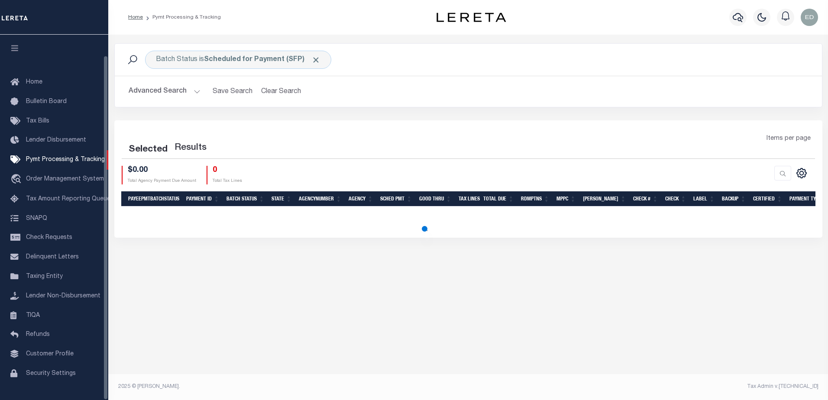
scroll to position [22, 0]
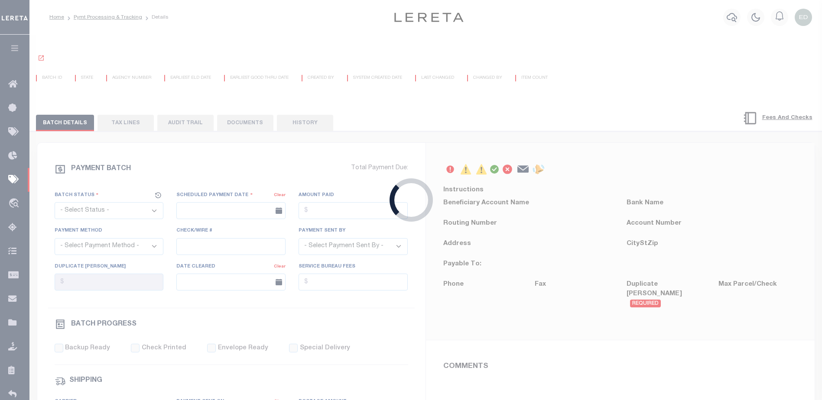
select select "SFP"
type input "[DATE]"
type input "36 - no wire option"
type input "[PERSON_NAME]"
radio input "true"
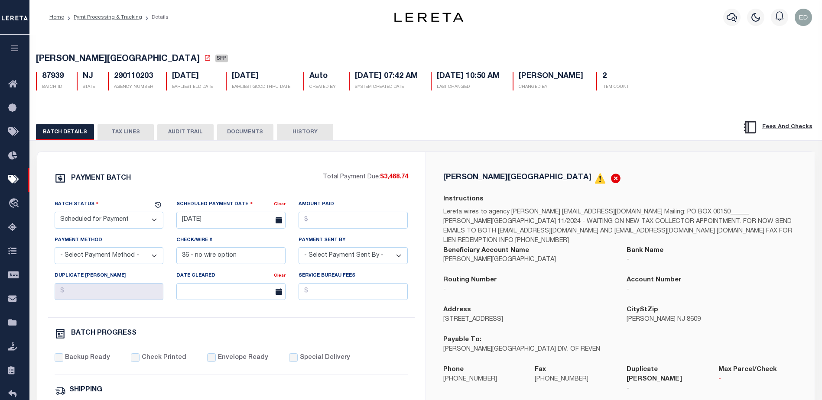
click at [128, 139] on button "TAX LINES" at bounding box center [125, 132] width 56 height 16
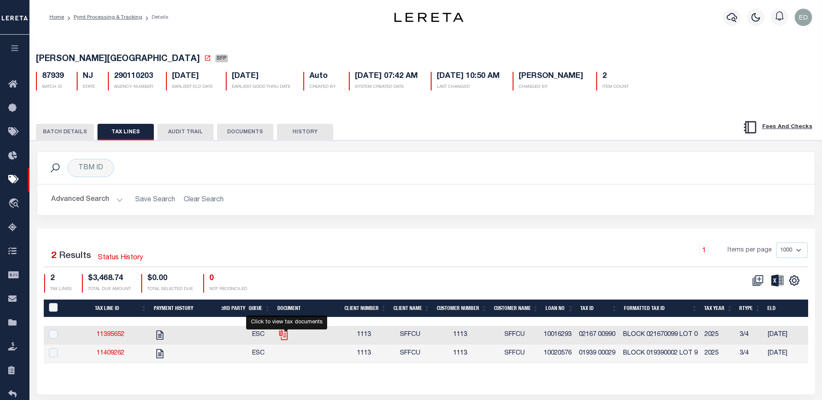
click at [284, 337] on icon "" at bounding box center [283, 335] width 11 height 11
checkbox input "true"
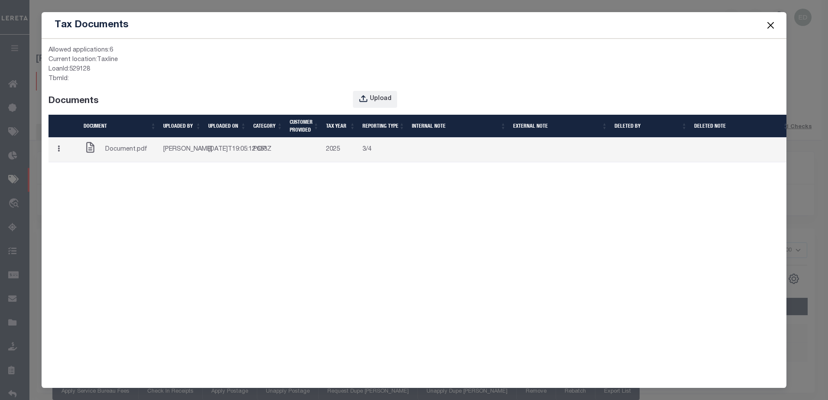
click at [62, 157] on button "button" at bounding box center [58, 150] width 13 height 17
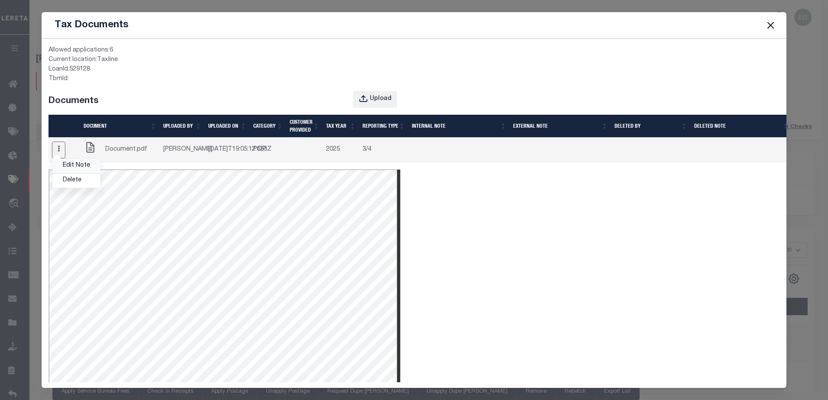
click at [69, 173] on link "Edit Note" at bounding box center [76, 166] width 48 height 14
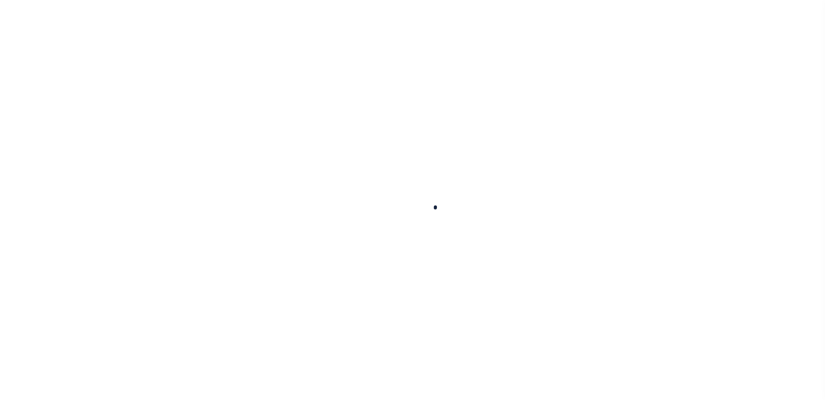
scroll to position [22, 0]
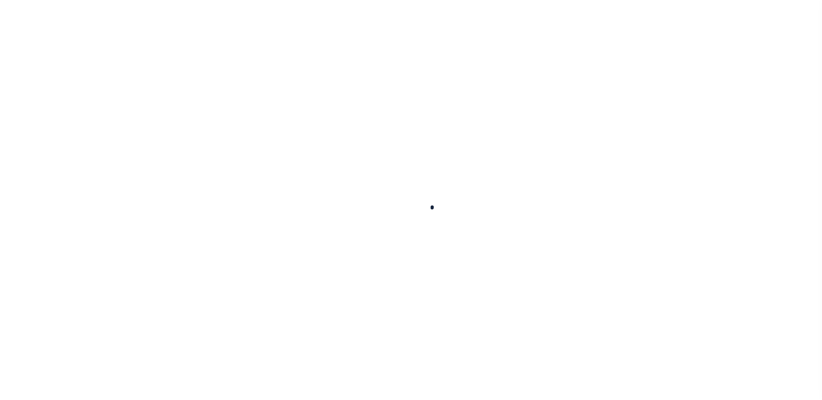
select select "SFP"
type input "[DATE]"
type input "36 - no wire option"
type input "[PERSON_NAME]"
radio input "true"
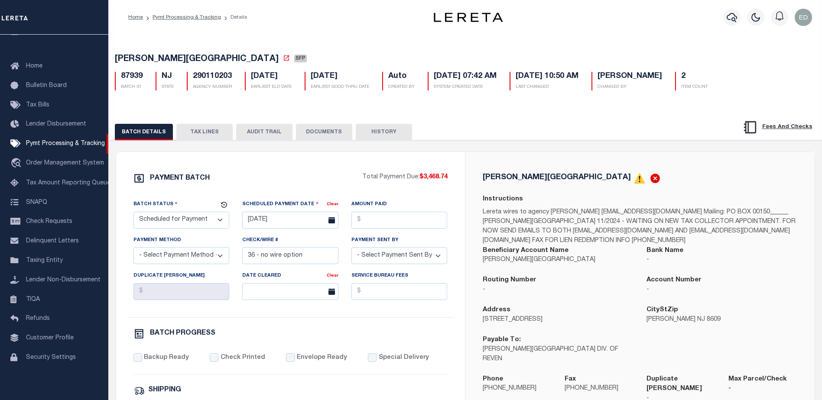
click at [204, 125] on div "BATCH DETAILS TAX LINES AUDIT TRAIL DOCUMENTS HISTORY" at bounding box center [465, 129] width 735 height 22
click at [206, 133] on button "TAX LINES" at bounding box center [204, 132] width 56 height 16
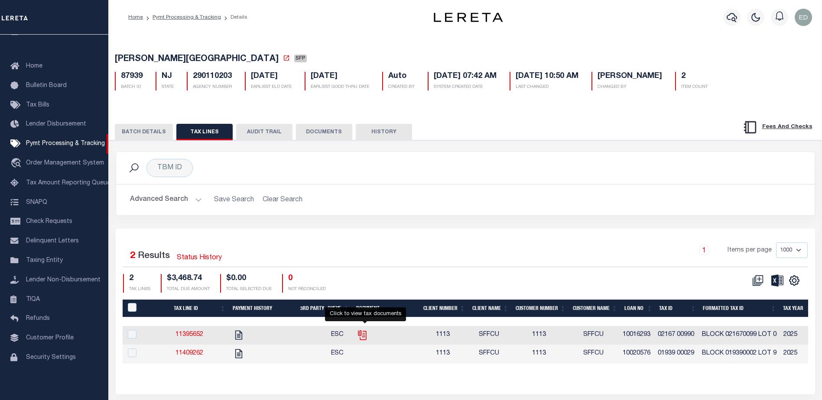
click at [366, 340] on icon "" at bounding box center [362, 335] width 11 height 11
checkbox input "true"
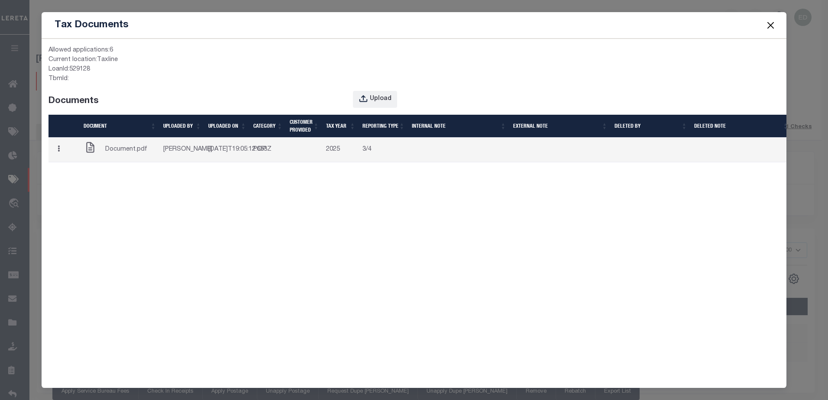
click at [58, 159] on button "button" at bounding box center [58, 150] width 13 height 17
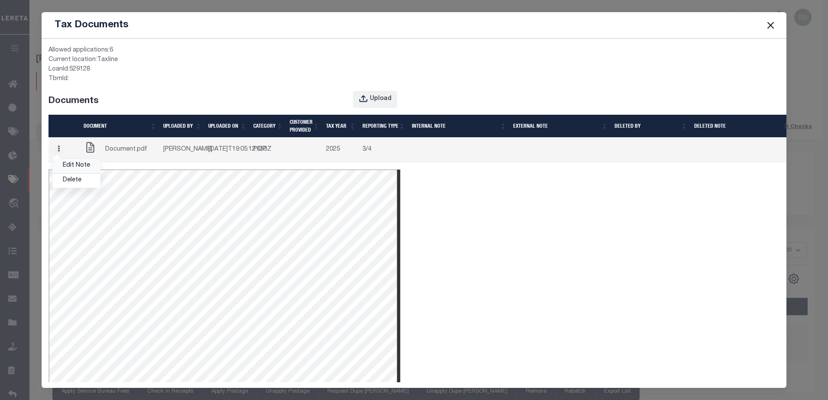
scroll to position [0, 0]
click at [69, 172] on link "Edit Note" at bounding box center [76, 166] width 48 height 14
click at [60, 159] on button "button" at bounding box center [58, 150] width 13 height 17
click at [68, 173] on link "Edit Note" at bounding box center [76, 166] width 48 height 14
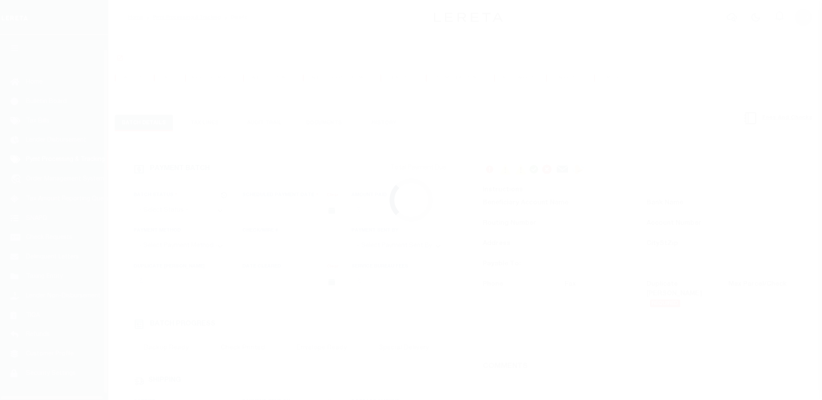
scroll to position [22, 0]
select select "SFP"
type input "[DATE]"
type input "36 - no wire option"
type input "[PERSON_NAME]"
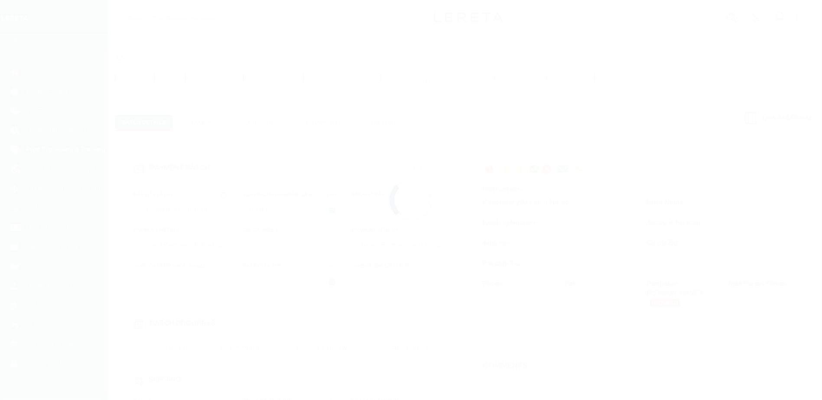
radio input "true"
select select "SFP"
type input "[DATE]"
type input "36 - no wire option"
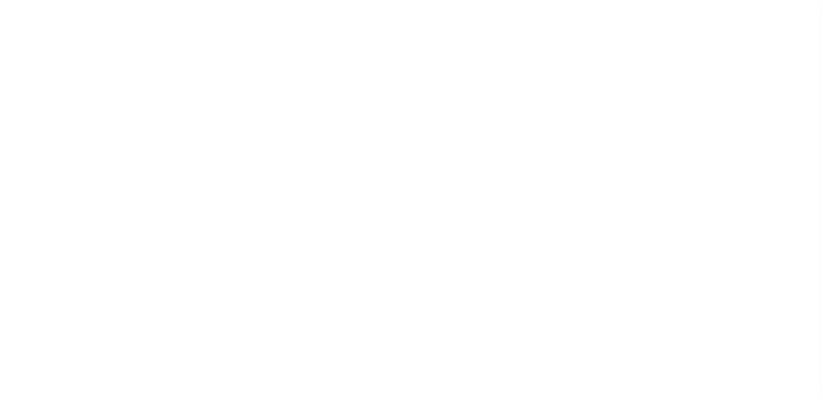
type input "[PERSON_NAME]"
radio input "true"
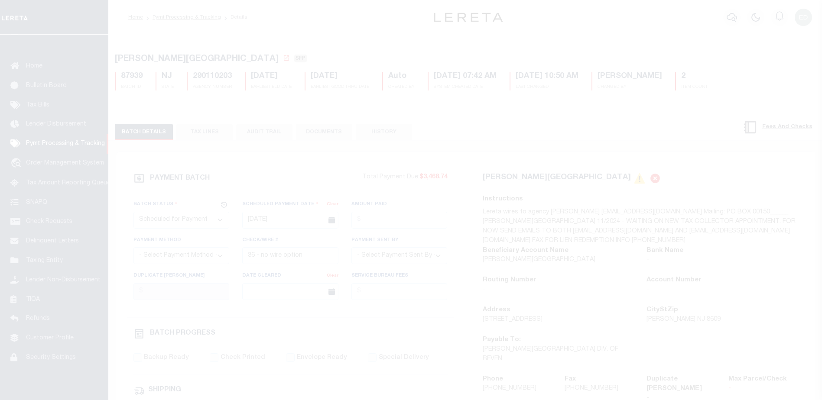
scroll to position [22, 0]
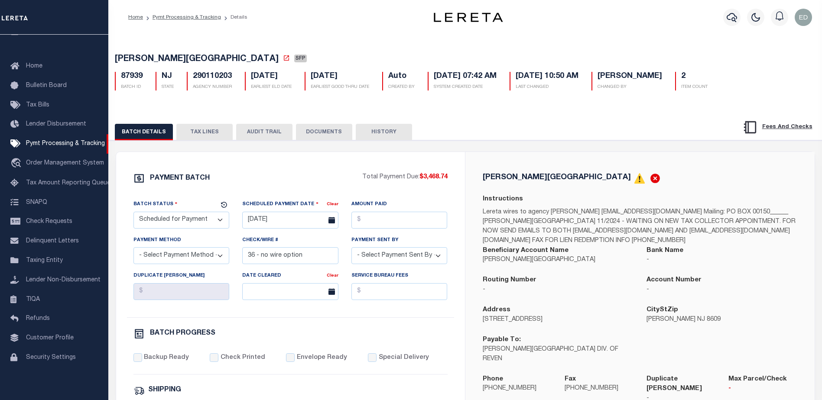
click at [198, 136] on button "TAX LINES" at bounding box center [204, 132] width 56 height 16
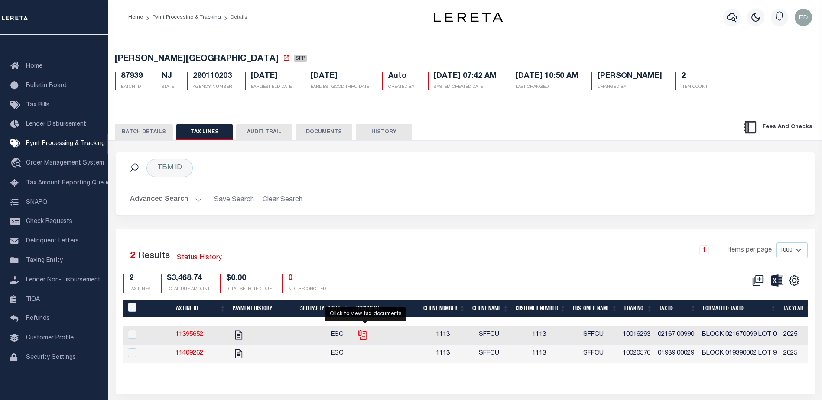
click at [365, 335] on icon "" at bounding box center [362, 335] width 11 height 11
checkbox input "true"
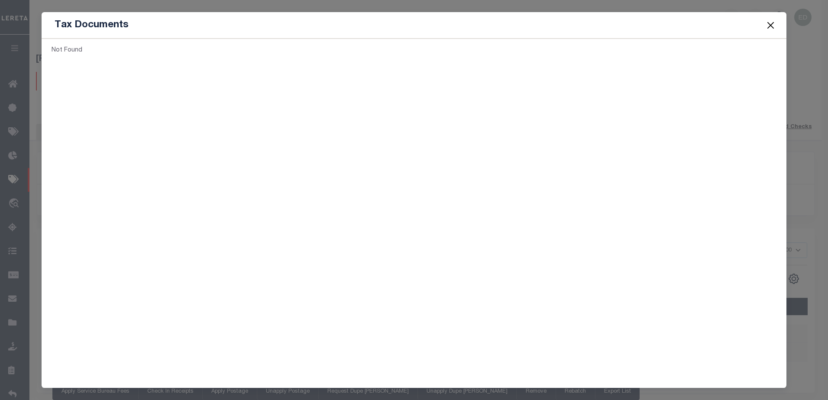
click at [773, 30] on button "Close" at bounding box center [770, 24] width 11 height 11
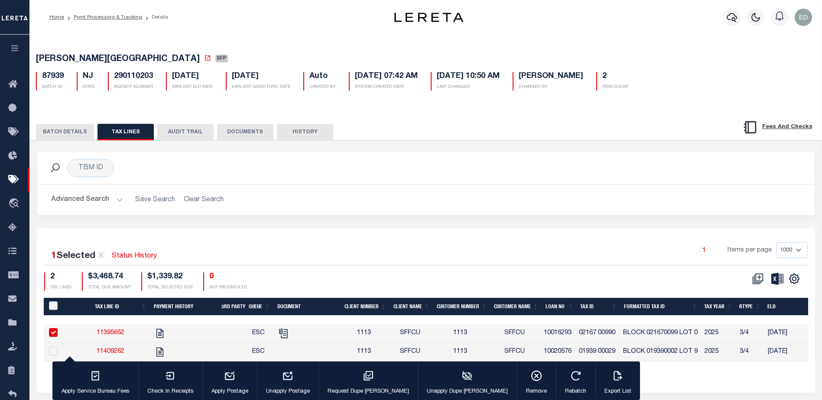
click at [242, 130] on button "DOCUMENTS" at bounding box center [245, 132] width 56 height 16
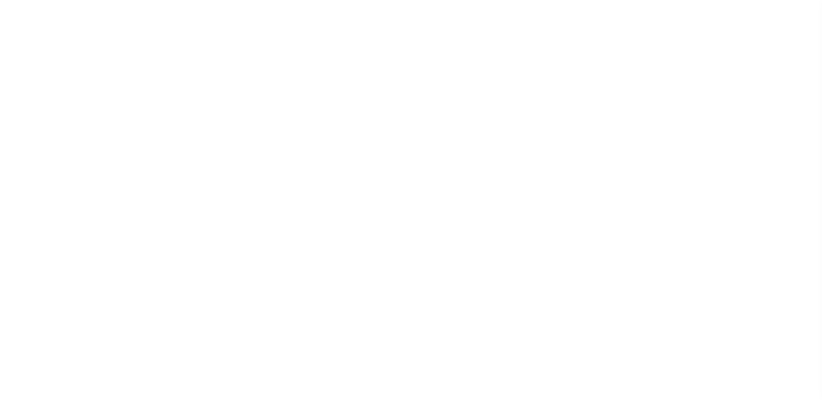
select select "SFP"
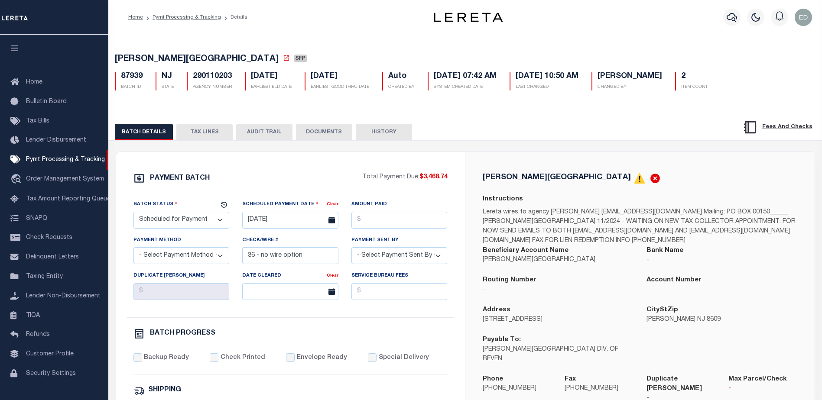
scroll to position [22, 0]
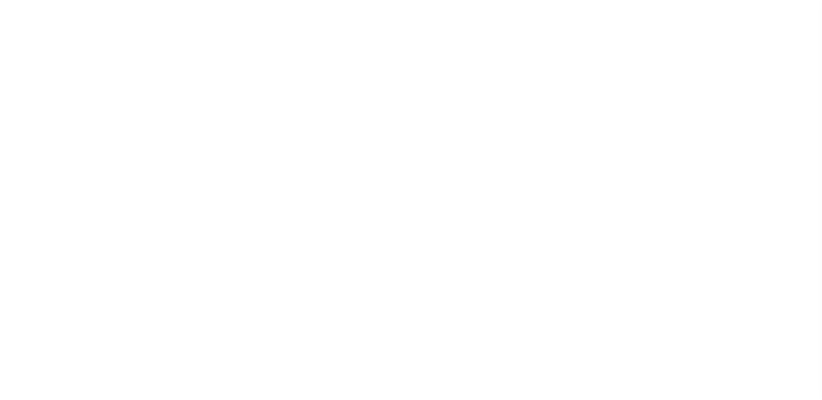
select select "SFP"
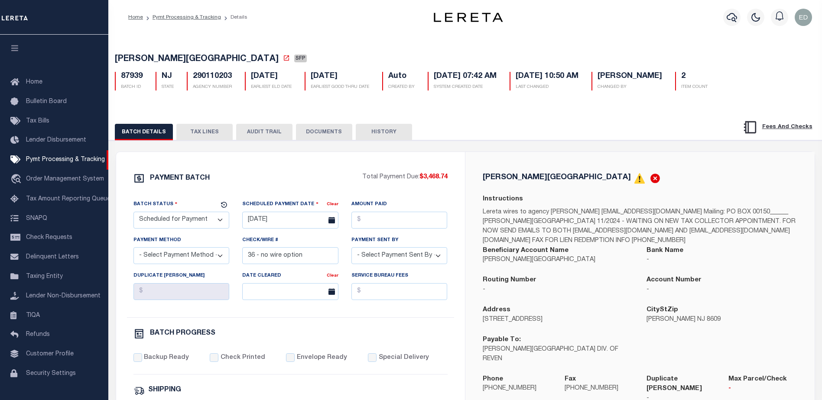
scroll to position [22, 0]
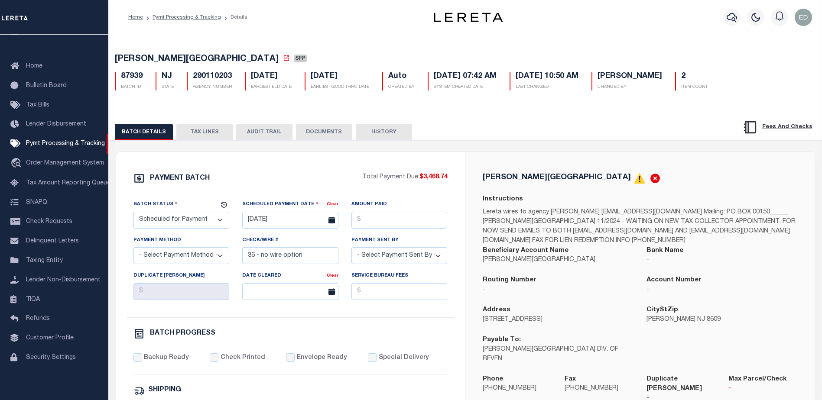
click at [200, 131] on button "TAX LINES" at bounding box center [204, 132] width 56 height 16
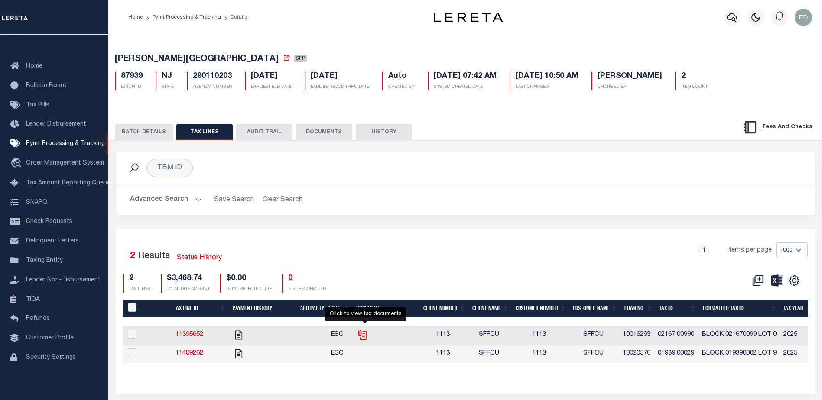
click at [368, 338] on icon "" at bounding box center [362, 335] width 11 height 11
checkbox input "true"
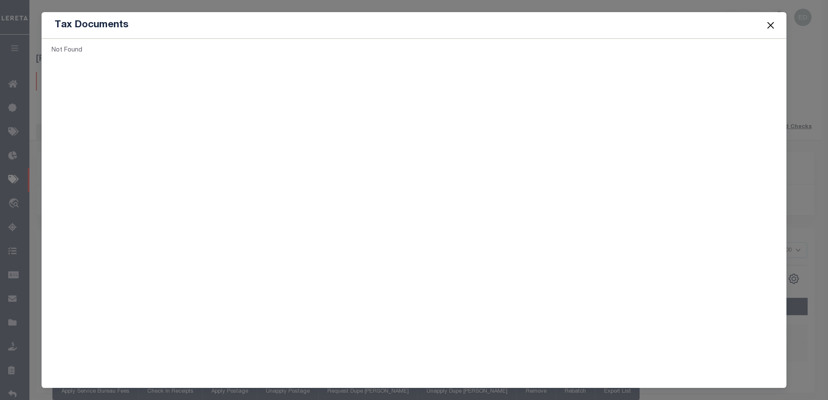
click at [767, 27] on button "Close" at bounding box center [770, 24] width 11 height 11
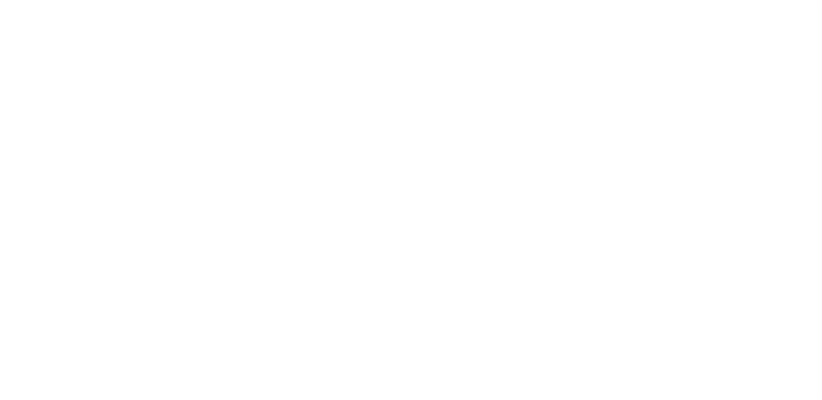
select select "SFP"
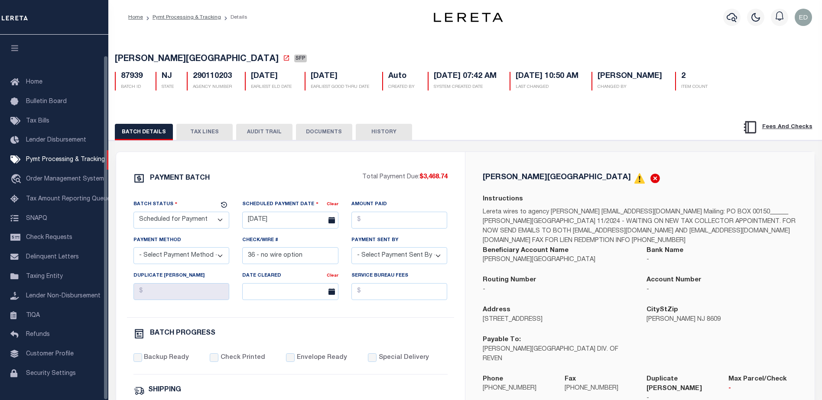
scroll to position [22, 0]
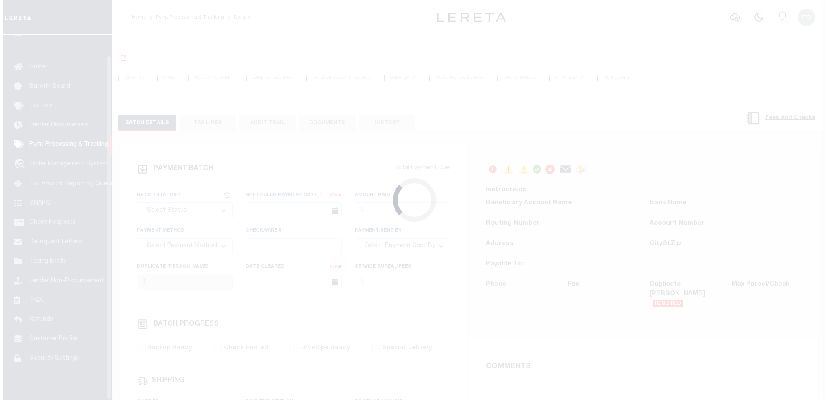
scroll to position [22, 0]
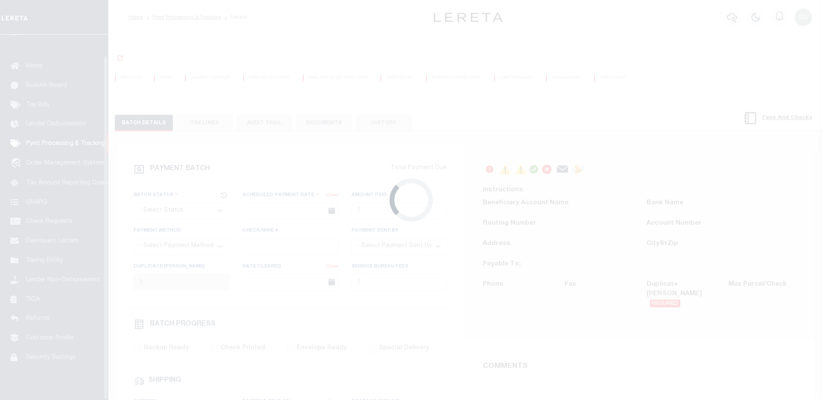
select select "SFP"
type input "[DATE]"
type input "36 - no wire option"
type input "[PERSON_NAME]"
radio input "true"
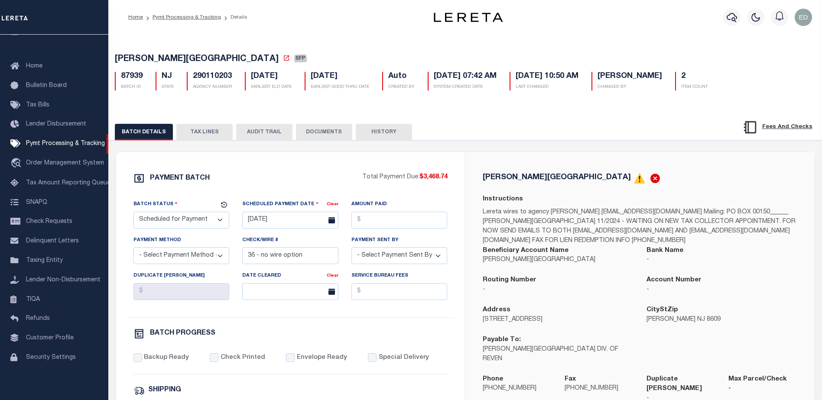
click at [205, 136] on button "TAX LINES" at bounding box center [204, 132] width 56 height 16
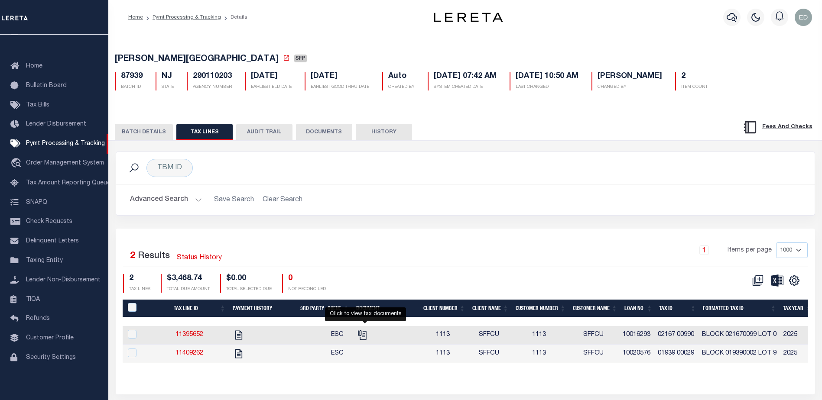
click at [367, 339] on icon "" at bounding box center [362, 335] width 11 height 11
checkbox input "true"
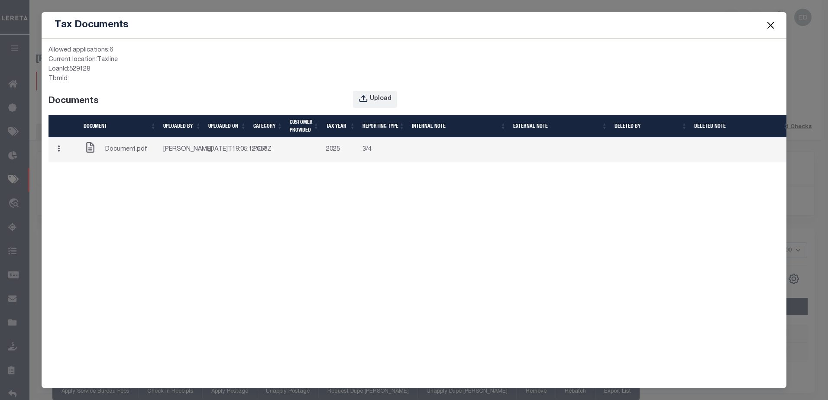
click at [107, 149] on div "Document.pdf" at bounding box center [120, 149] width 73 height 17
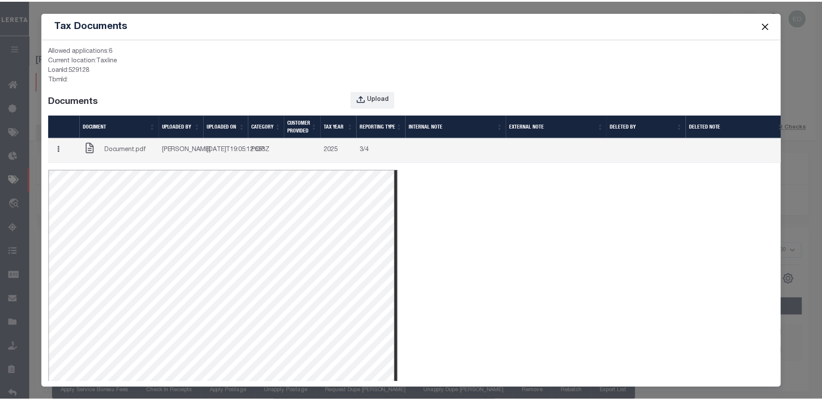
scroll to position [0, 0]
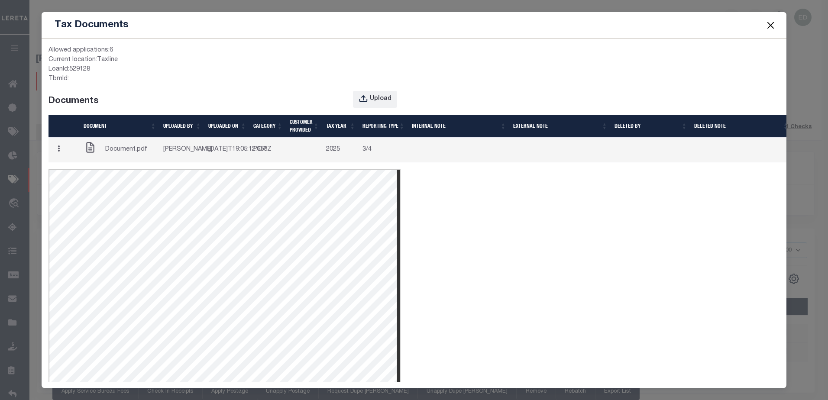
click at [65, 152] on button "button" at bounding box center [58, 150] width 13 height 17
click at [76, 172] on link "Edit Note" at bounding box center [76, 166] width 48 height 14
click at [140, 11] on div "Tax Documents Allowed applications: 6 Current location: Taxline LoanId: 529128 …" at bounding box center [414, 200] width 828 height 400
click at [140, 6] on div "Tax Documents Allowed applications: 6 Current location: Taxline LoanId: 529128 …" at bounding box center [414, 200] width 828 height 400
click at [767, 23] on button "Close" at bounding box center [770, 24] width 11 height 11
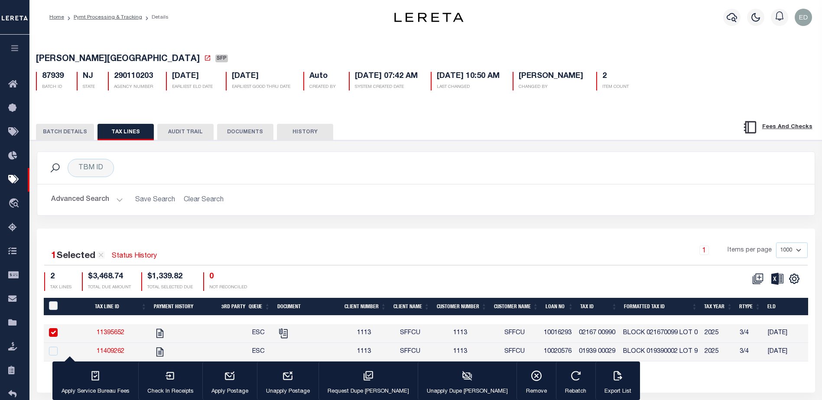
click at [248, 136] on button "DOCUMENTS" at bounding box center [245, 132] width 56 height 16
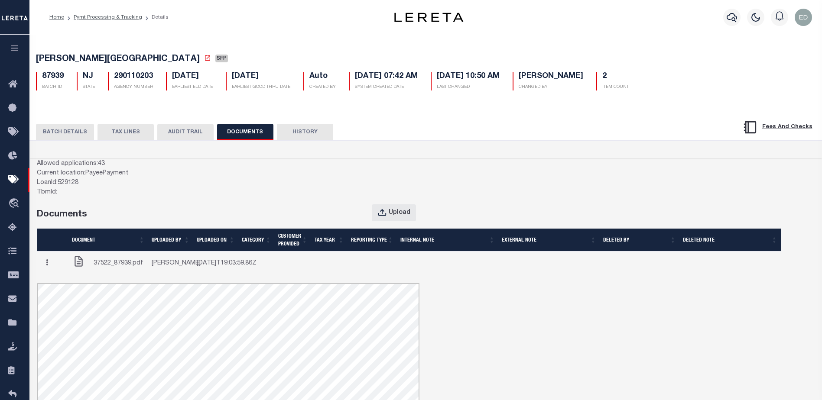
click at [53, 272] on button "button" at bounding box center [46, 263] width 13 height 17
click at [68, 287] on link "Edit Note" at bounding box center [65, 280] width 48 height 14
click at [146, 271] on td "37522_87939.pdf" at bounding box center [108, 264] width 80 height 25
click at [207, 263] on td "2025-10-08T19:03:59.86Z" at bounding box center [215, 264] width 45 height 25
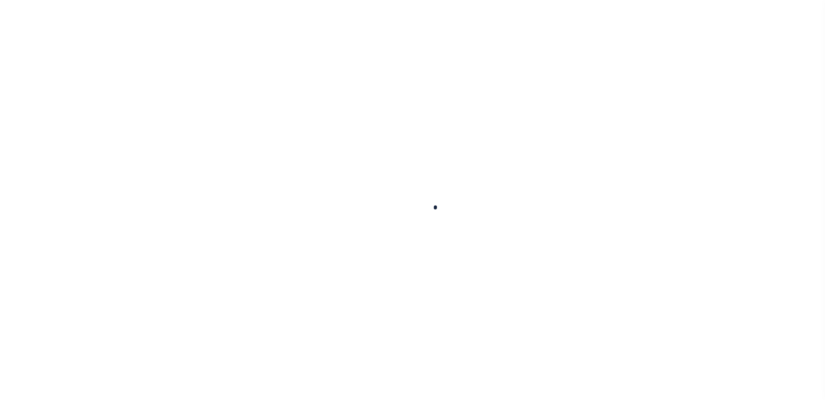
scroll to position [22, 0]
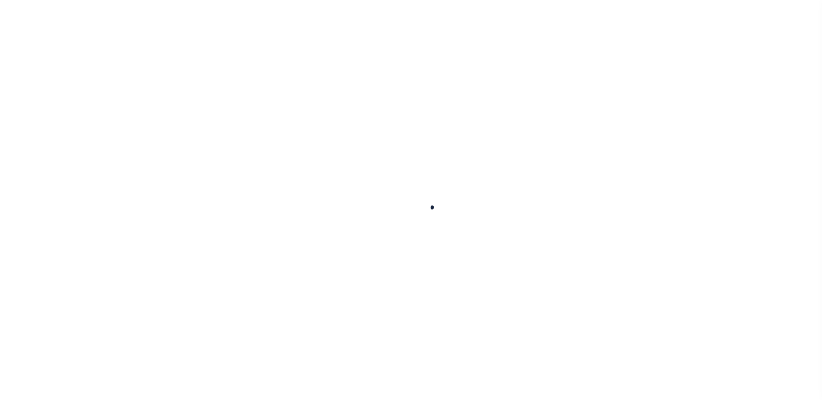
select select "SFP"
type input "[DATE]"
type input "36 - no wire option"
type input "[PERSON_NAME]"
radio input "true"
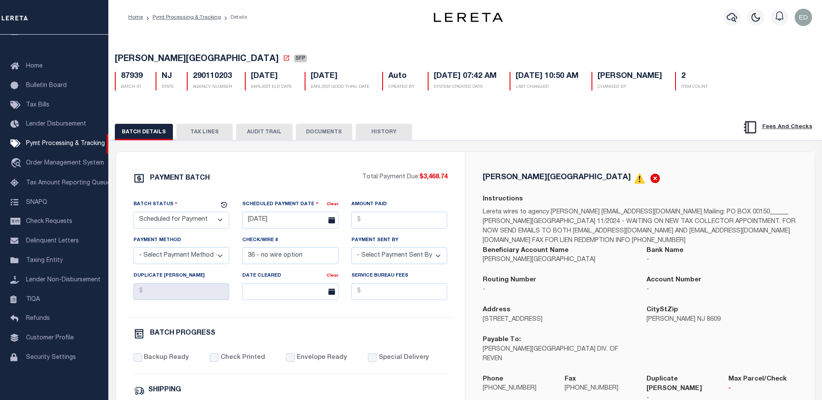
click at [208, 131] on button "TAX LINES" at bounding box center [204, 132] width 56 height 16
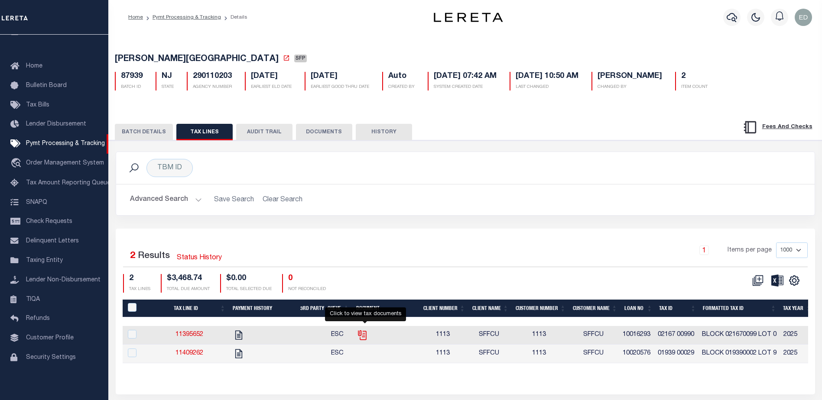
click at [366, 337] on icon "" at bounding box center [362, 335] width 11 height 11
checkbox input "true"
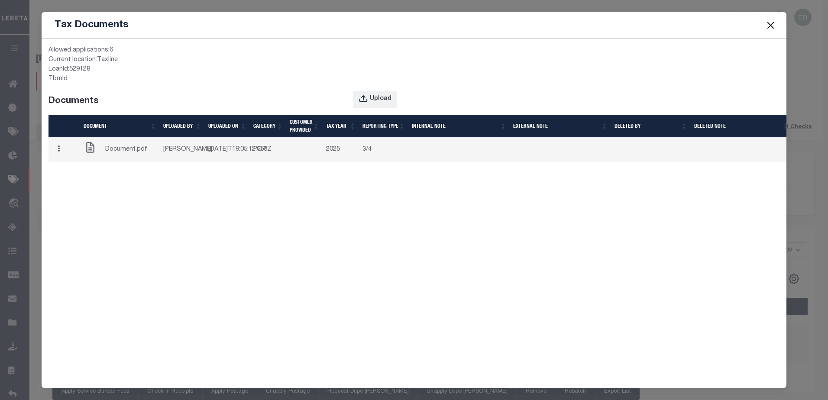
click at [188, 162] on td "[PERSON_NAME]" at bounding box center [182, 150] width 45 height 25
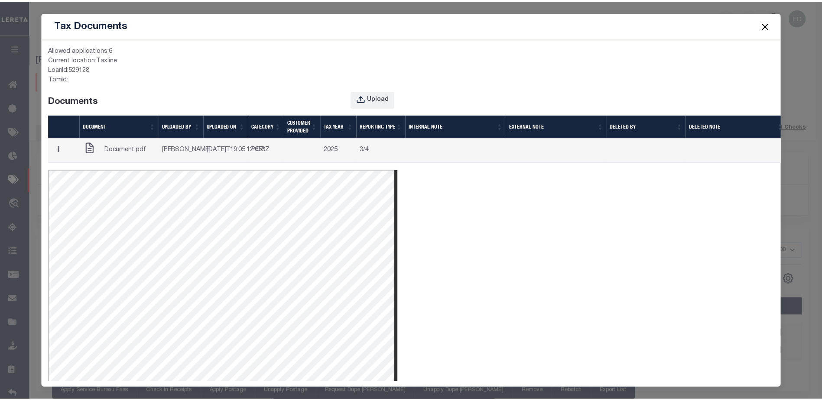
scroll to position [0, 0]
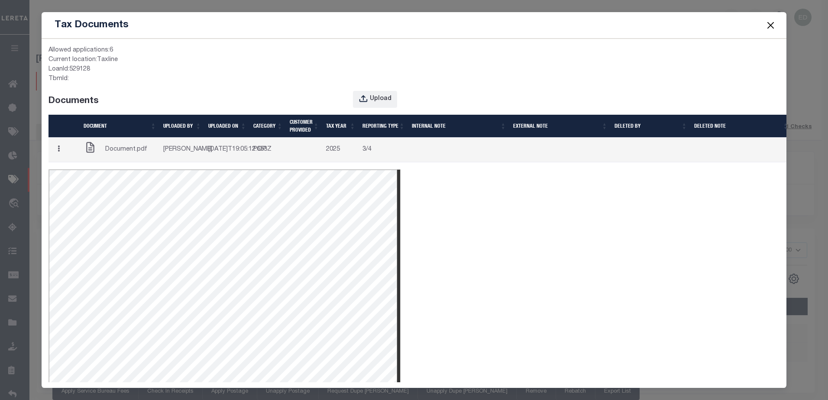
click at [771, 25] on button "Close" at bounding box center [770, 24] width 11 height 11
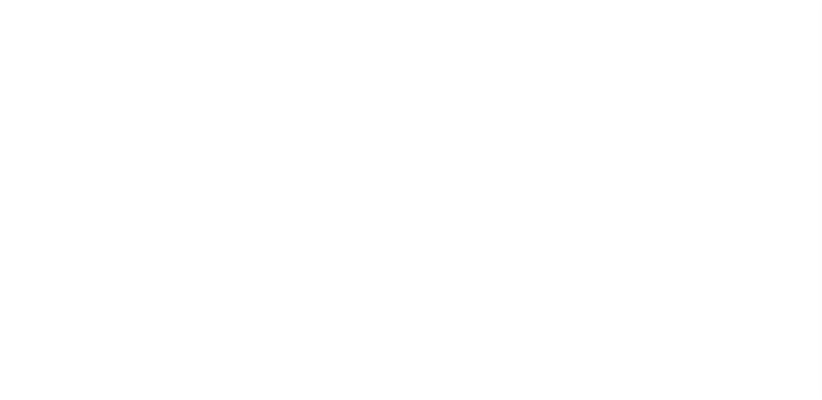
select select "SFP"
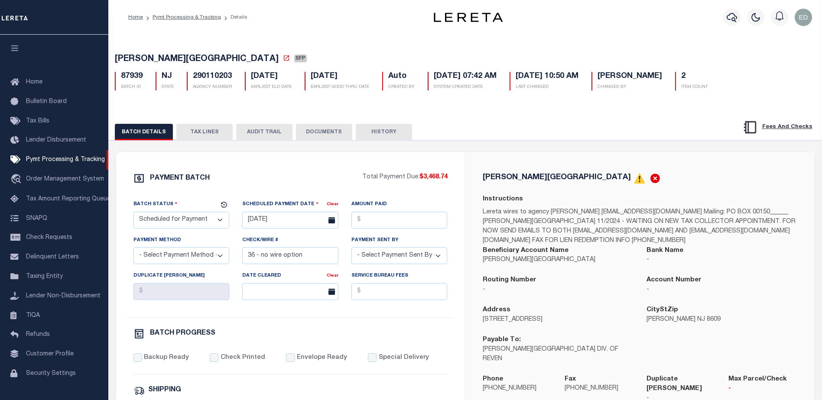
scroll to position [22, 0]
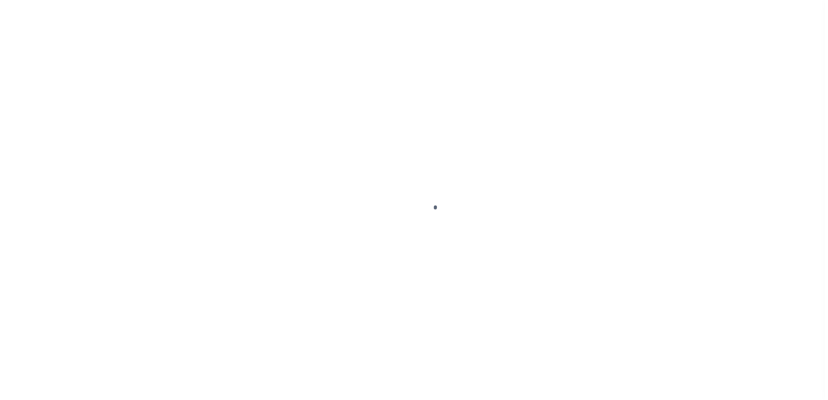
scroll to position [22, 0]
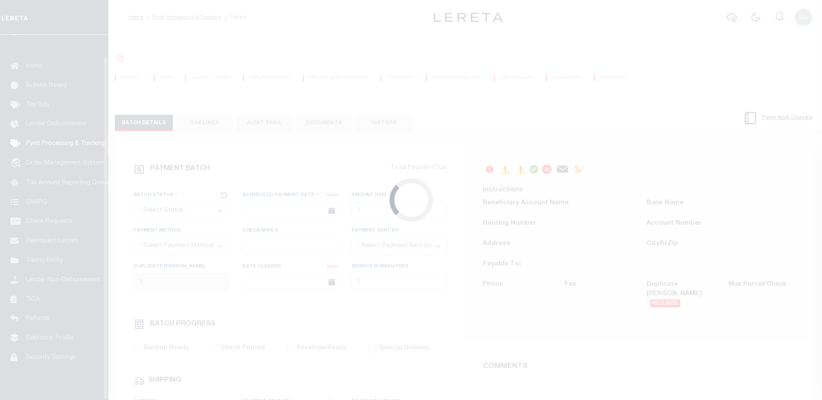
select select "SFP"
type input "[DATE]"
type input "36 - no wire option"
type input "[PERSON_NAME]"
radio input "true"
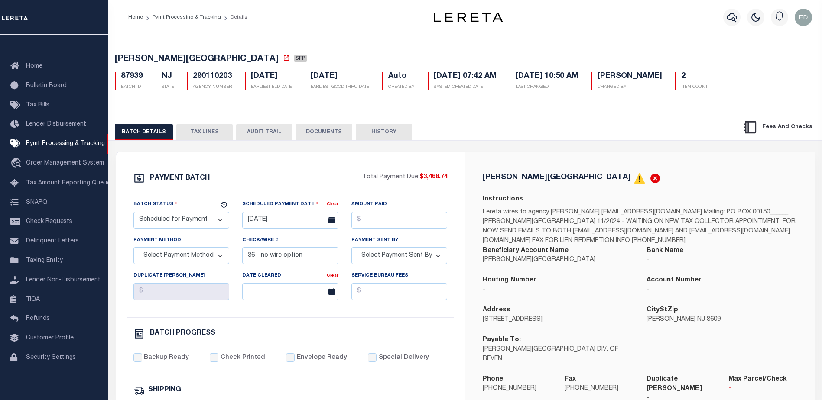
click at [203, 136] on button "TAX LINES" at bounding box center [204, 132] width 56 height 16
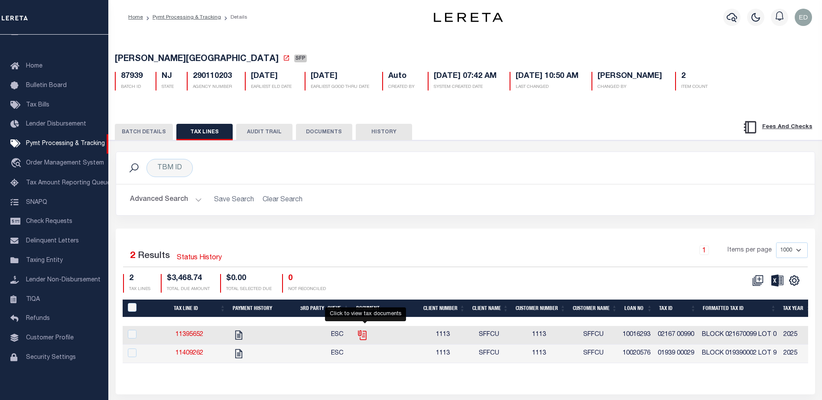
click at [364, 334] on icon "" at bounding box center [361, 333] width 7 height 7
checkbox input "true"
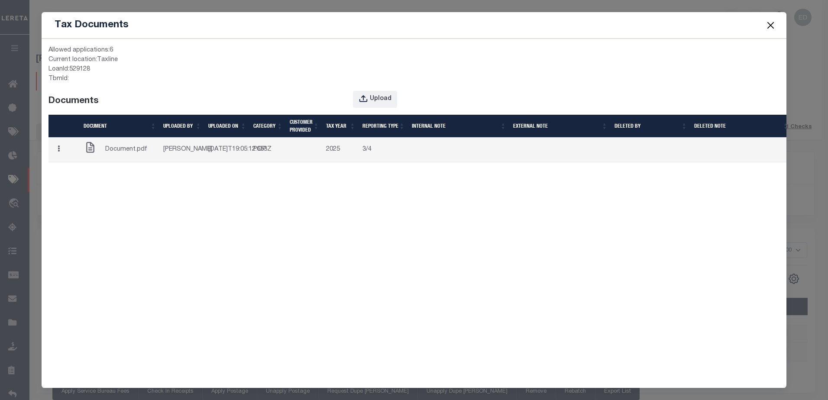
click at [65, 154] on button "button" at bounding box center [58, 150] width 13 height 17
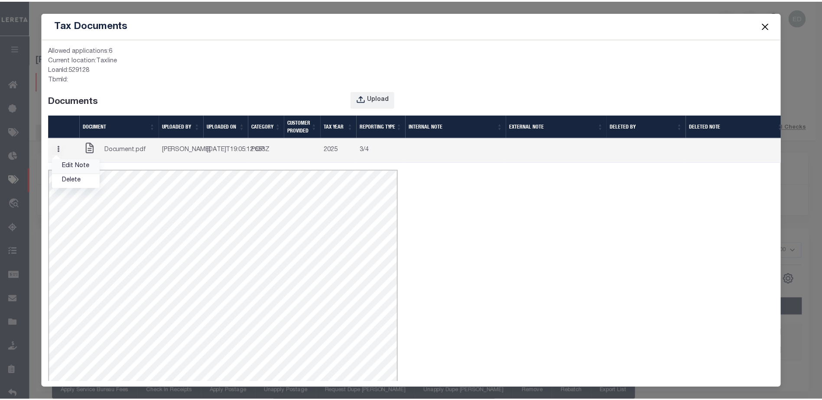
scroll to position [0, 0]
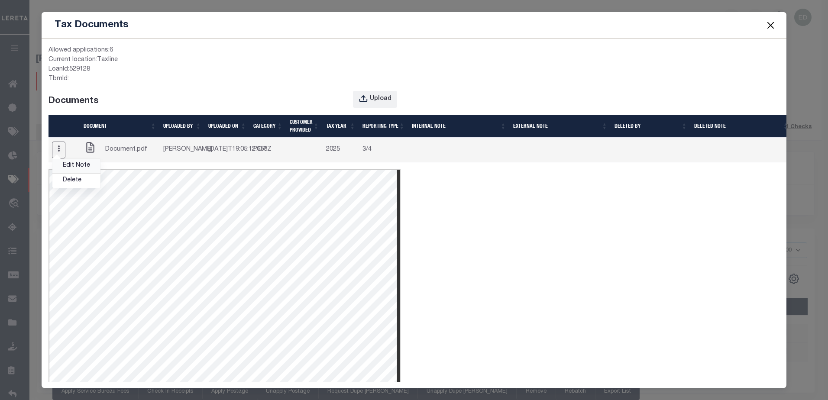
click at [72, 171] on link "Edit Note" at bounding box center [76, 166] width 48 height 14
click at [771, 24] on button "Close" at bounding box center [770, 24] width 11 height 11
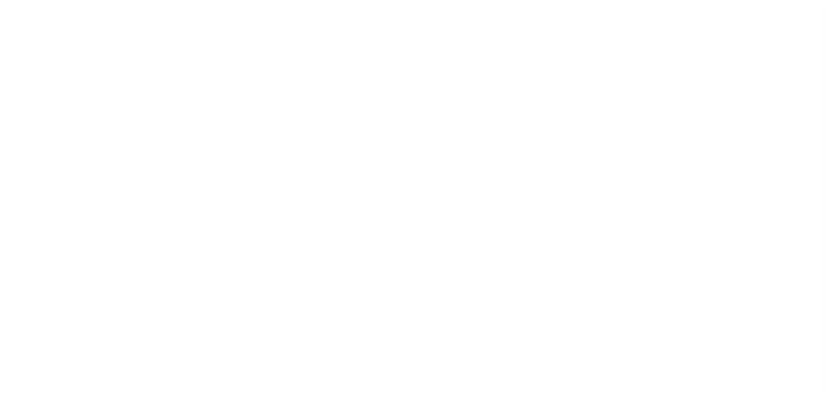
scroll to position [22, 0]
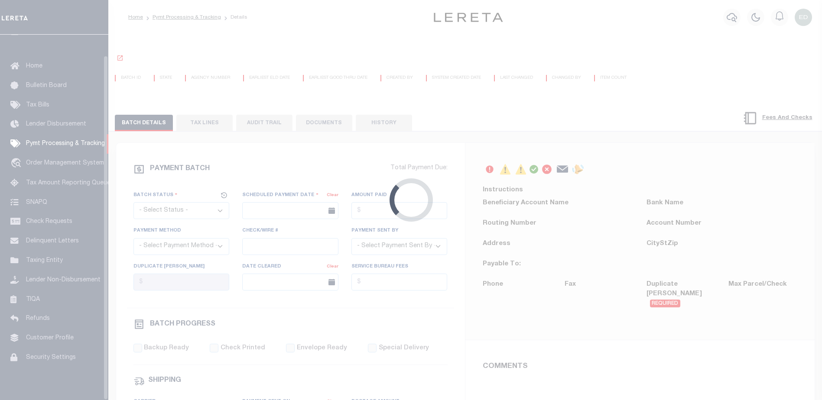
select select "SFP"
type input "[DATE]"
type input "36 - no wire option"
type input "[PERSON_NAME]"
radio input "true"
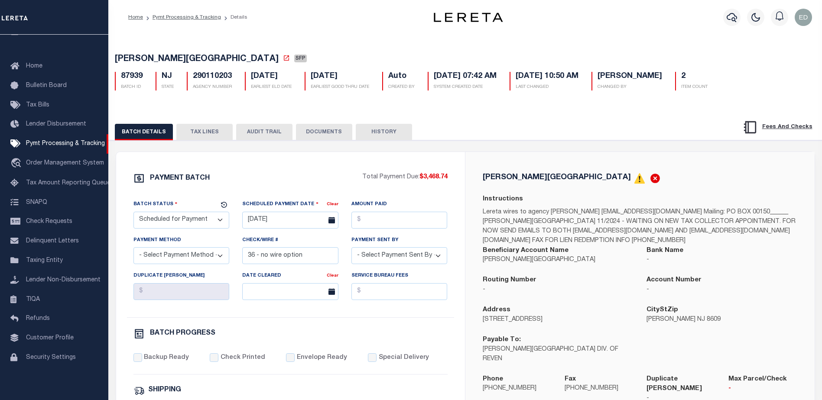
click at [207, 137] on button "TAX LINES" at bounding box center [204, 132] width 56 height 16
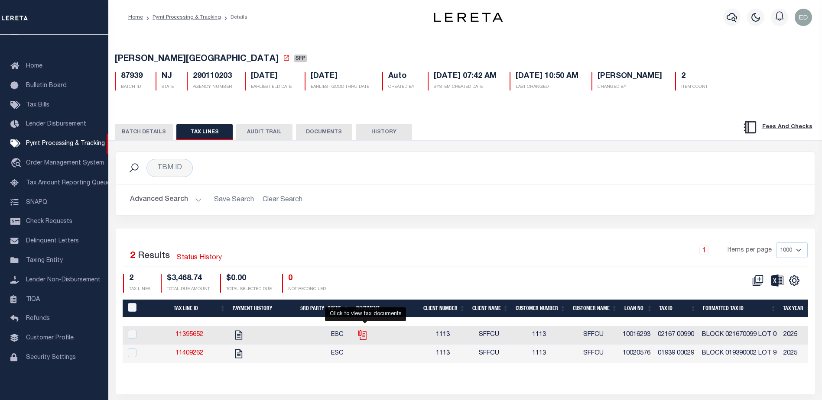
click at [364, 336] on icon "" at bounding box center [361, 333] width 7 height 7
checkbox input "true"
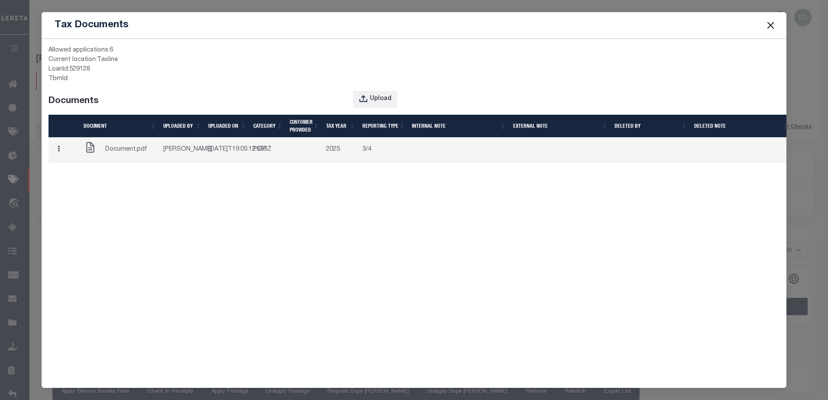
click at [264, 77] on span "Document.pdf" at bounding box center [281, 58] width 35 height 38
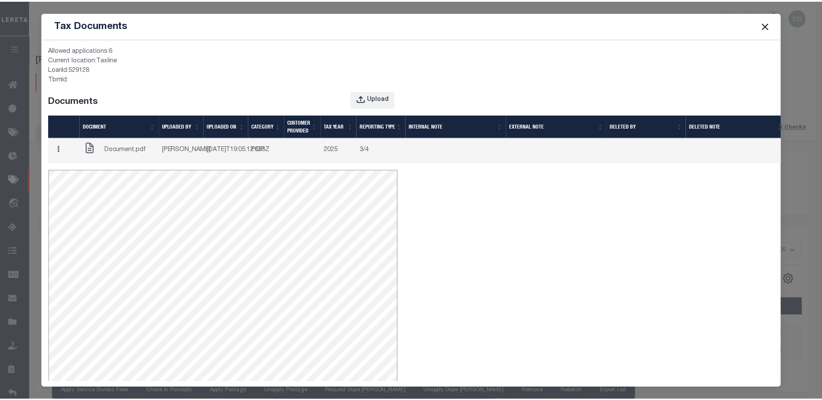
scroll to position [0, 0]
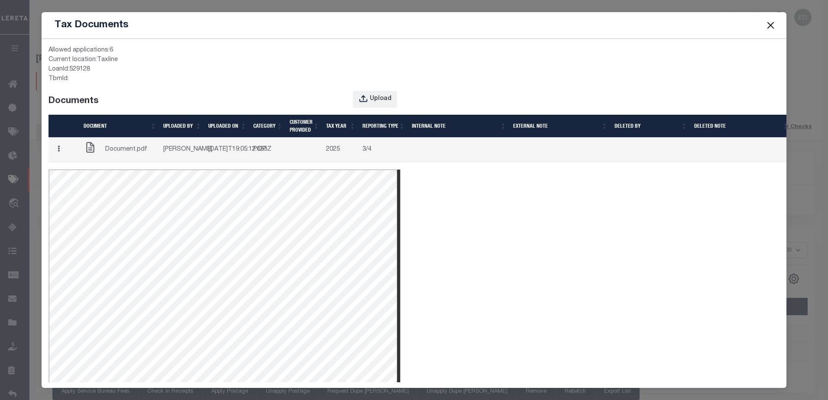
click at [771, 29] on button "Close" at bounding box center [770, 24] width 11 height 11
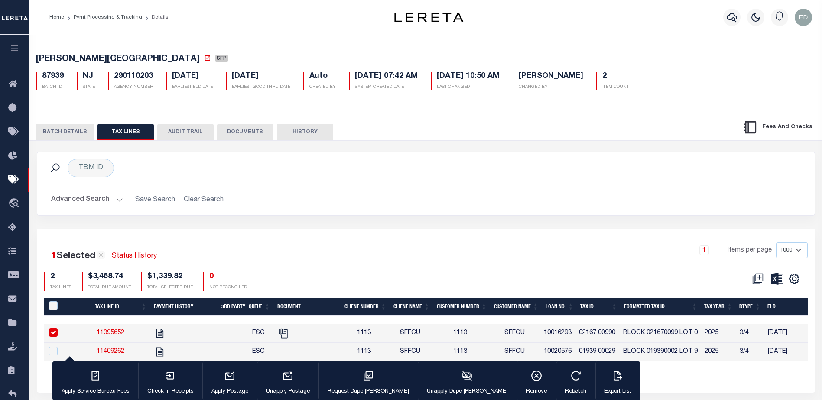
click at [247, 130] on button "DOCUMENTS" at bounding box center [245, 132] width 56 height 16
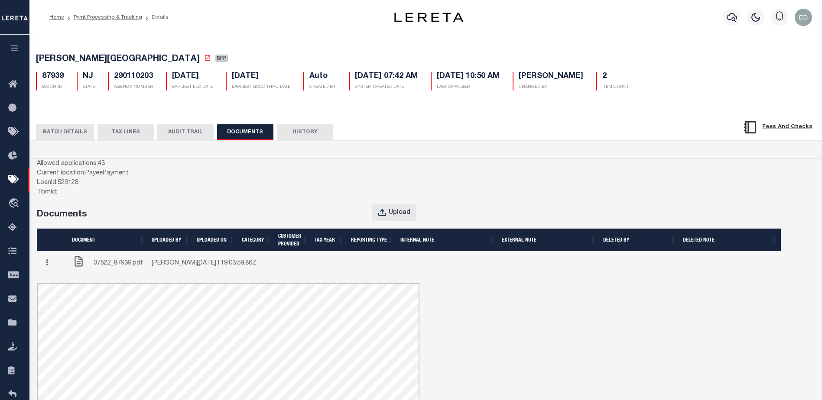
click at [49, 270] on button "button" at bounding box center [46, 263] width 13 height 17
click at [61, 287] on link "Edit Note" at bounding box center [65, 280] width 48 height 14
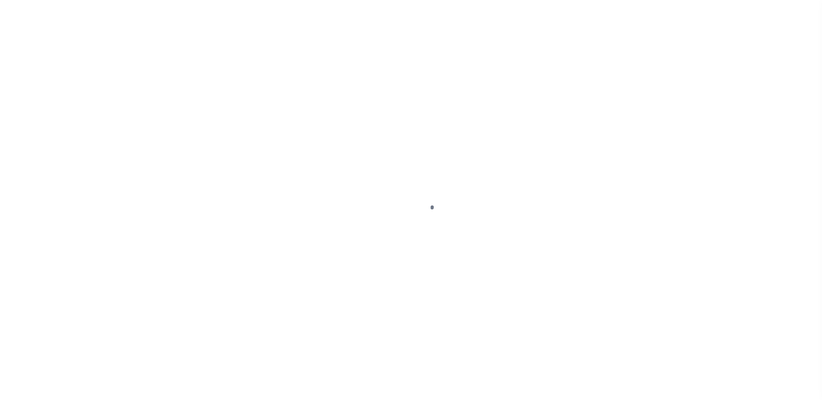
select select "SFP"
type input "[DATE]"
type input "36 - no wire option"
type input "[PERSON_NAME]"
radio input "true"
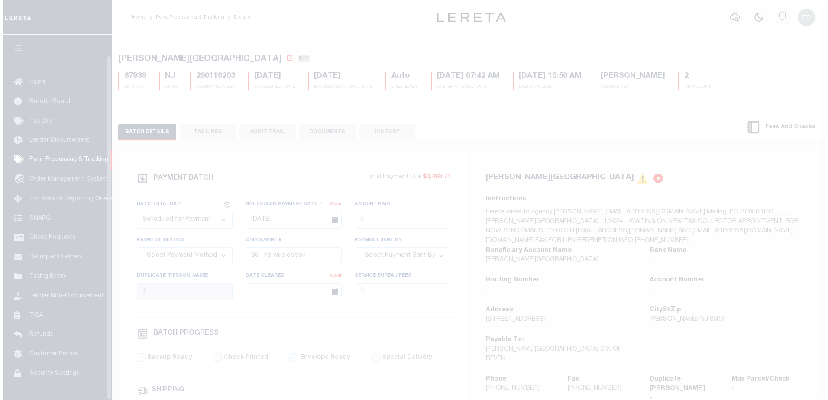
scroll to position [22, 0]
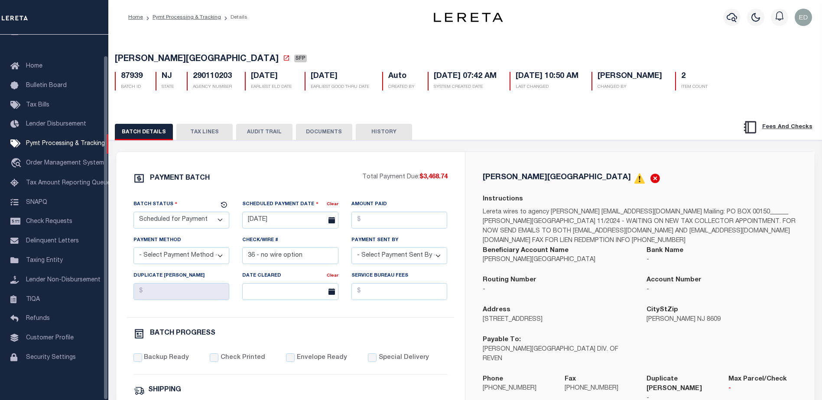
click at [202, 137] on button "TAX LINES" at bounding box center [204, 132] width 56 height 16
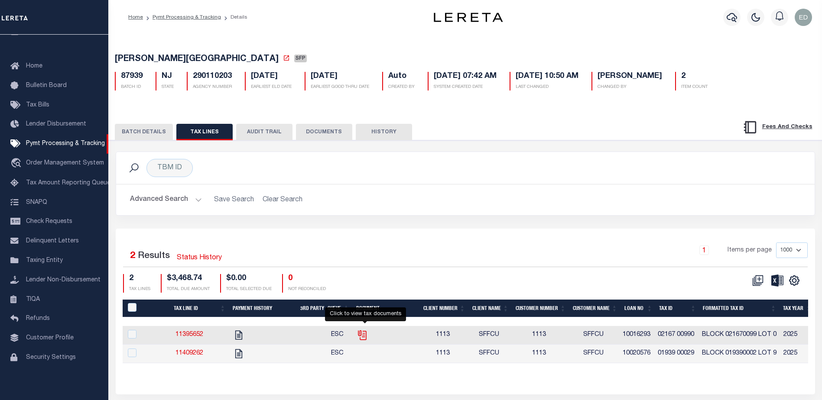
click at [368, 338] on icon "" at bounding box center [362, 335] width 11 height 11
checkbox input "true"
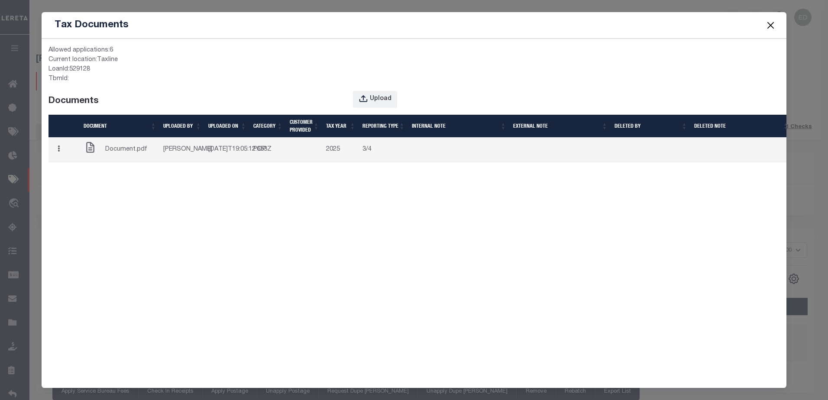
click at [63, 158] on button "button" at bounding box center [58, 150] width 13 height 17
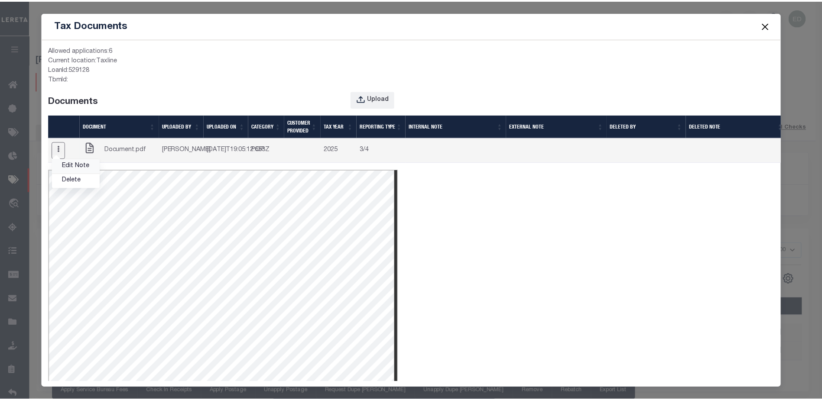
scroll to position [0, 0]
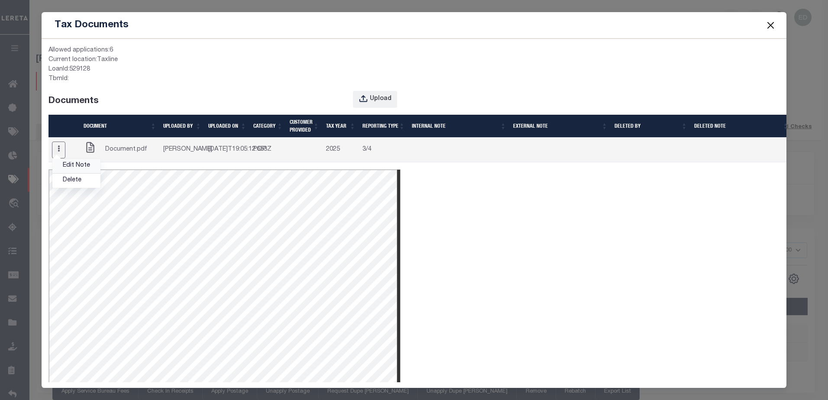
click at [68, 172] on link "Edit Note" at bounding box center [76, 166] width 48 height 14
click at [775, 26] on button "Close" at bounding box center [770, 24] width 11 height 11
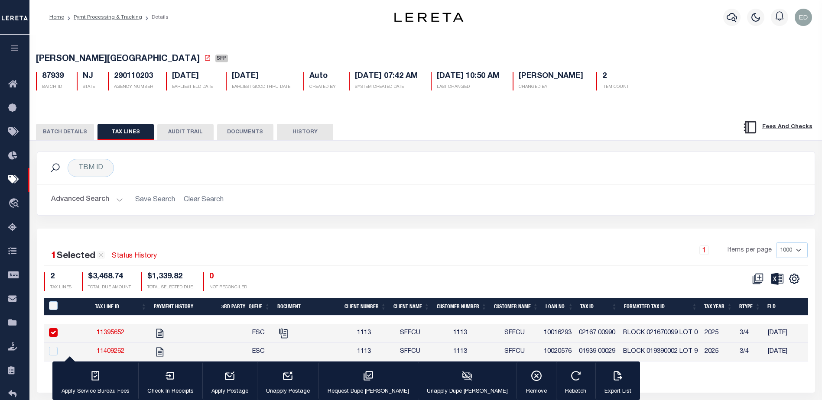
click at [236, 135] on button "DOCUMENTS" at bounding box center [245, 132] width 56 height 16
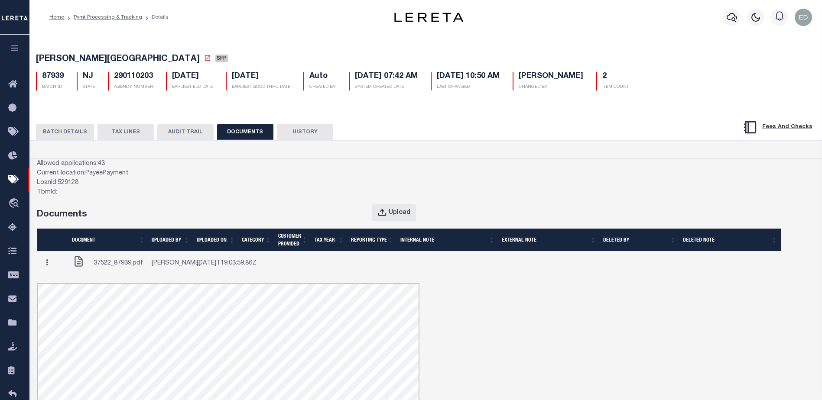
click at [45, 264] on div "Edit Note Delete" at bounding box center [52, 263] width 25 height 17
click at [52, 270] on button "button" at bounding box center [46, 263] width 13 height 17
click at [68, 286] on link "Edit Note" at bounding box center [65, 280] width 48 height 14
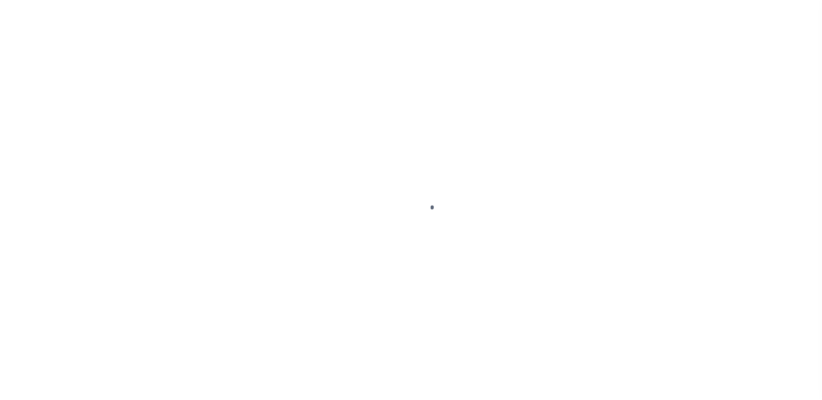
scroll to position [22, 0]
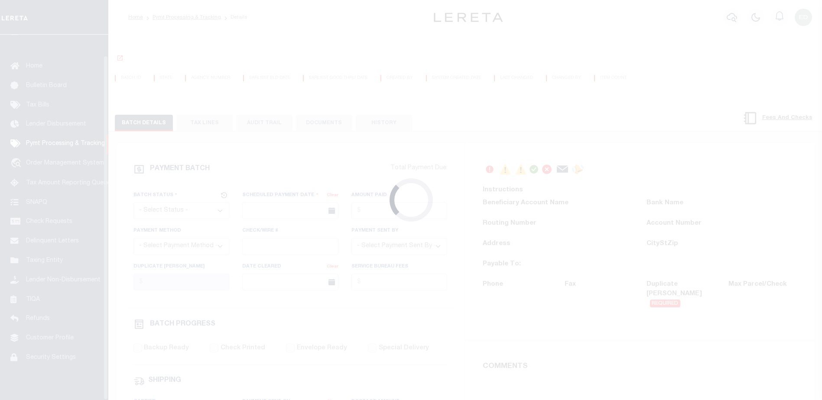
select select "SFP"
type input "[DATE]"
type input "36 - no wire option"
type input "[PERSON_NAME]"
radio input "true"
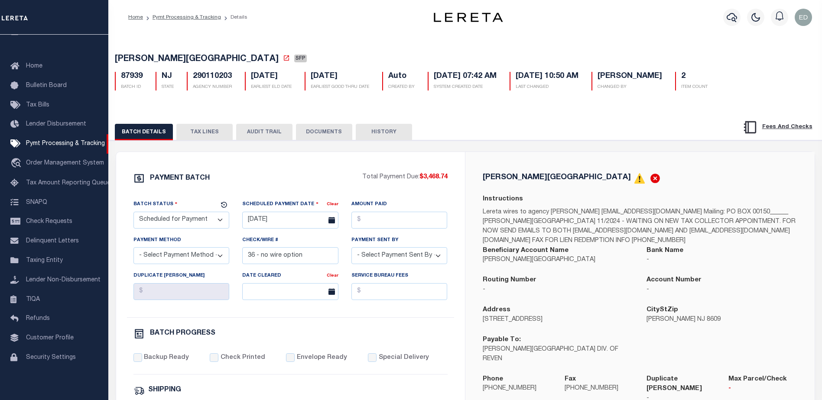
click at [197, 136] on button "TAX LINES" at bounding box center [204, 132] width 56 height 16
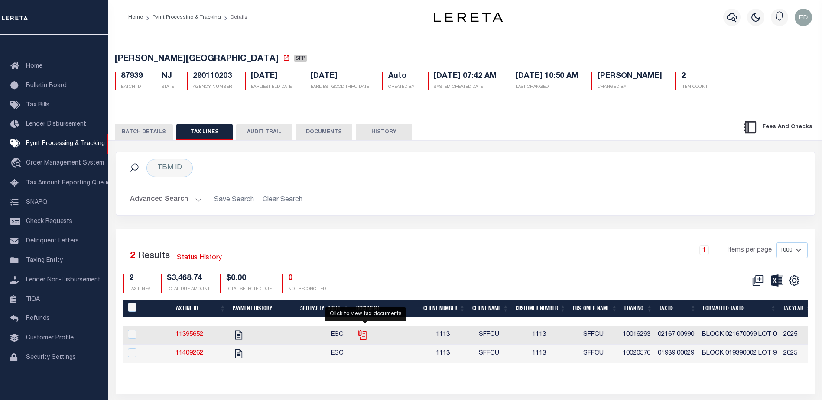
click at [368, 338] on icon "" at bounding box center [362, 335] width 11 height 11
checkbox input "true"
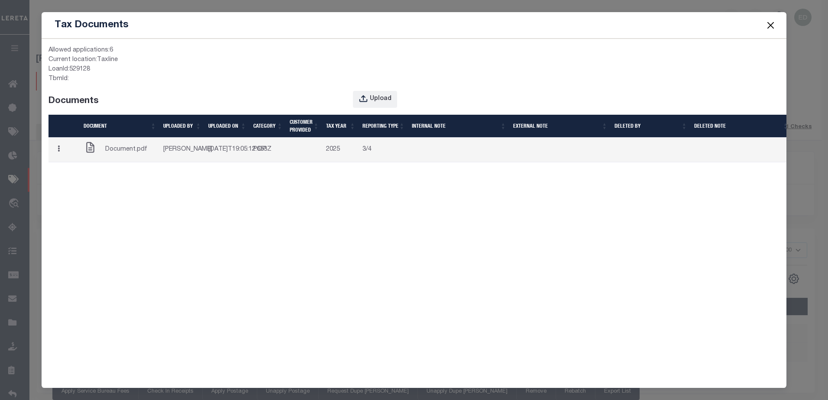
click at [772, 25] on button "Close" at bounding box center [770, 24] width 11 height 11
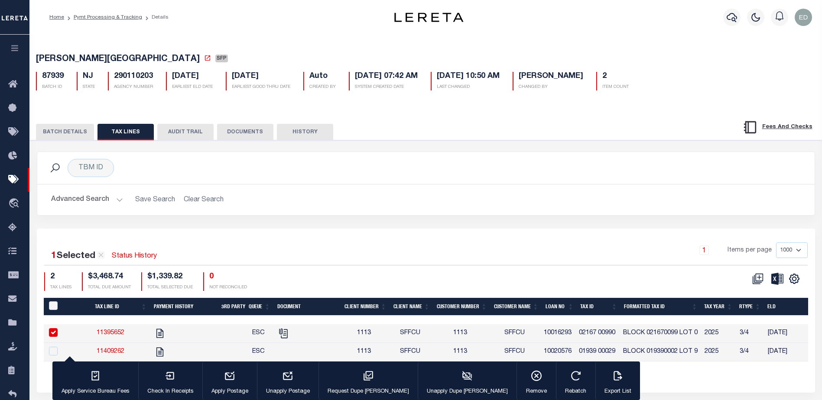
click at [251, 135] on button "DOCUMENTS" at bounding box center [245, 132] width 56 height 16
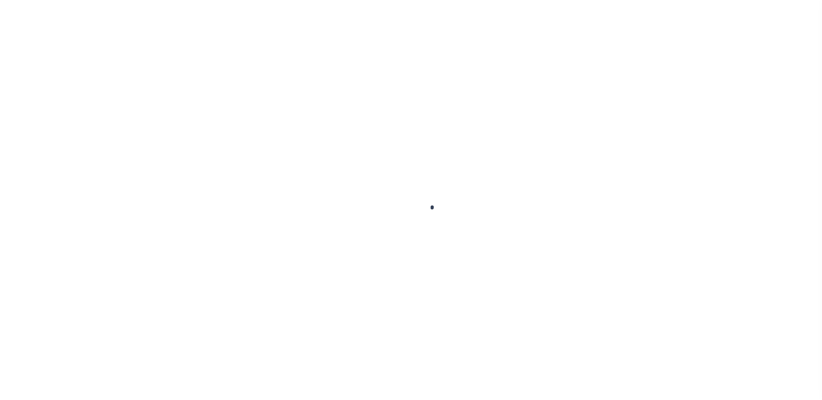
select select "SFP"
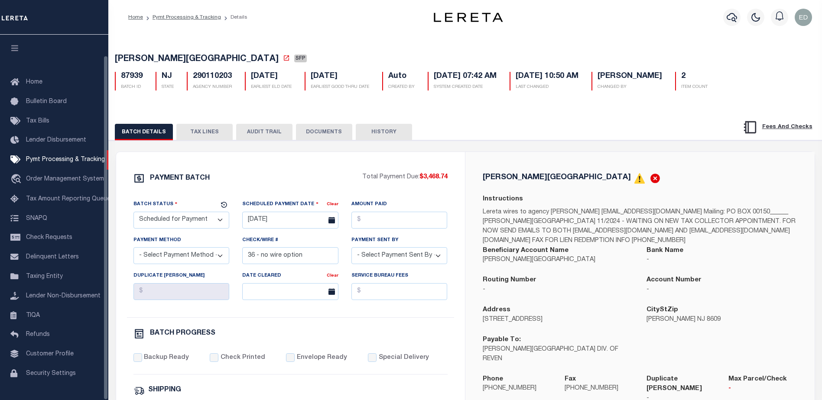
scroll to position [22, 0]
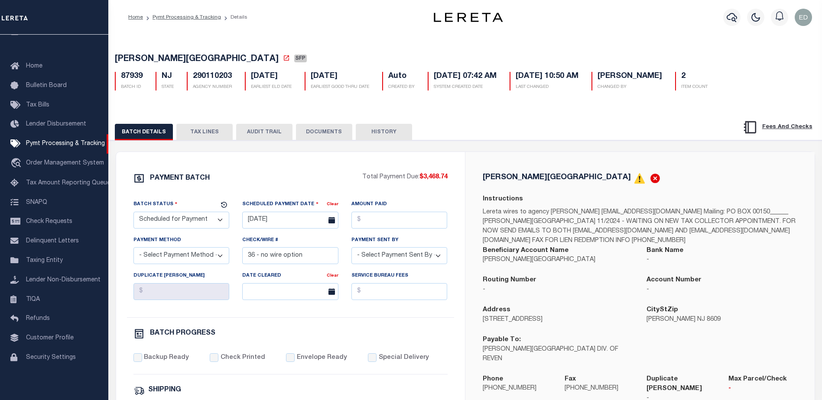
click at [203, 132] on button "TAX LINES" at bounding box center [204, 132] width 56 height 16
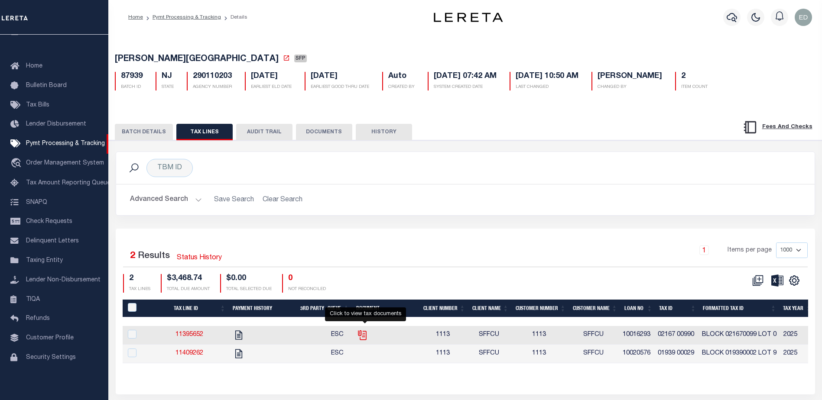
click at [368, 338] on icon "" at bounding box center [362, 335] width 11 height 11
checkbox input "true"
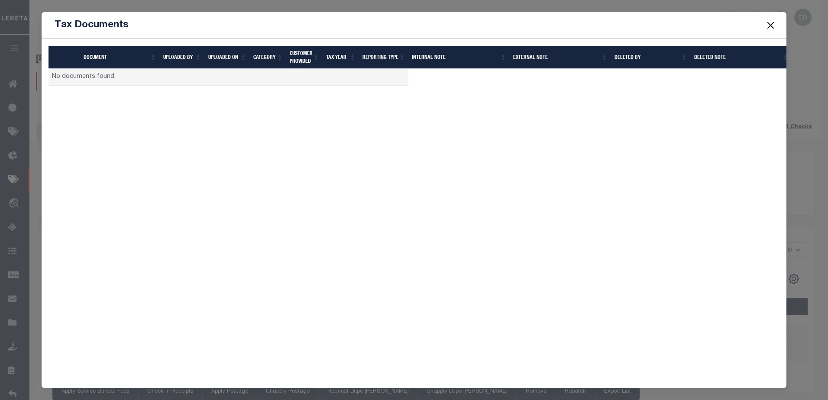
click at [81, 79] on td "No documents found." at bounding box center [229, 77] width 360 height 17
click at [774, 26] on button "Close" at bounding box center [770, 24] width 11 height 11
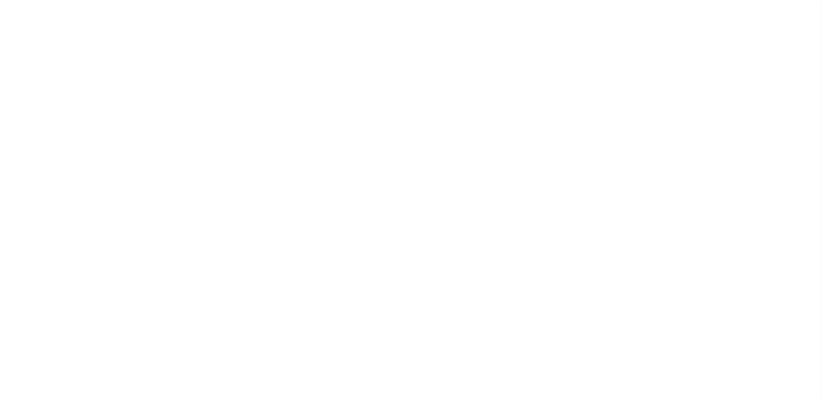
select select "SFP"
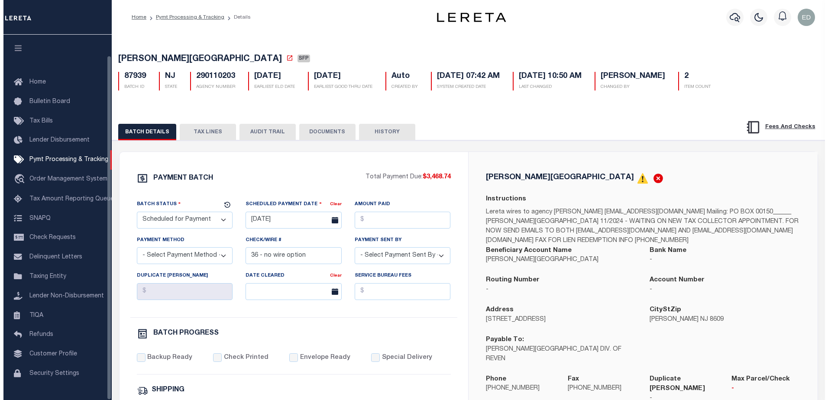
scroll to position [22, 0]
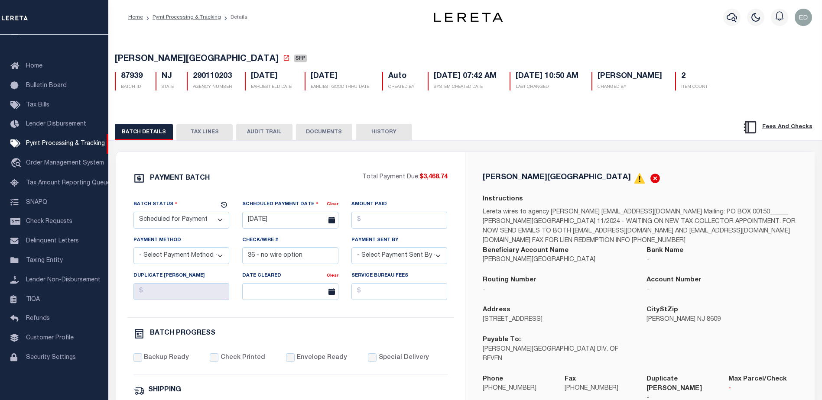
click at [192, 135] on button "TAX LINES" at bounding box center [204, 132] width 56 height 16
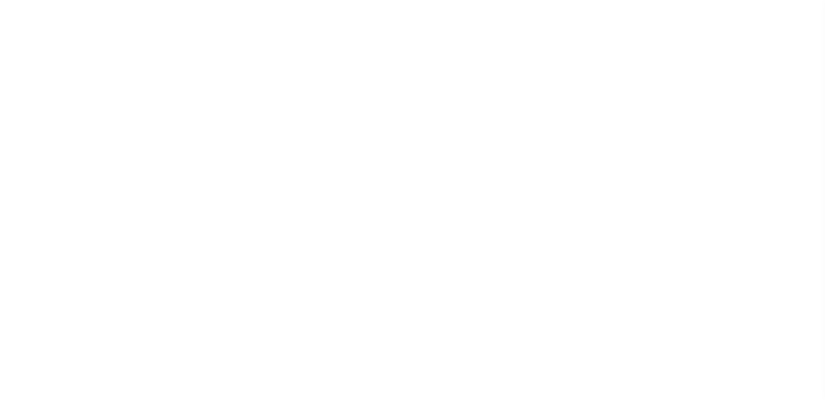
scroll to position [22, 0]
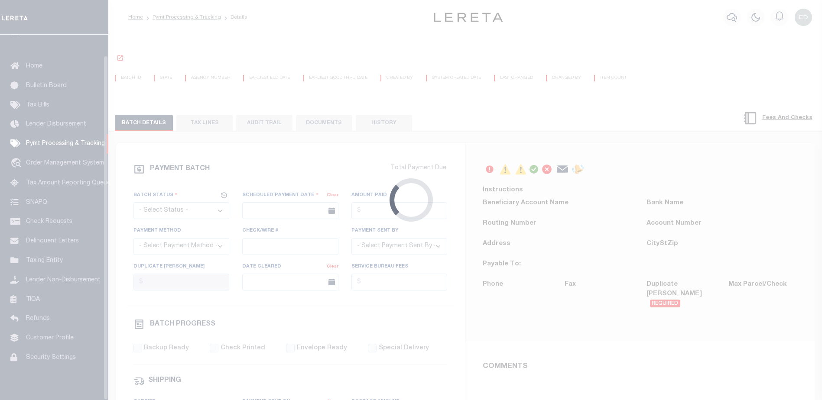
select select "SFP"
type input "[DATE]"
type input "36 - no wire option"
type input "[PERSON_NAME]"
radio input "true"
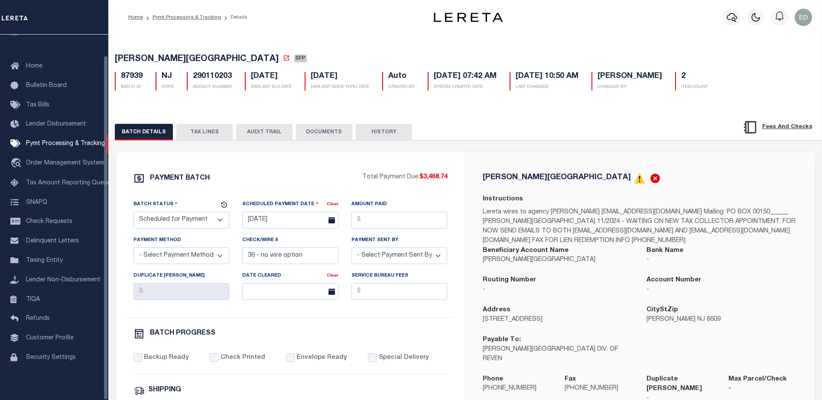
click at [201, 136] on button "TAX LINES" at bounding box center [204, 132] width 56 height 16
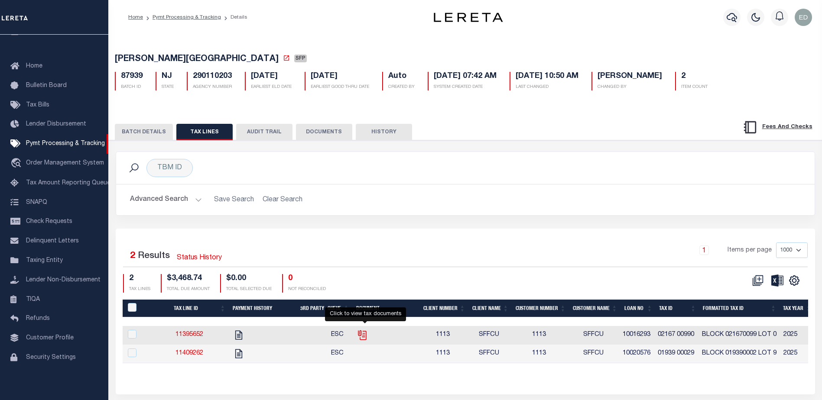
click at [365, 335] on icon "" at bounding box center [362, 335] width 11 height 11
checkbox input "true"
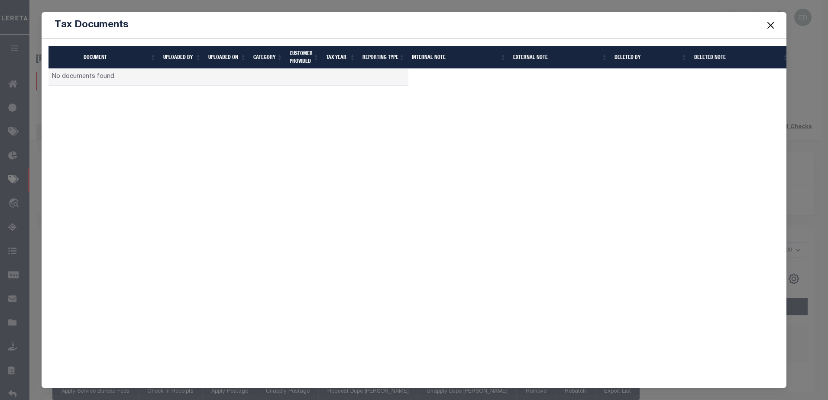
click at [772, 25] on button "Close" at bounding box center [770, 24] width 11 height 11
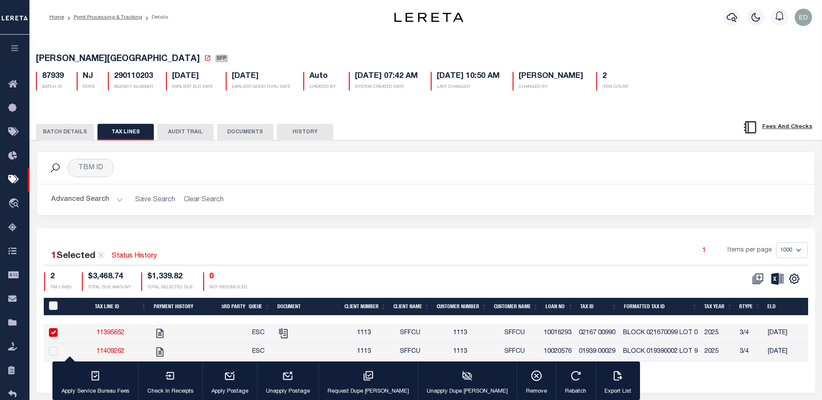
click at [252, 135] on button "DOCUMENTS" at bounding box center [245, 132] width 56 height 16
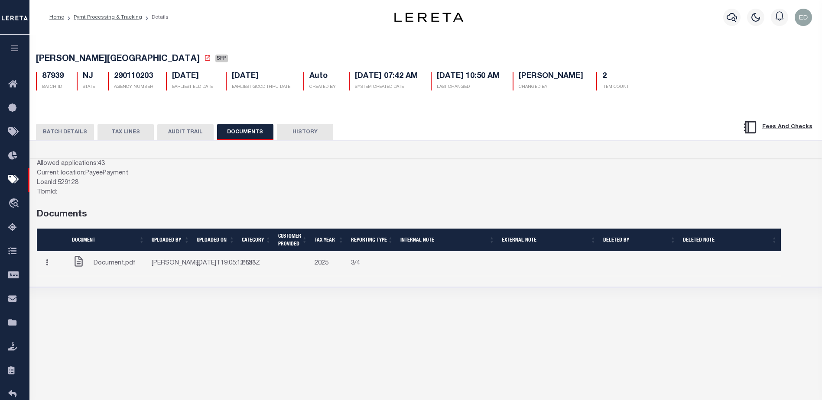
click at [118, 269] on span "Document.pdf" at bounding box center [115, 264] width 42 height 10
click at [182, 185] on div "LoanId: 529128" at bounding box center [228, 184] width 383 height 10
drag, startPoint x: 61, startPoint y: 192, endPoint x: 36, endPoint y: 166, distance: 35.9
click at [37, 166] on div "Allowed applications: 43 Current location: PayeePayment LoanId: 529128 TbmId: D…" at bounding box center [228, 352] width 383 height 387
drag, startPoint x: 36, startPoint y: 166, endPoint x: 93, endPoint y: 175, distance: 57.5
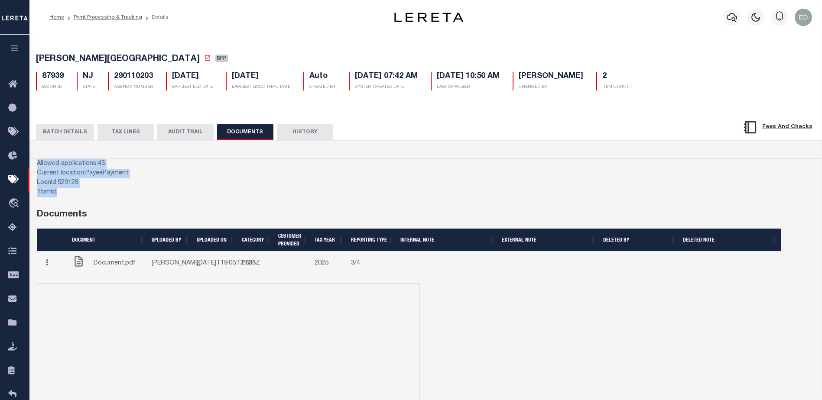
click at [93, 175] on div "Current location: PayeePayment" at bounding box center [228, 174] width 383 height 10
click at [128, 137] on button "TAX LINES" at bounding box center [125, 132] width 56 height 16
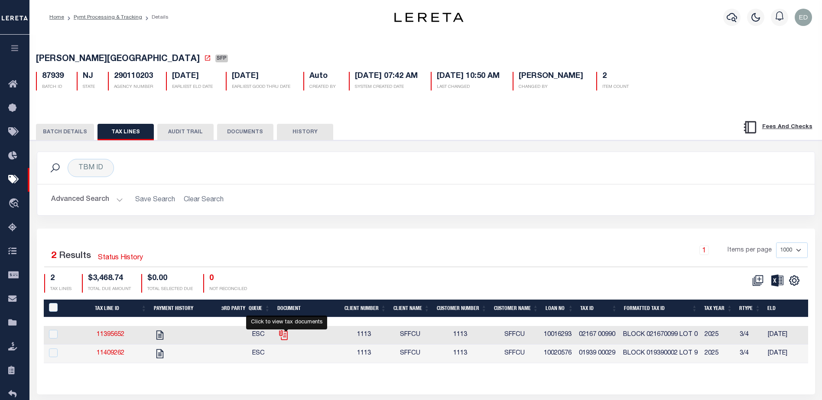
click at [286, 337] on icon "" at bounding box center [282, 333] width 7 height 7
checkbox input "true"
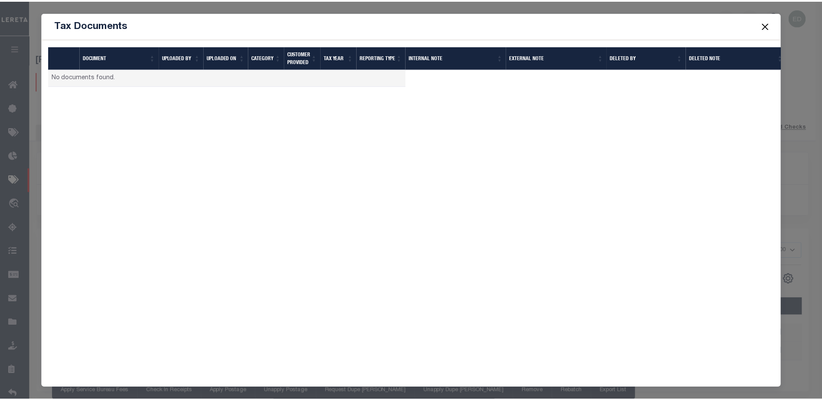
scroll to position [0, 0]
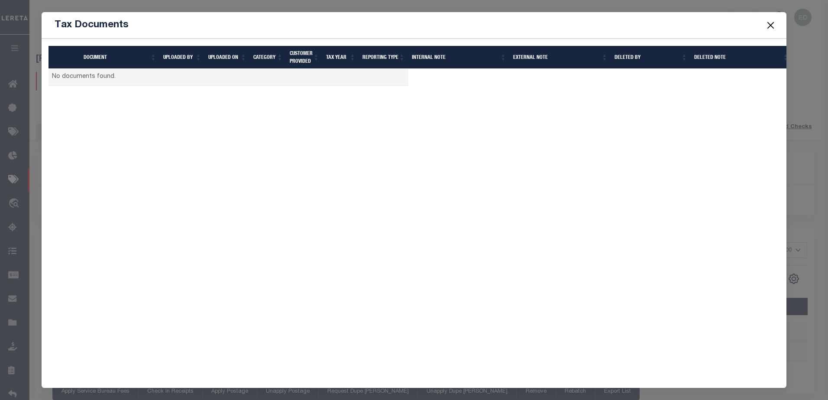
click at [773, 26] on button "Close" at bounding box center [770, 24] width 11 height 11
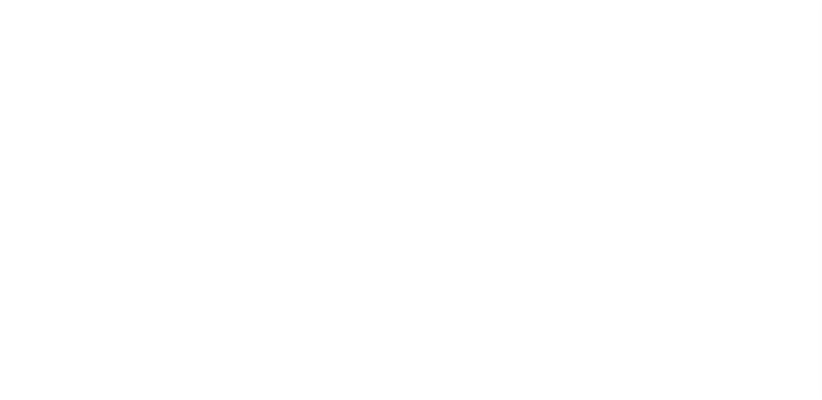
select select "SFP"
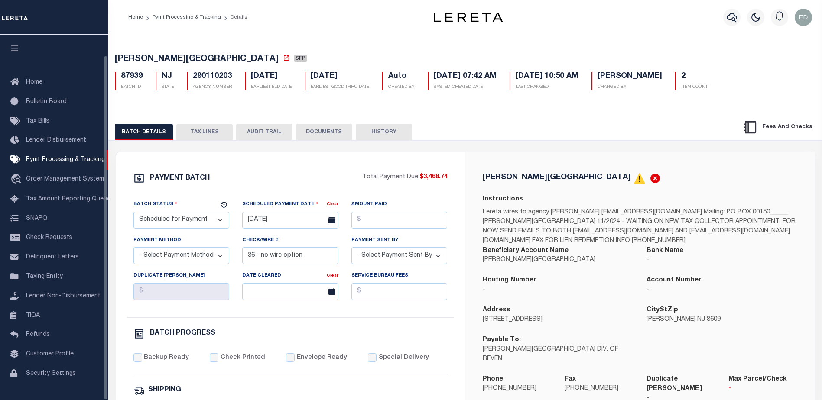
scroll to position [22, 0]
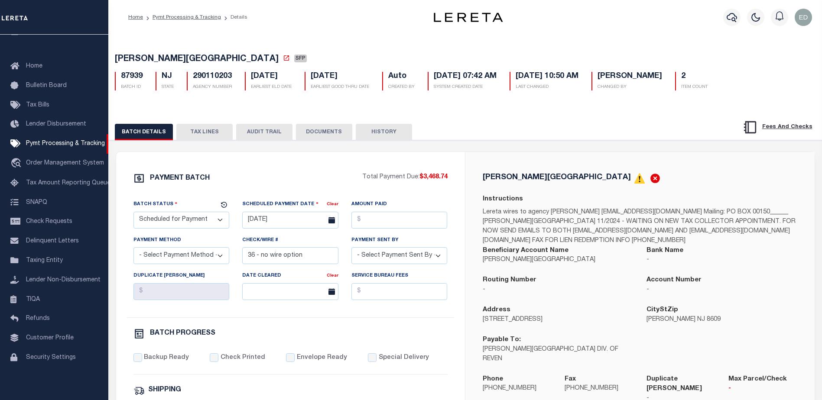
click at [203, 134] on button "TAX LINES" at bounding box center [204, 132] width 56 height 16
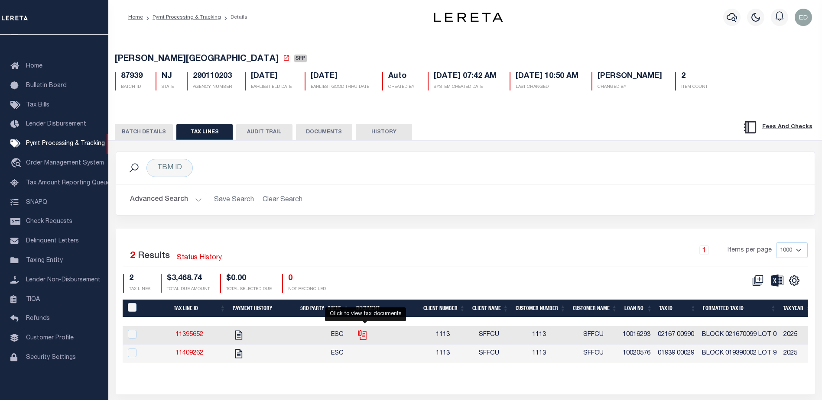
click at [362, 337] on icon "" at bounding box center [361, 333] width 7 height 7
checkbox input "true"
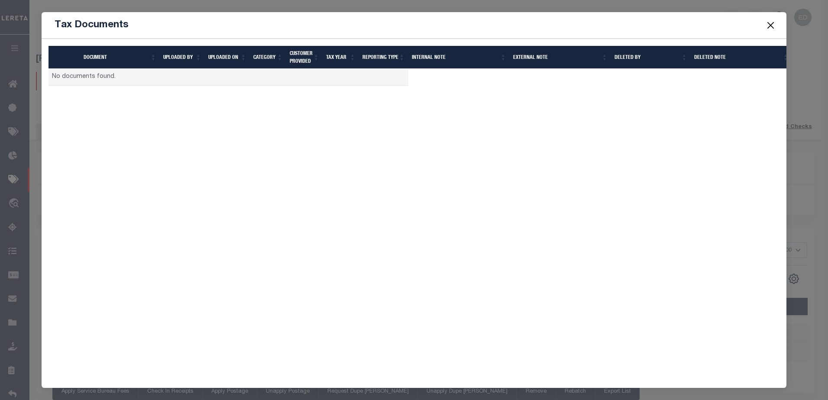
click at [770, 28] on button "Close" at bounding box center [770, 24] width 11 height 11
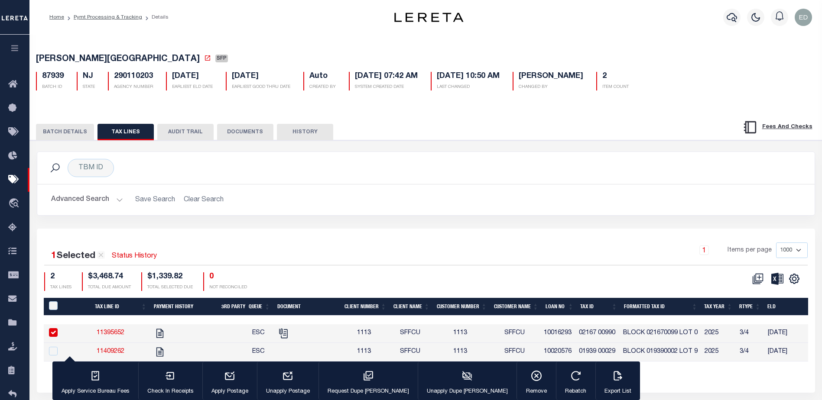
click at [249, 165] on div "TBM ID Search" at bounding box center [425, 168] width 763 height 18
click at [252, 138] on button "DOCUMENTS" at bounding box center [245, 132] width 56 height 16
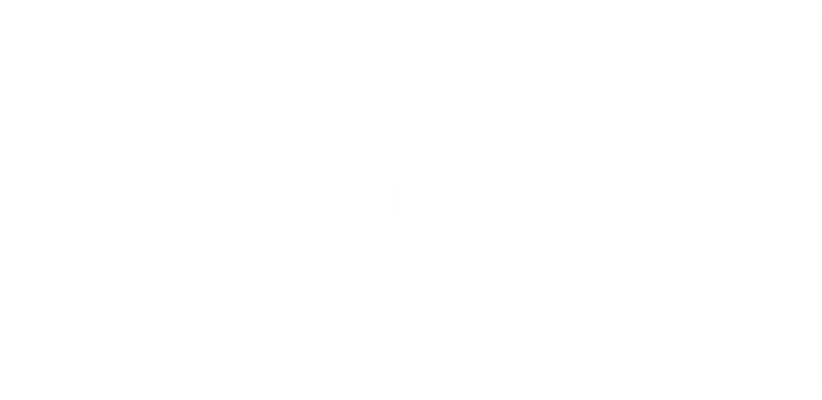
scroll to position [22, 0]
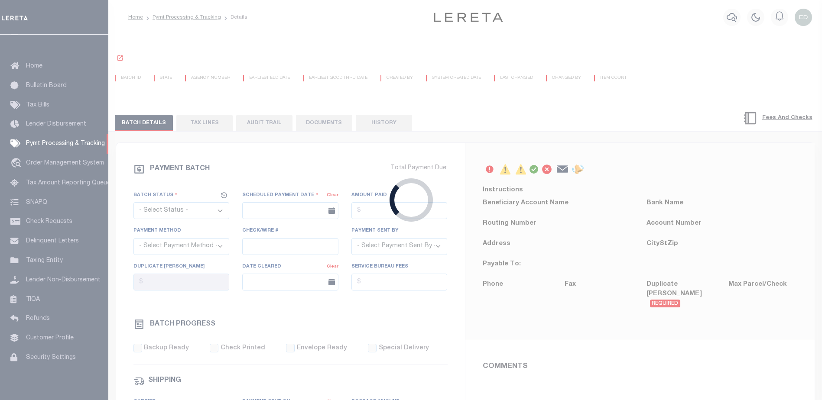
select select "SFP"
type input "[DATE]"
type input "36 - no wire option"
type input "[PERSON_NAME]"
radio input "true"
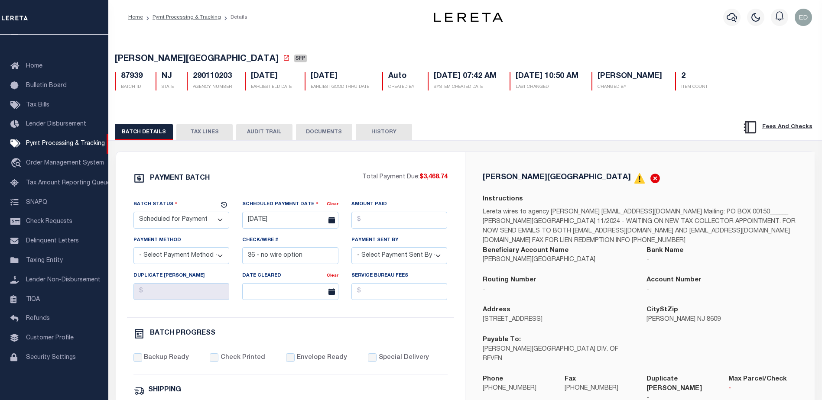
click at [201, 129] on button "TAX LINES" at bounding box center [204, 132] width 56 height 16
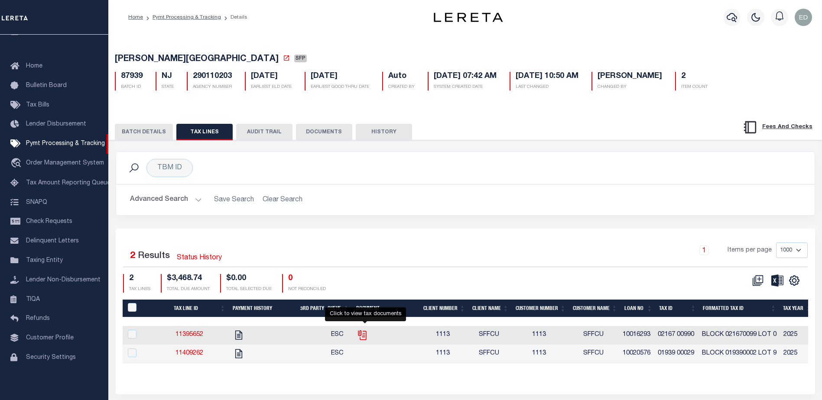
click at [361, 337] on icon "" at bounding box center [362, 335] width 11 height 11
checkbox input "true"
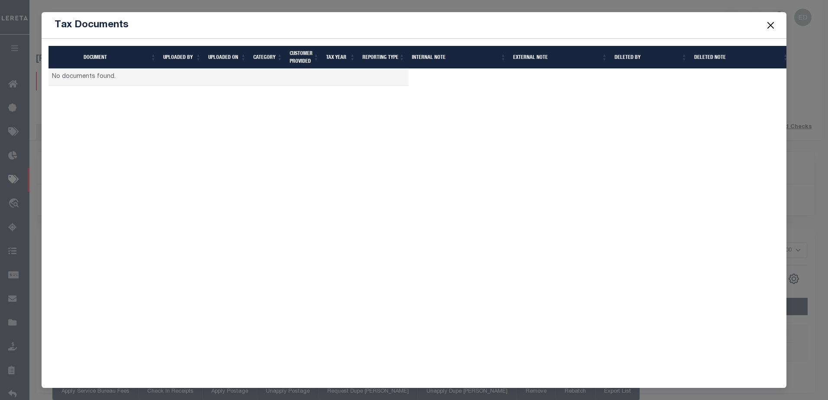
click at [772, 23] on button "Close" at bounding box center [770, 24] width 11 height 11
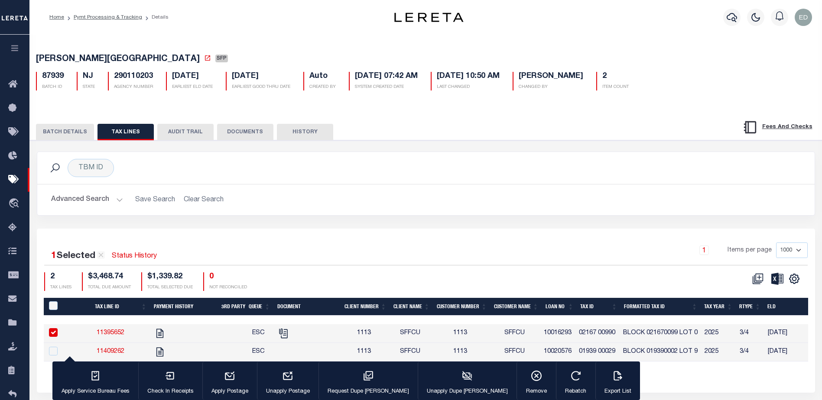
click at [299, 130] on button "HISTORY" at bounding box center [305, 132] width 56 height 16
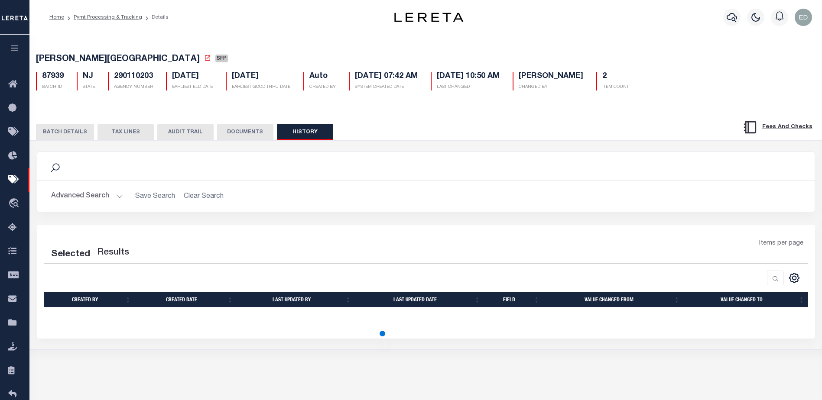
click at [248, 136] on button "DOCUMENTS" at bounding box center [245, 132] width 56 height 16
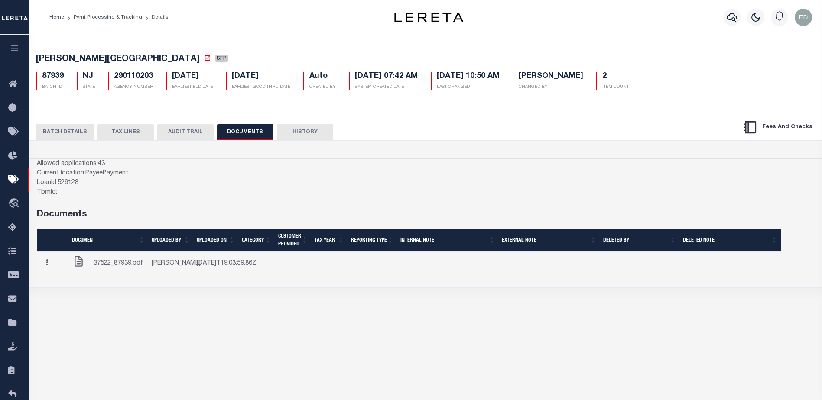
click at [54, 268] on button "button" at bounding box center [46, 263] width 13 height 17
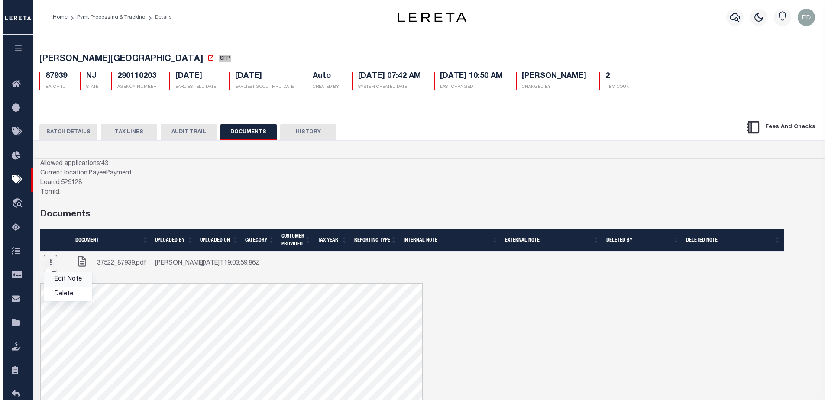
scroll to position [0, 0]
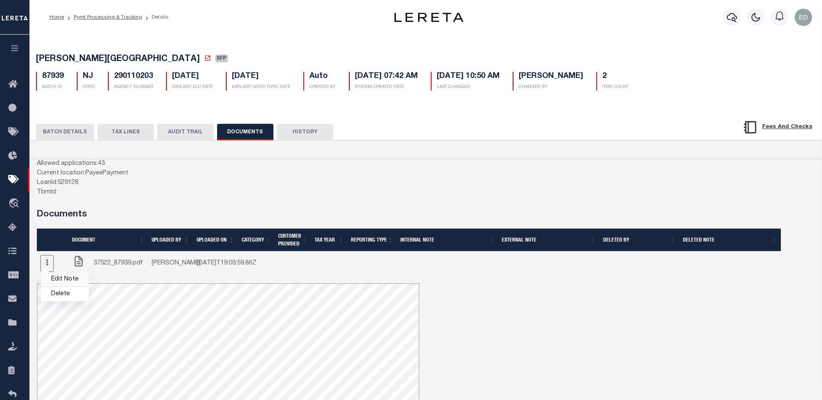
click at [58, 285] on link "Edit Note" at bounding box center [65, 280] width 48 height 14
click at [47, 266] on icon "button" at bounding box center [47, 263] width 2 height 6
click at [57, 287] on link "Edit Note" at bounding box center [65, 280] width 48 height 14
click at [128, 134] on button "TAX LINES" at bounding box center [125, 132] width 56 height 16
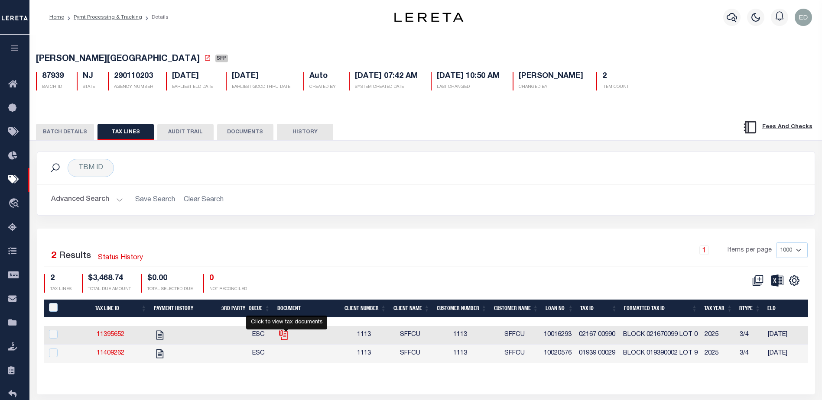
click at [286, 337] on icon "" at bounding box center [283, 335] width 11 height 11
checkbox input "true"
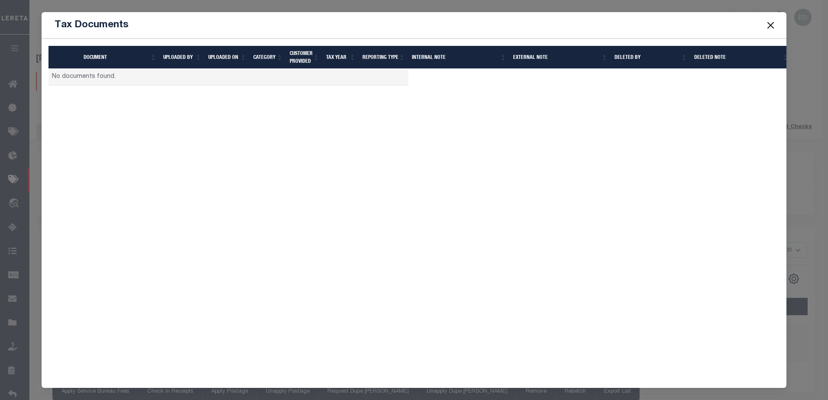
click at [103, 113] on div "Document UPLOADED BY UPLOADED ON Category CUSTOMER PROVIDED Tax Year Reporting …" at bounding box center [415, 211] width 746 height 344
drag, startPoint x: 65, startPoint y: 66, endPoint x: 365, endPoint y: 68, distance: 300.7
click at [101, 68] on tr "Document UPLOADED BY UPLOADED ON Category CUSTOMER PROVIDED Tax Year Reporting …" at bounding box center [421, 57] width 744 height 23
click at [773, 23] on button "Close" at bounding box center [770, 24] width 11 height 11
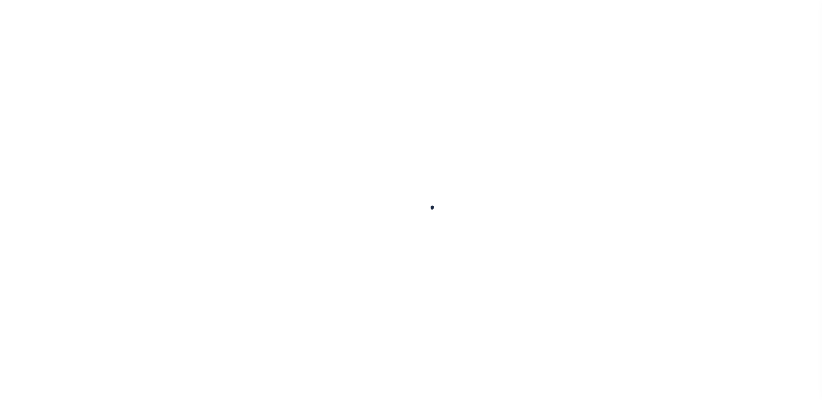
select select "SFP"
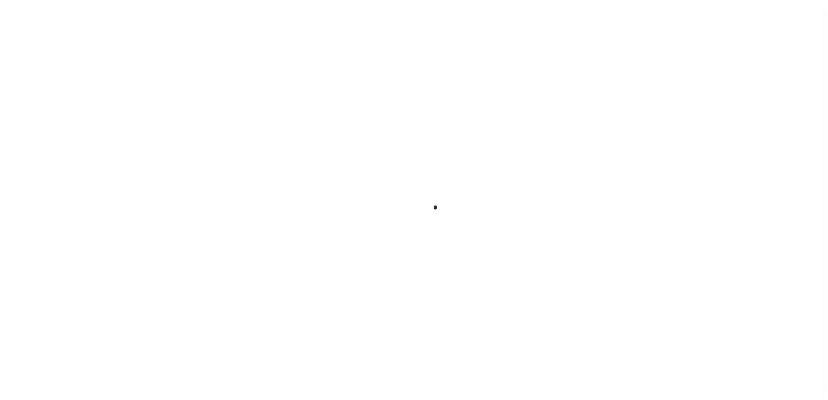
scroll to position [22, 0]
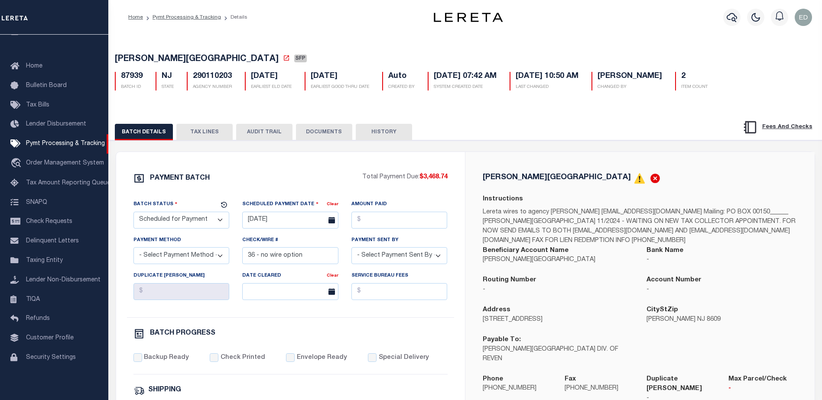
click at [203, 132] on button "TAX LINES" at bounding box center [204, 132] width 56 height 16
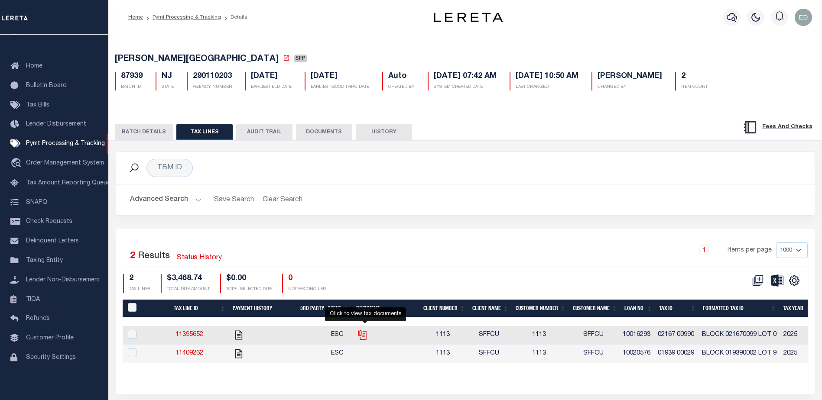
click at [366, 335] on icon "" at bounding box center [363, 335] width 6 height 9
checkbox input "true"
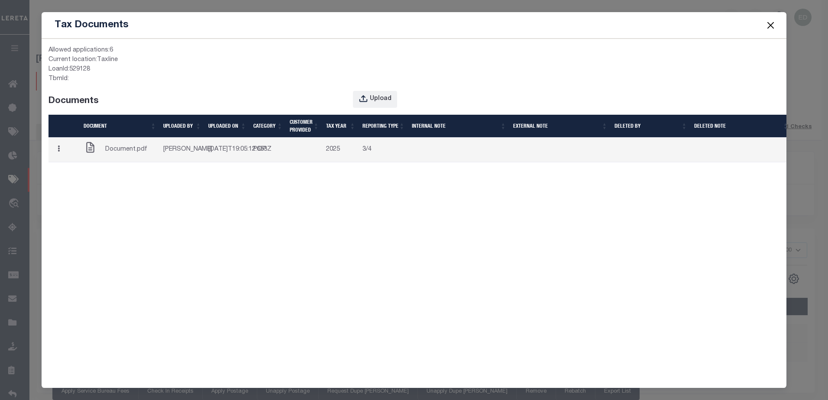
click at [56, 156] on button "button" at bounding box center [58, 150] width 13 height 17
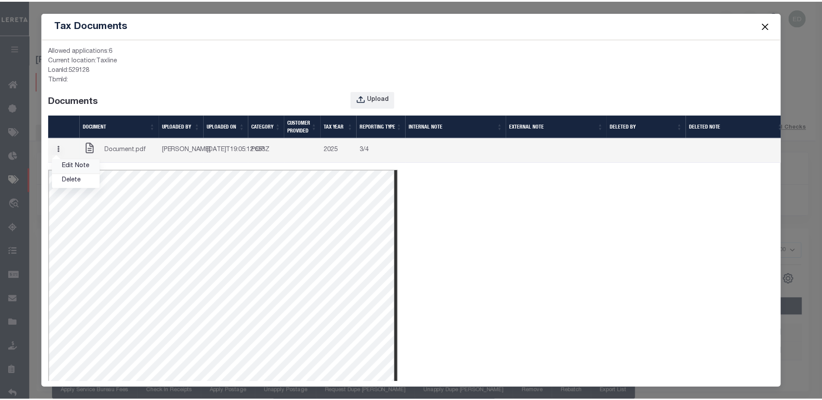
scroll to position [0, 0]
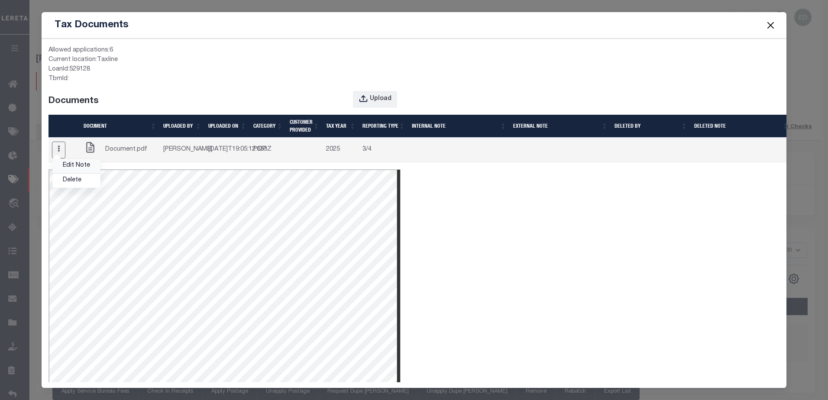
click at [76, 173] on link "Edit Note" at bounding box center [76, 166] width 48 height 14
click at [773, 21] on button "Close" at bounding box center [770, 24] width 11 height 11
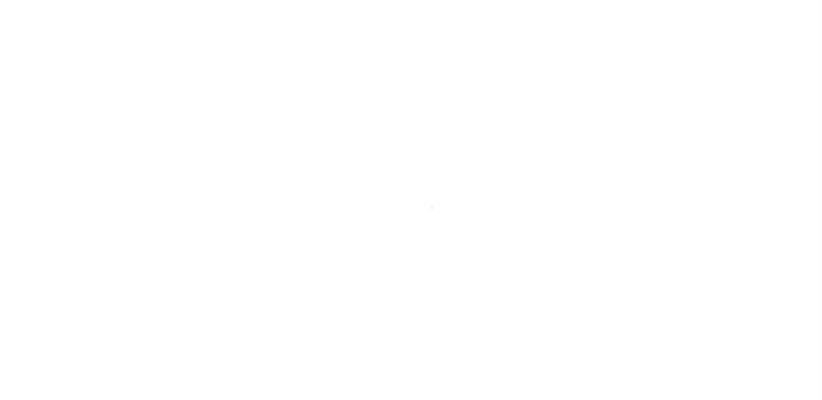
select select "SFP"
type input "[DATE]"
type input "36 - no wire option"
type input "[PERSON_NAME]"
radio input "true"
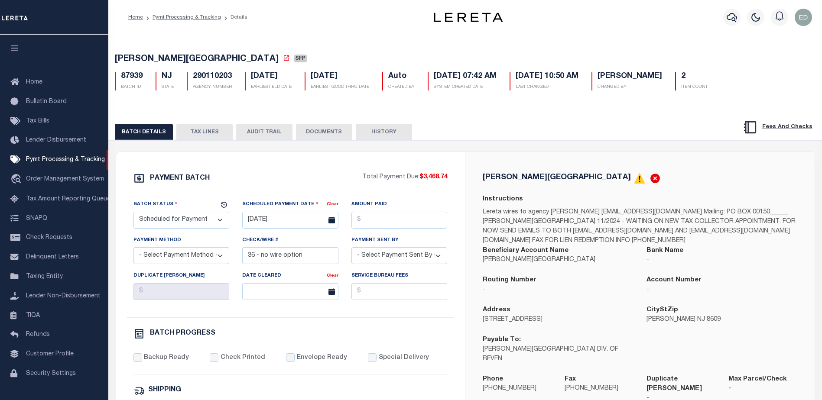
scroll to position [22, 0]
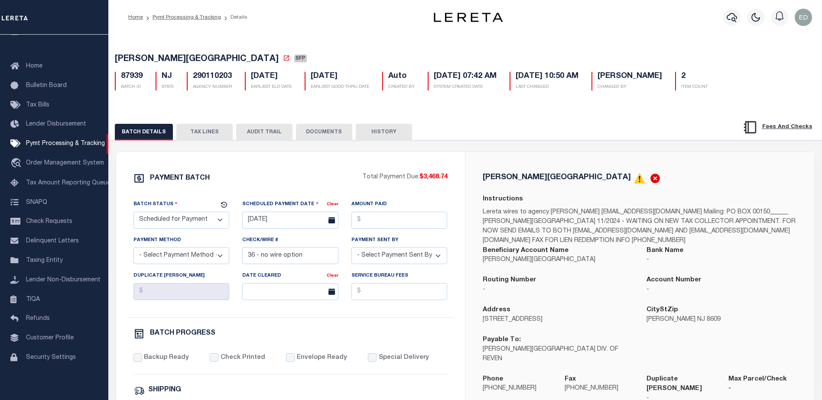
click at [202, 135] on button "TAX LINES" at bounding box center [204, 132] width 56 height 16
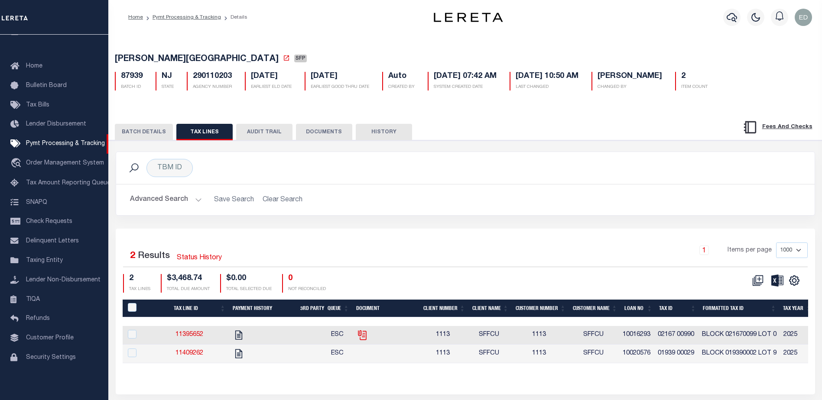
click at [363, 335] on icon at bounding box center [362, 335] width 11 height 11
checkbox input "true"
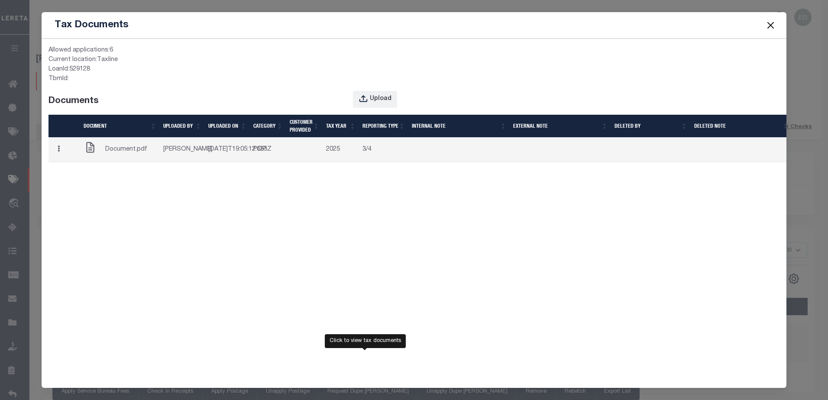
click at [773, 21] on button "Close" at bounding box center [770, 24] width 11 height 11
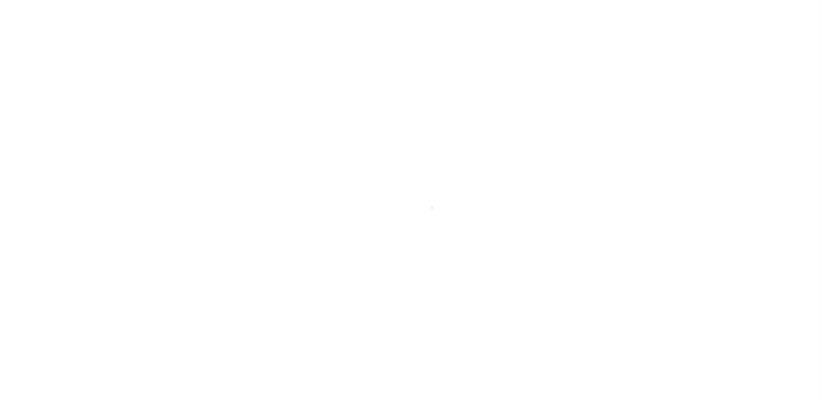
select select "SFP"
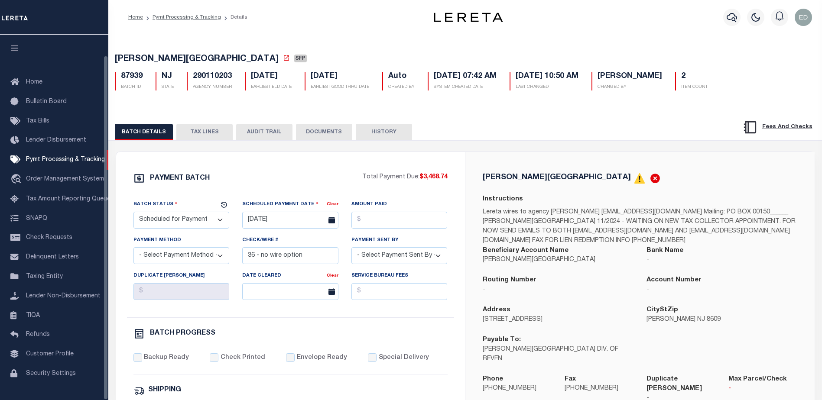
scroll to position [22, 0]
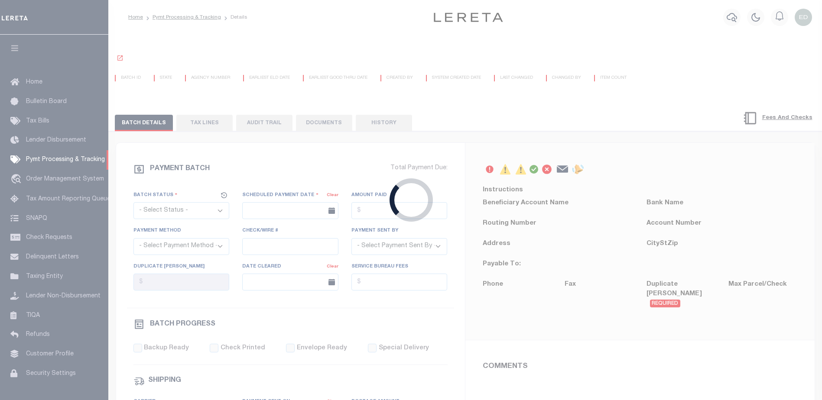
select select "SFP"
type input "[DATE]"
type input "36 - no wire option"
type input "[PERSON_NAME]"
radio input "true"
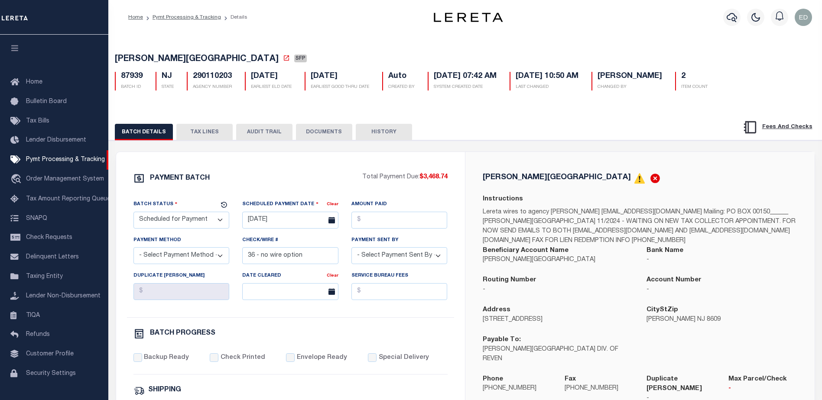
scroll to position [22, 0]
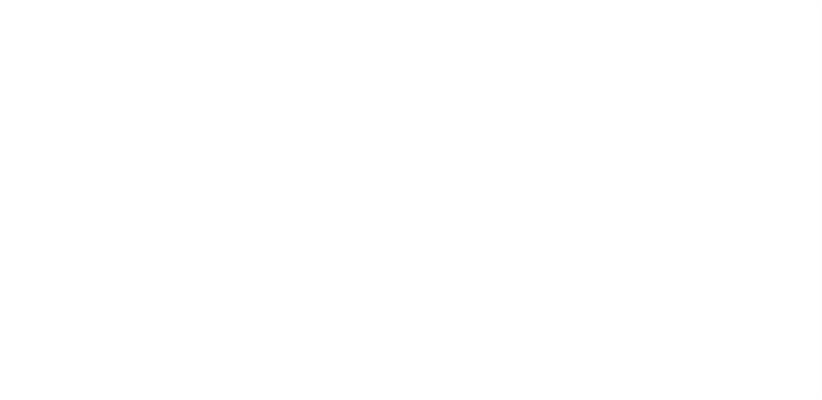
select select "SFP"
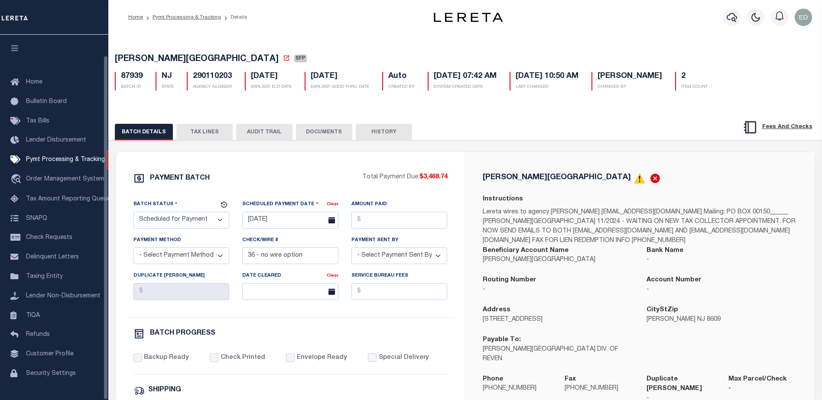
scroll to position [22, 0]
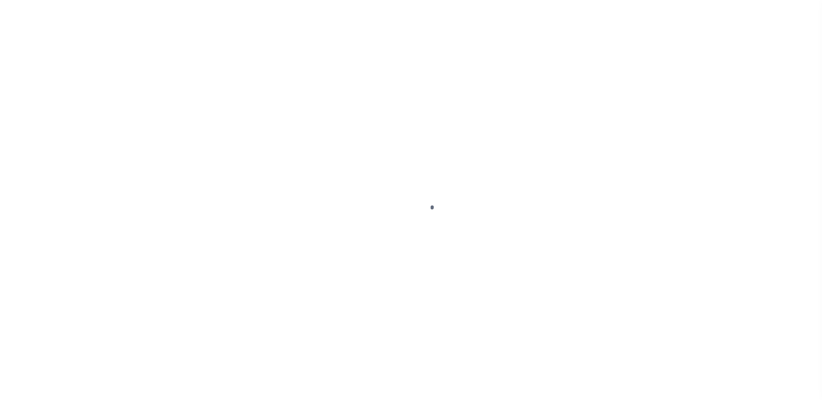
select select "SFP"
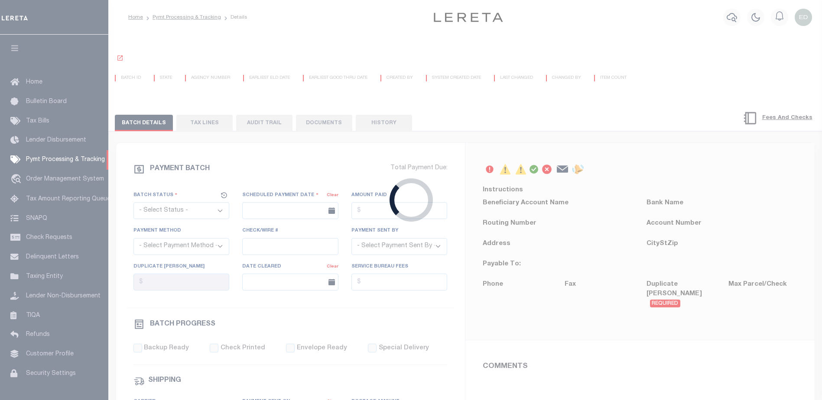
select select "SFP"
type input "[DATE]"
type input "36 - no wire option"
type input "[PERSON_NAME]"
radio input "true"
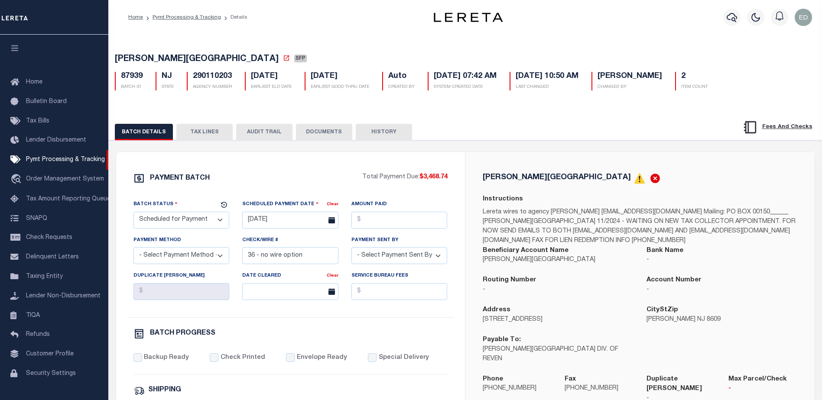
scroll to position [22, 0]
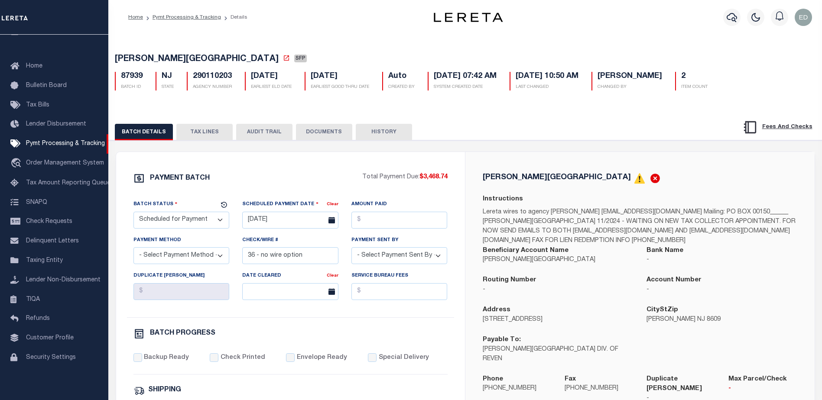
click at [204, 133] on button "TAX LINES" at bounding box center [204, 132] width 56 height 16
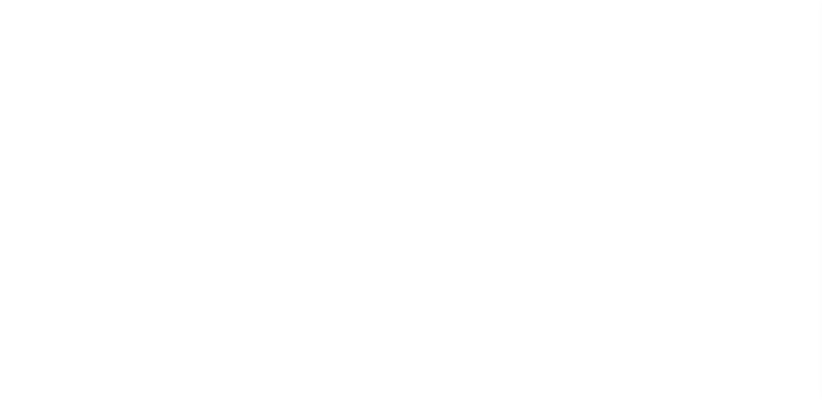
select select "SFP"
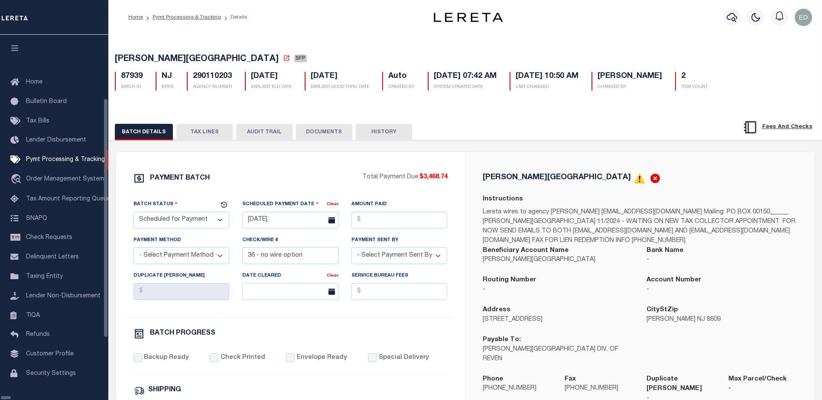
scroll to position [15, 0]
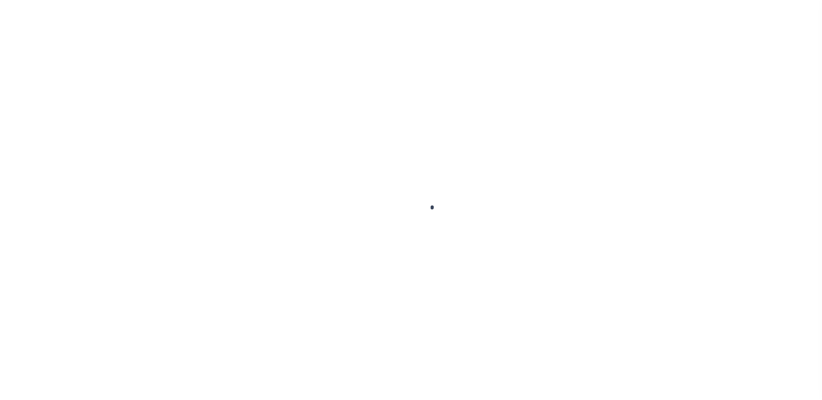
select select "SFP"
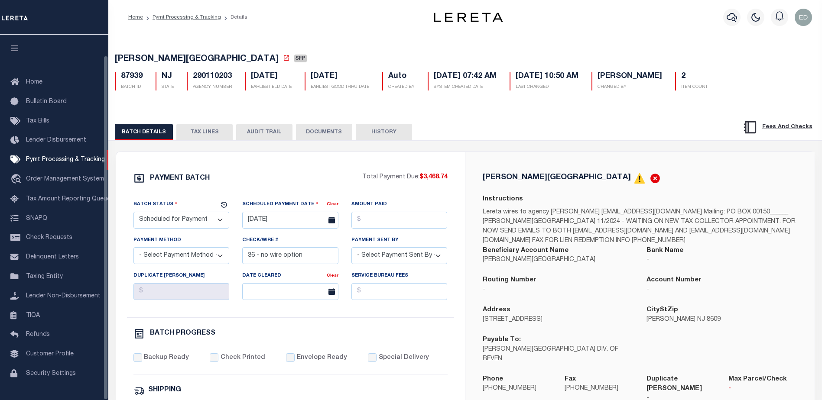
scroll to position [22, 0]
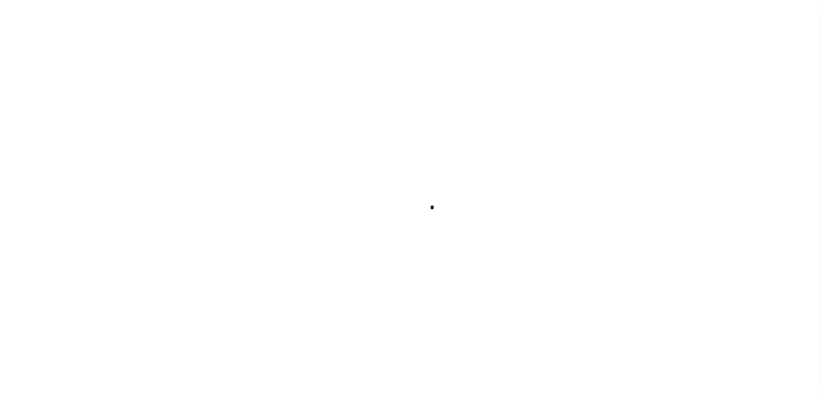
scroll to position [15, 0]
select select "SFP"
type input "[DATE]"
type input "36 - no wire option"
type input "[PERSON_NAME]"
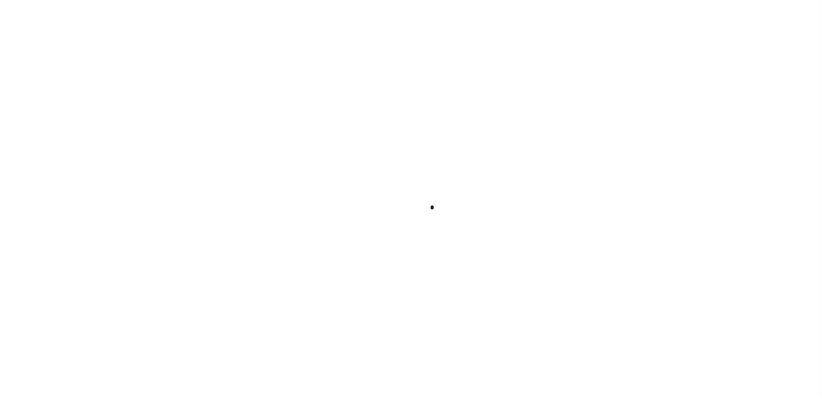
radio input "true"
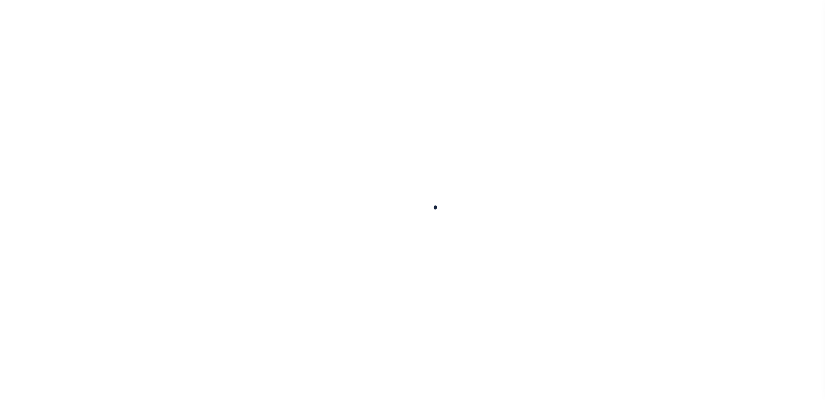
scroll to position [22, 0]
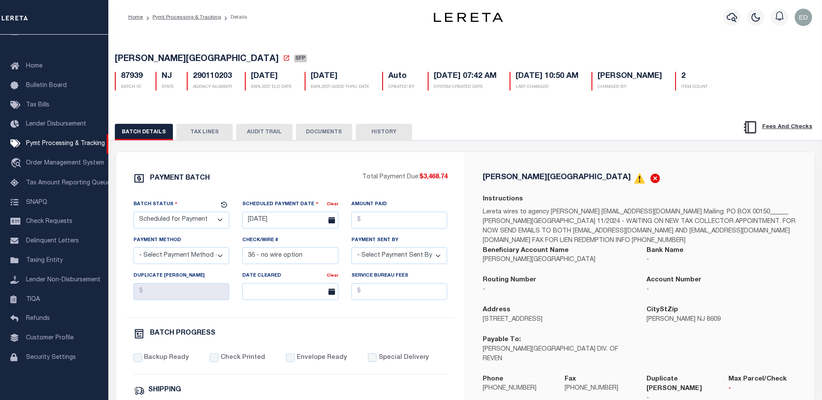
click at [190, 133] on button "TAX LINES" at bounding box center [204, 132] width 56 height 16
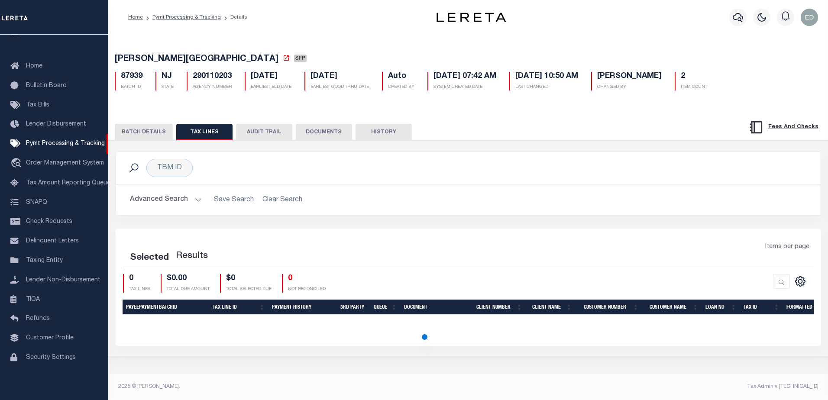
click at [426, 329] on div at bounding box center [469, 326] width 692 height 3
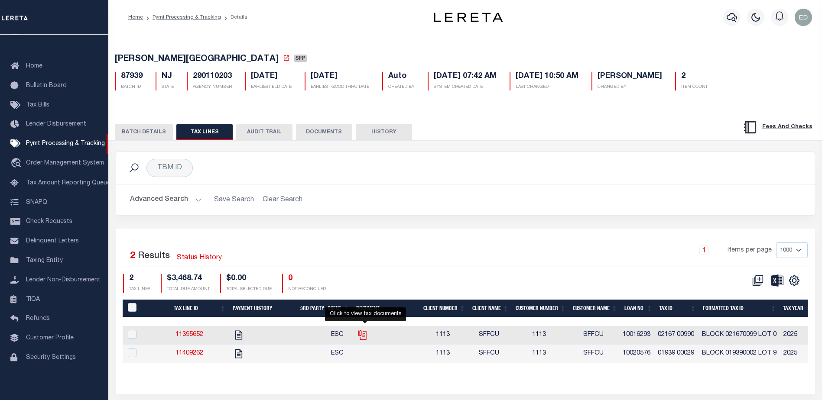
click at [366, 335] on icon "" at bounding box center [362, 335] width 11 height 11
checkbox input "true"
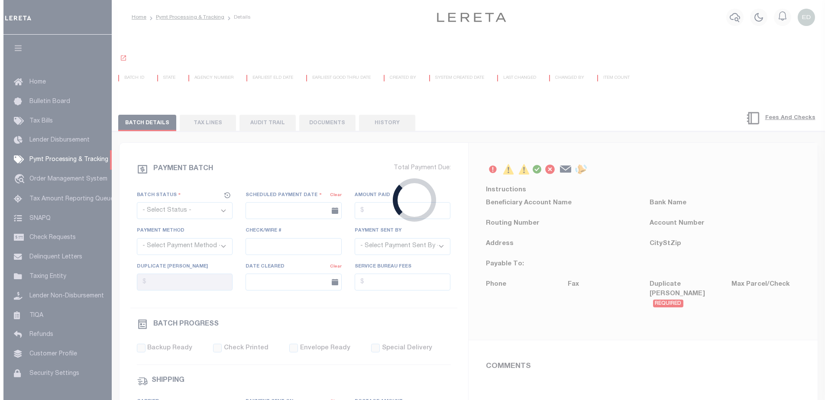
scroll to position [22, 0]
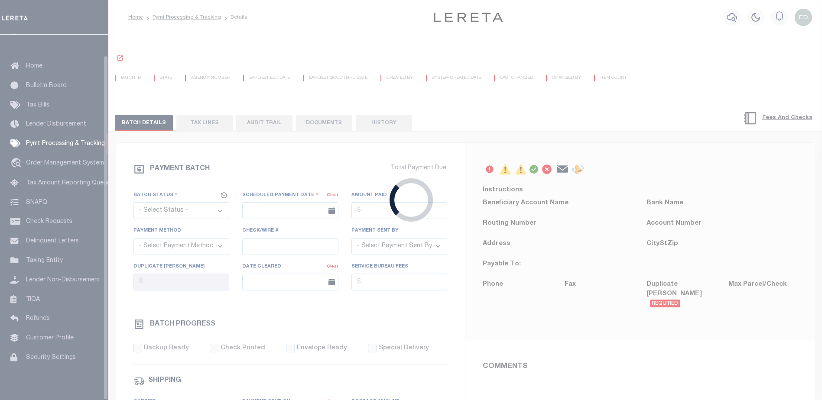
select select "SFP"
type input "[DATE]"
type input "36 - no wire option"
type input "[PERSON_NAME]"
radio input "true"
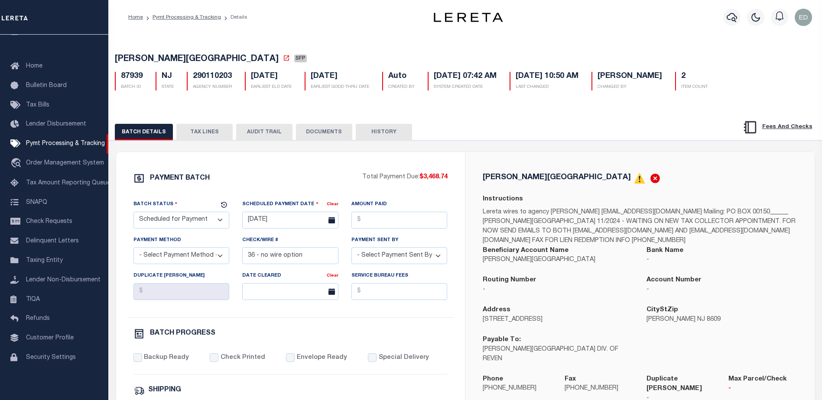
click at [201, 138] on button "TAX LINES" at bounding box center [204, 132] width 56 height 16
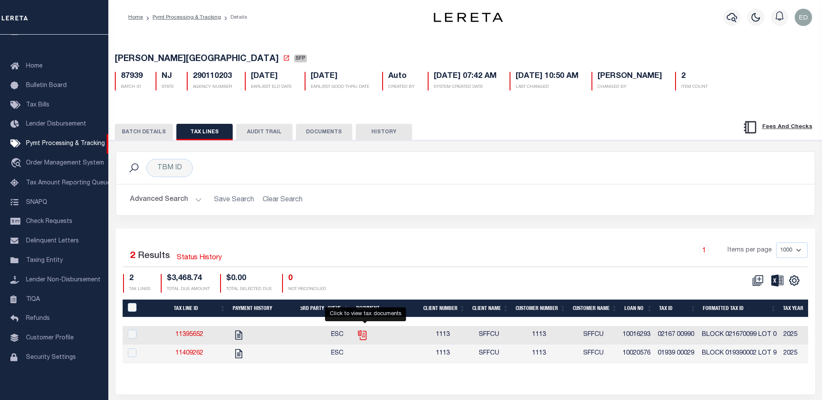
click at [367, 338] on icon "" at bounding box center [362, 335] width 11 height 11
checkbox input "true"
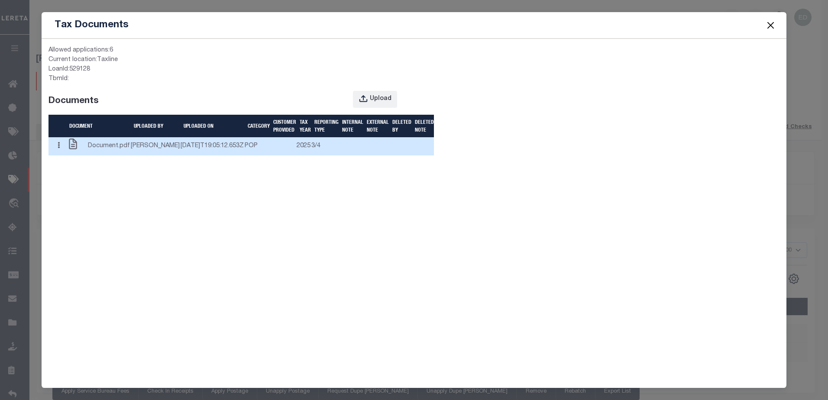
click at [311, 156] on td "3/4" at bounding box center [325, 146] width 28 height 18
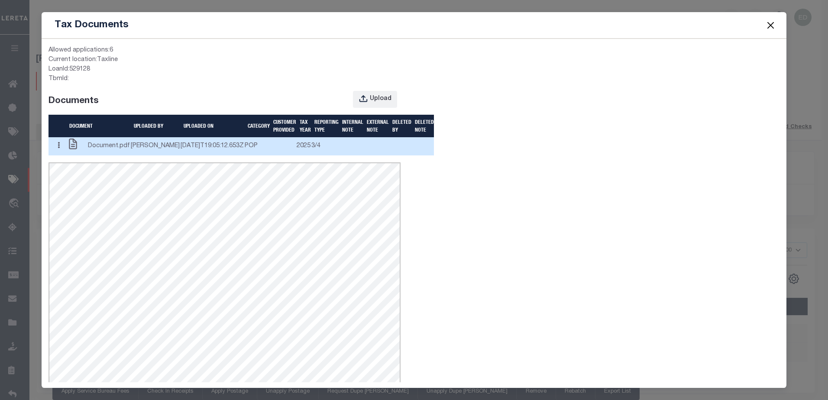
scroll to position [0, 0]
click at [64, 155] on button "button" at bounding box center [58, 146] width 13 height 17
click at [71, 170] on link "Edit Note" at bounding box center [76, 163] width 48 height 14
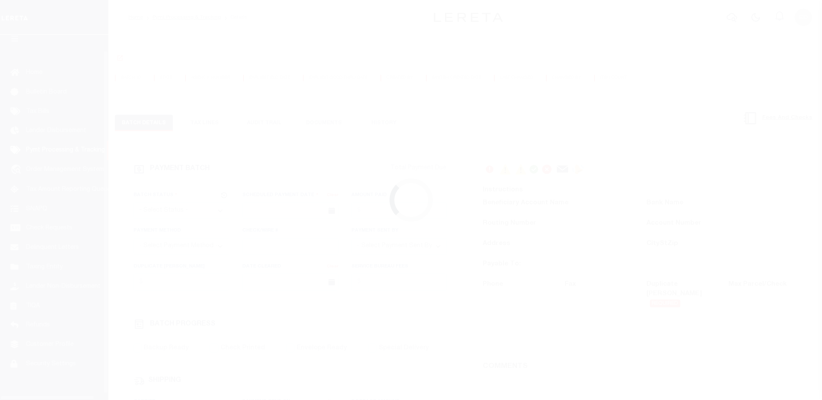
scroll to position [22, 0]
select select "SFP"
type input "[DATE]"
type input "36 - no wire option"
type input "[PERSON_NAME]"
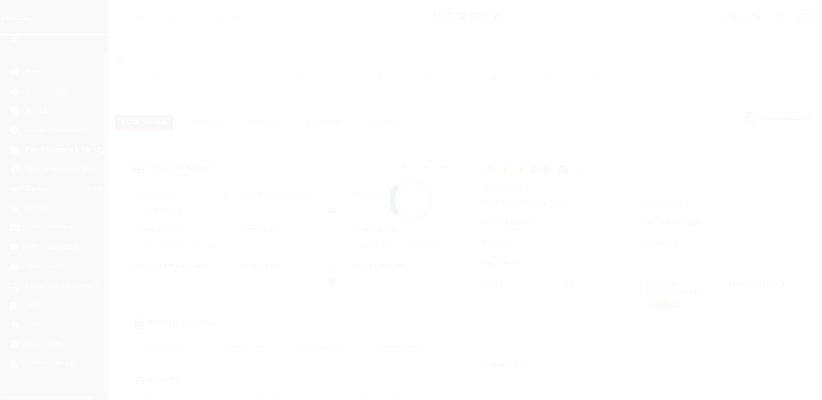
radio input "true"
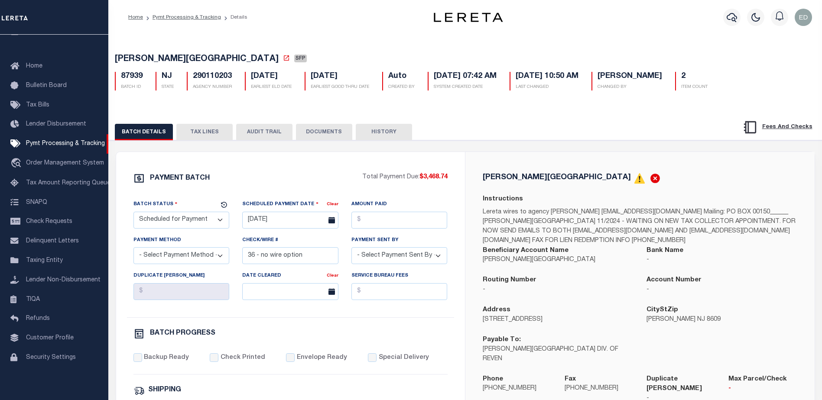
click at [319, 138] on button "DOCUMENTS" at bounding box center [324, 132] width 56 height 16
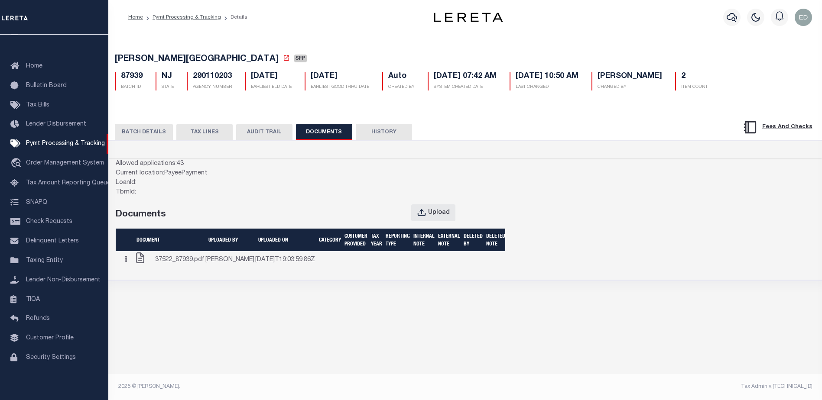
click at [206, 133] on button "TAX LINES" at bounding box center [204, 132] width 56 height 16
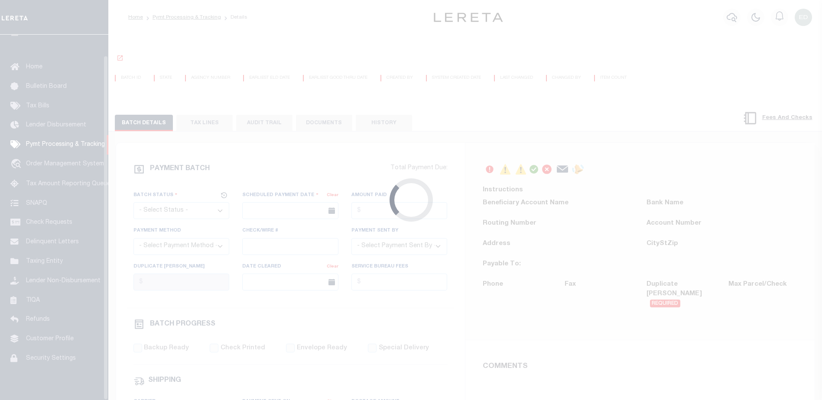
scroll to position [22, 0]
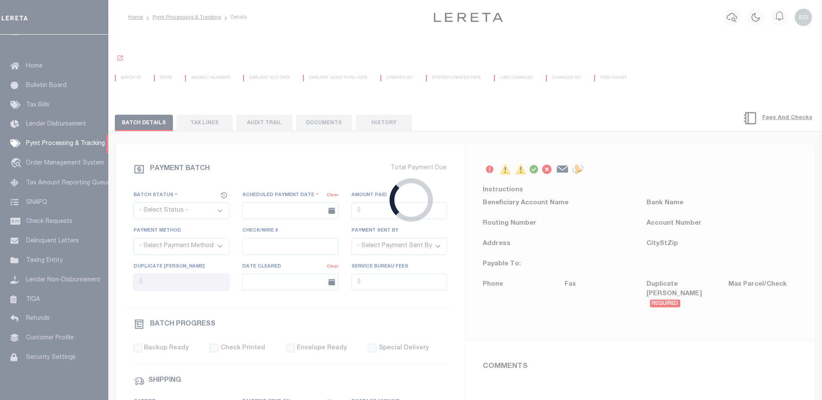
select select "SFP"
type input "[DATE]"
type input "36 - no wire option"
type input "[PERSON_NAME]"
radio input "true"
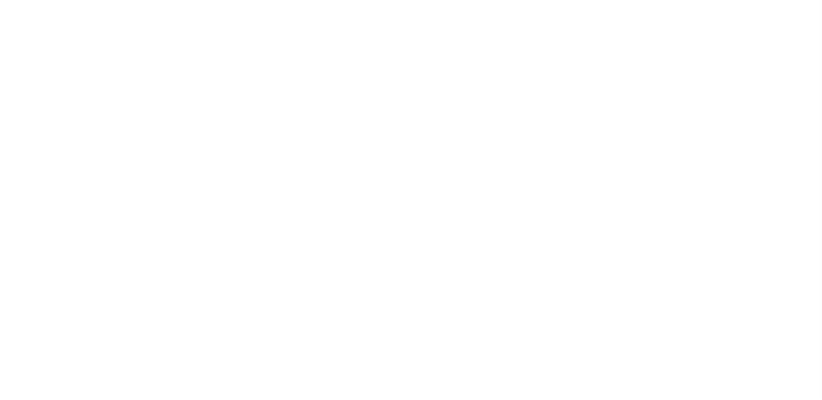
select select "SFP"
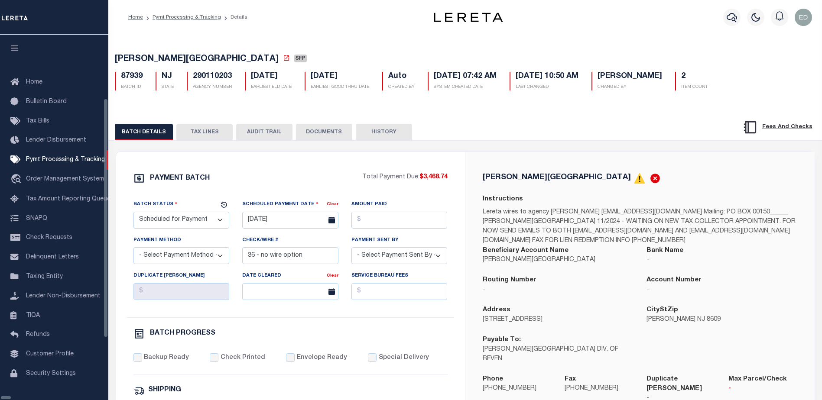
scroll to position [15, 0]
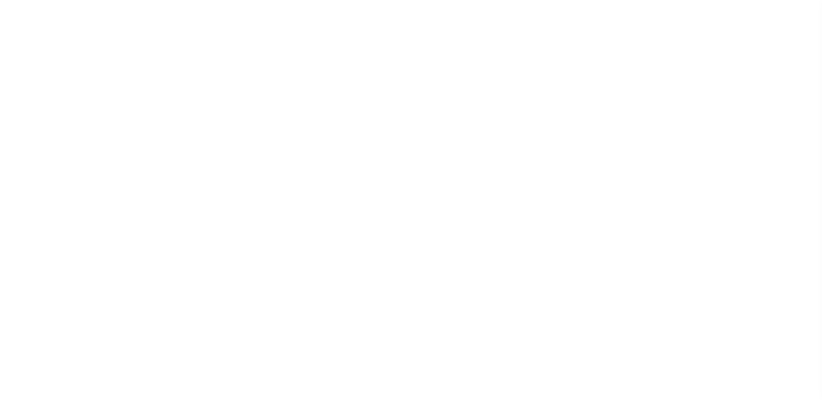
select select "SFP"
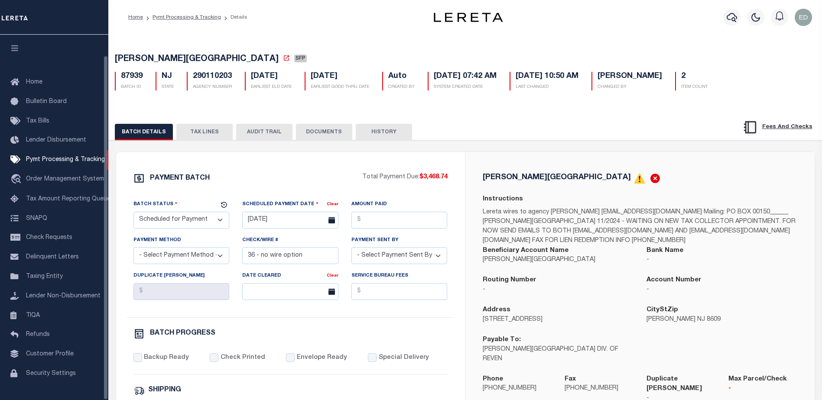
scroll to position [22, 0]
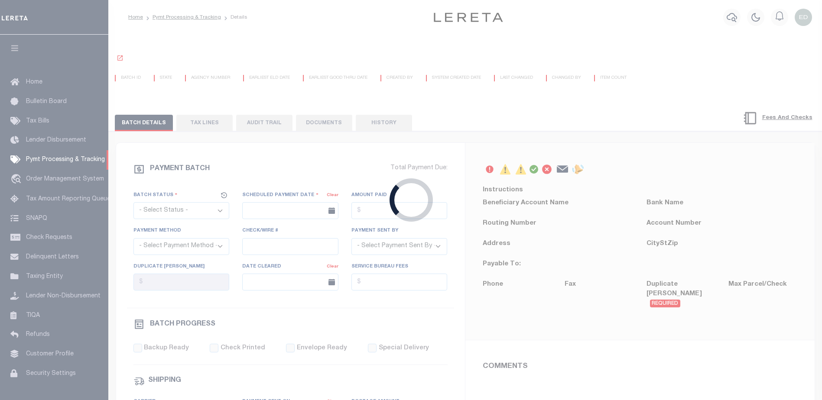
scroll to position [22, 0]
select select "SFP"
type input "[DATE]"
type input "36 - no wire option"
type input "[PERSON_NAME]"
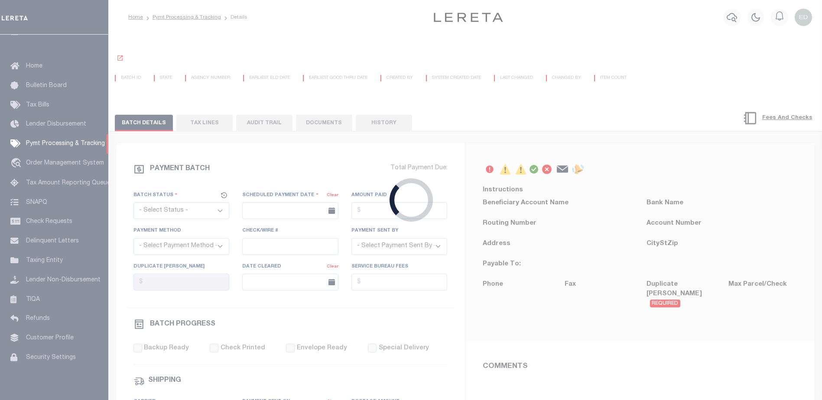
radio input "true"
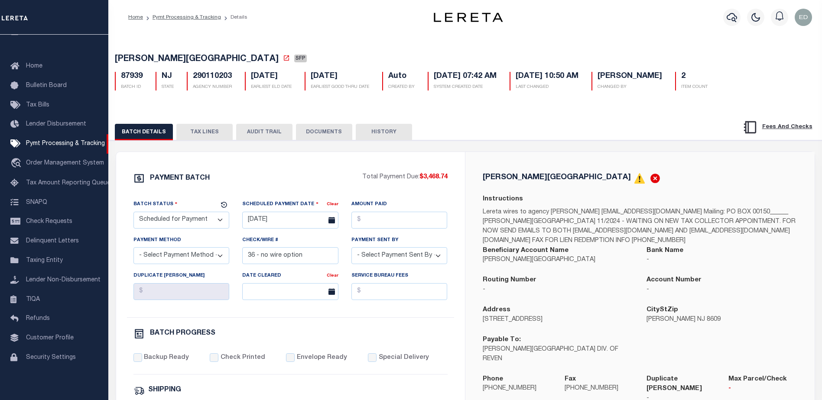
click at [203, 128] on button "TAX LINES" at bounding box center [204, 132] width 56 height 16
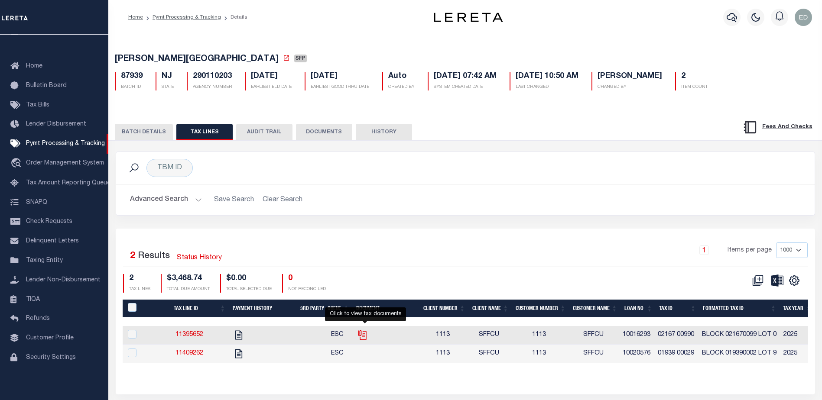
click at [367, 337] on icon "" at bounding box center [362, 335] width 11 height 11
checkbox input "true"
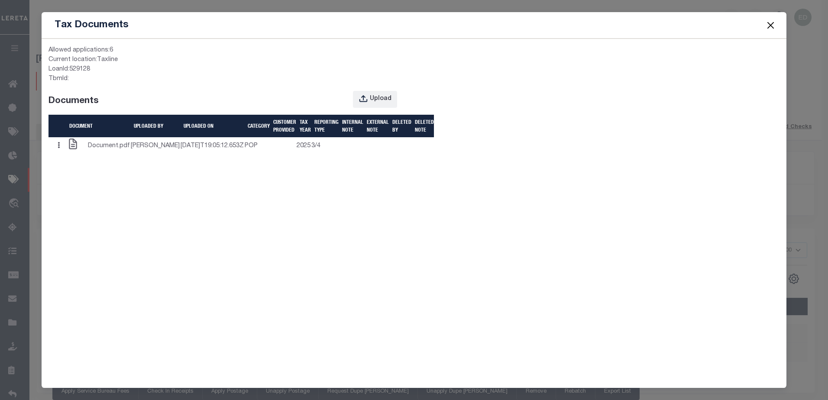
click at [769, 22] on button "Close" at bounding box center [770, 24] width 11 height 11
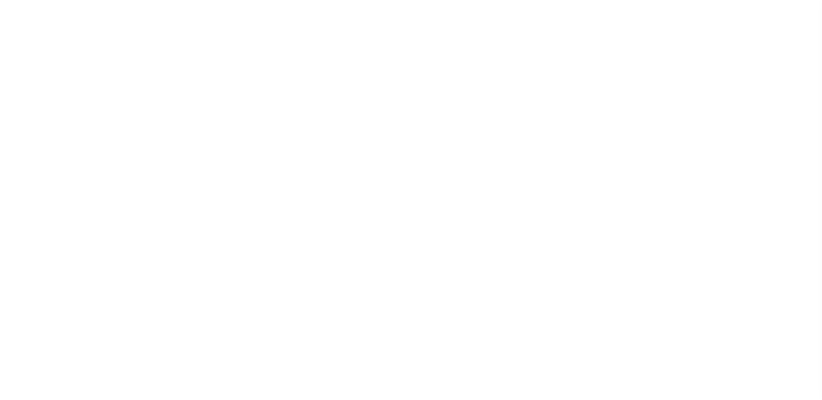
select select "SFP"
type input "[DATE]"
type input "36 - no wire option"
type input "[PERSON_NAME]"
radio input "true"
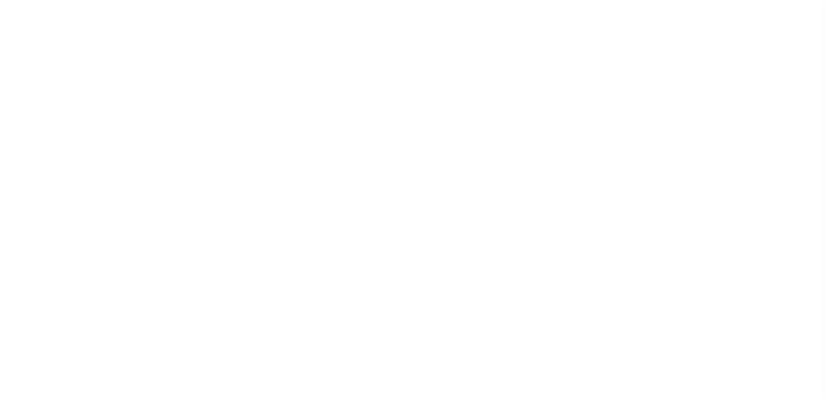
scroll to position [22, 0]
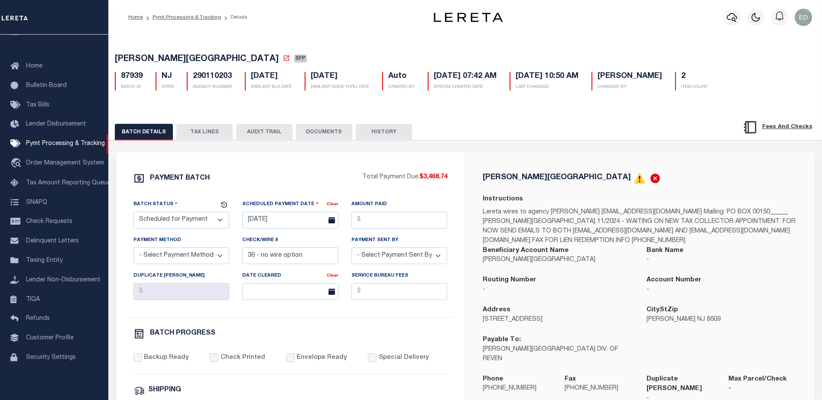
click at [201, 131] on button "TAX LINES" at bounding box center [204, 132] width 56 height 16
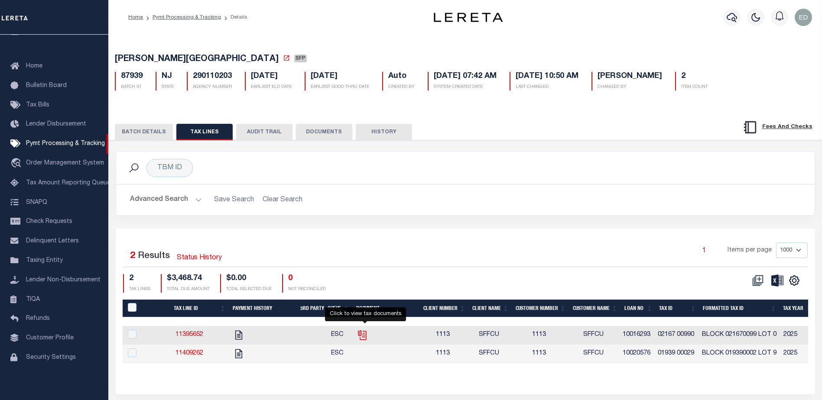
click at [362, 340] on icon "" at bounding box center [363, 335] width 6 height 9
checkbox input "true"
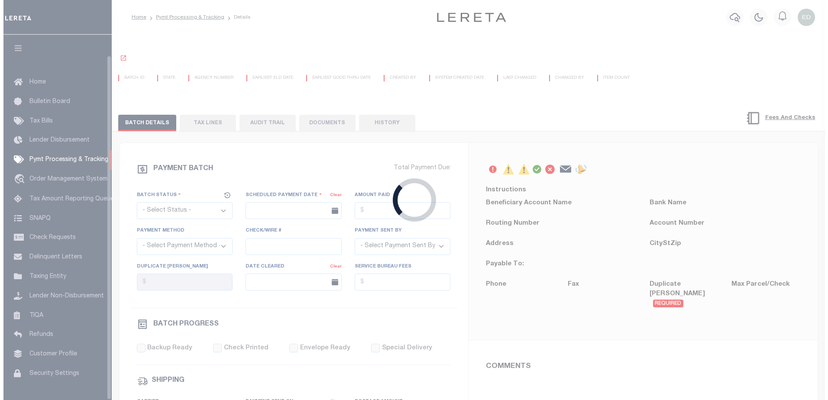
scroll to position [22, 0]
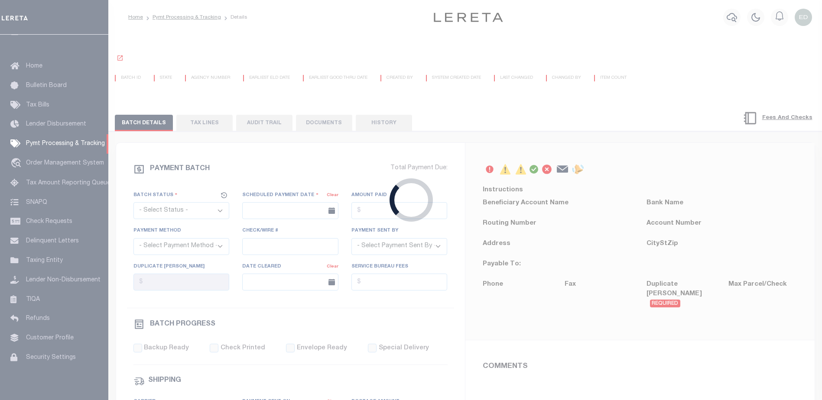
select select "SFP"
type input "[DATE]"
type input "36 - no wire option"
type input "[PERSON_NAME]"
radio input "true"
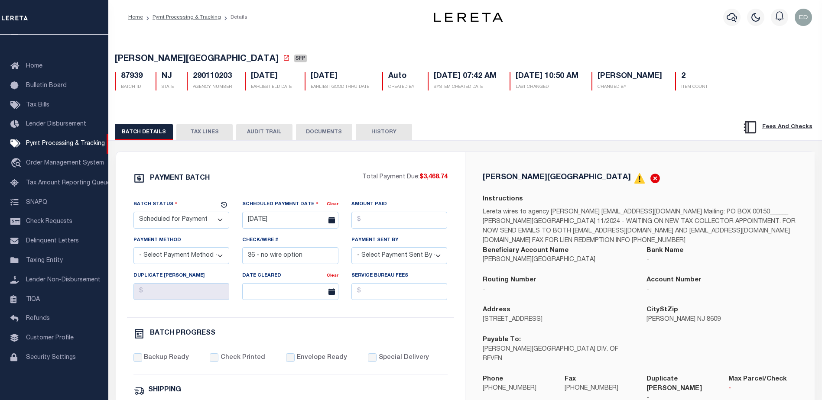
click at [318, 125] on div "BATCH DETAILS TAX LINES AUDIT TRAIL DOCUMENTS HISTORY" at bounding box center [465, 129] width 735 height 22
click at [328, 134] on button "DOCUMENTS" at bounding box center [324, 132] width 56 height 16
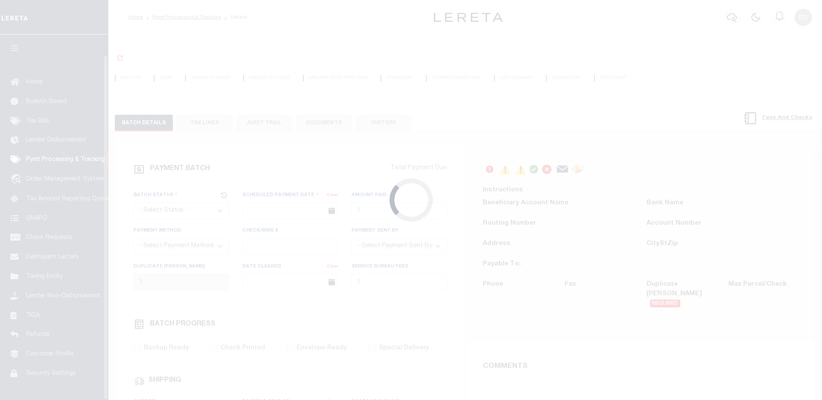
select select "SFP"
type input "[DATE]"
type input "36 - no wire option"
type input "[PERSON_NAME]"
radio input "true"
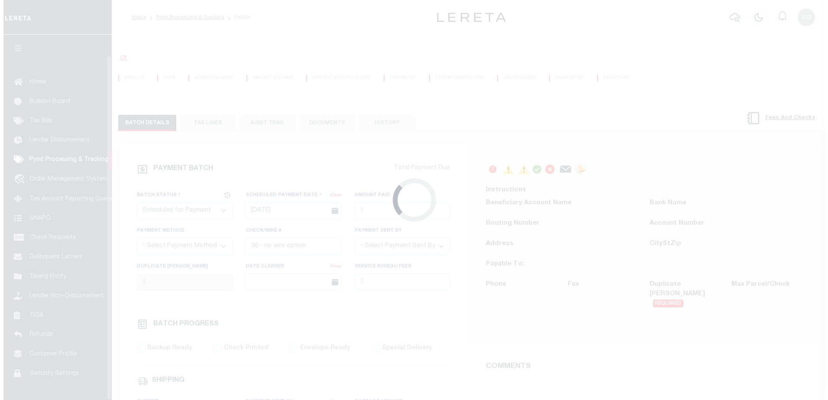
scroll to position [22, 0]
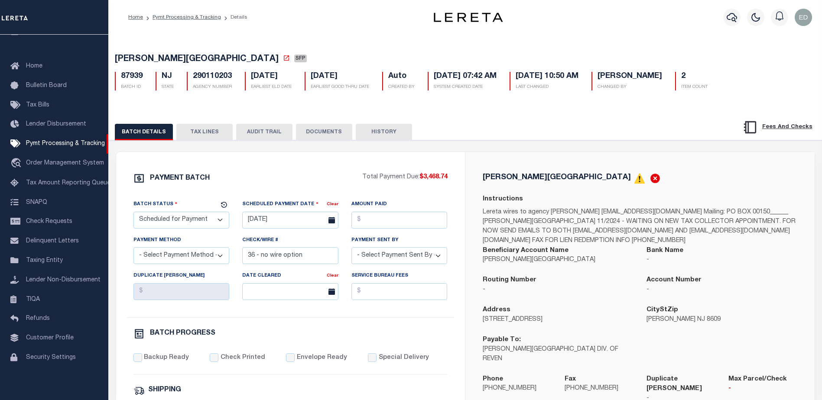
click at [330, 131] on button "DOCUMENTS" at bounding box center [324, 132] width 56 height 16
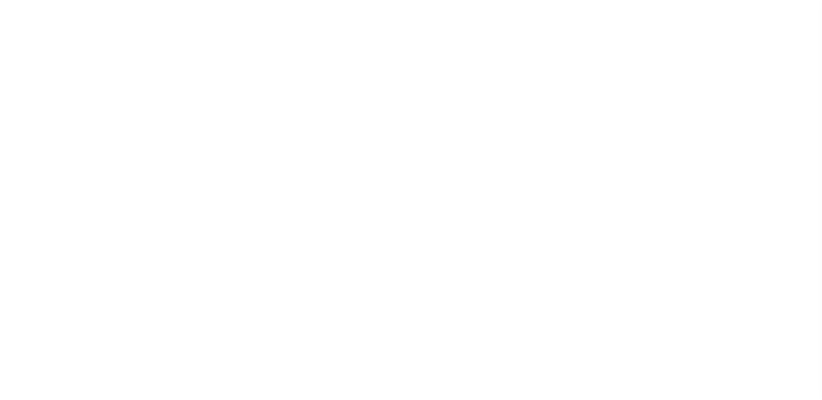
select select "SFP"
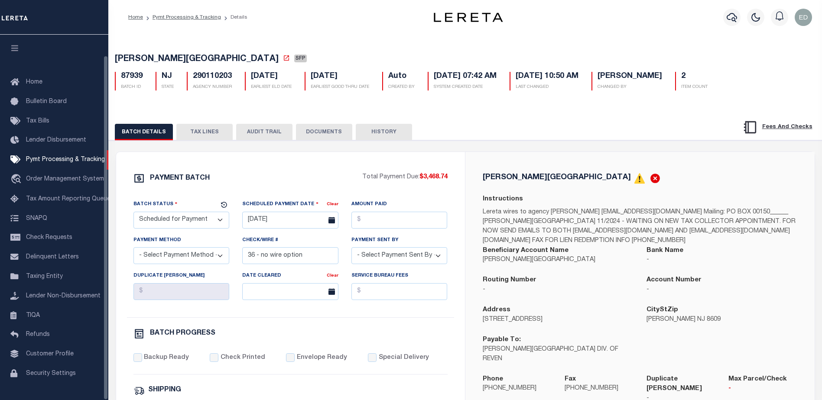
scroll to position [22, 0]
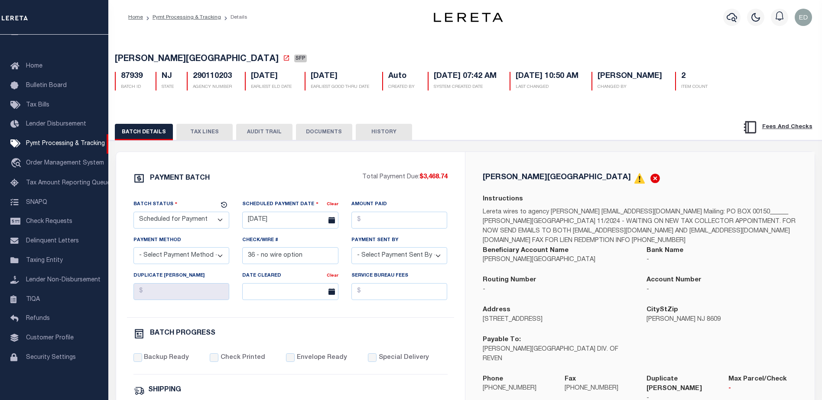
click at [312, 140] on button "DOCUMENTS" at bounding box center [324, 132] width 56 height 16
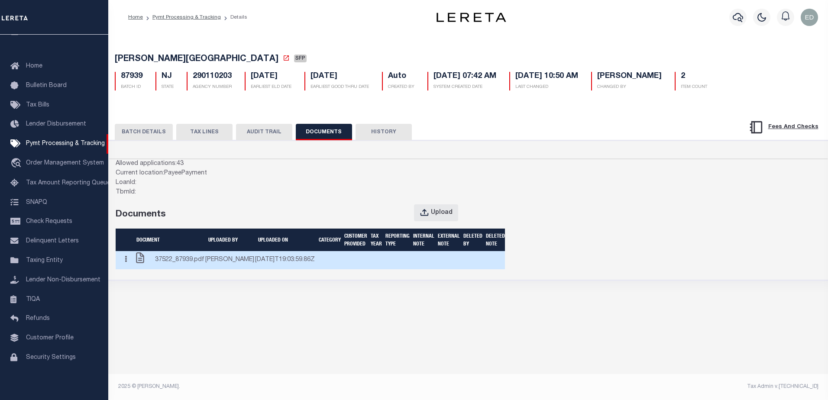
click at [127, 263] on icon "button" at bounding box center [126, 259] width 2 height 6
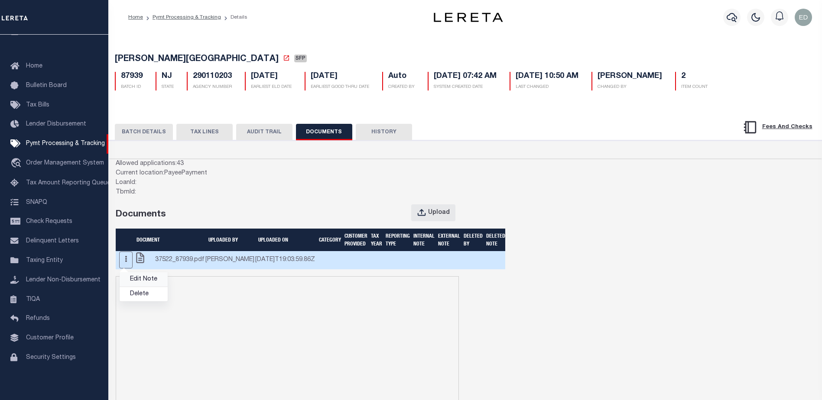
click at [139, 283] on link "Edit Note" at bounding box center [144, 276] width 48 height 14
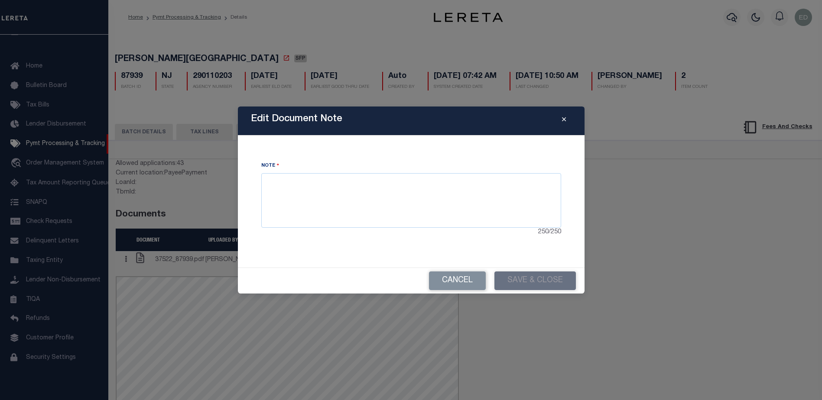
scroll to position [0, 0]
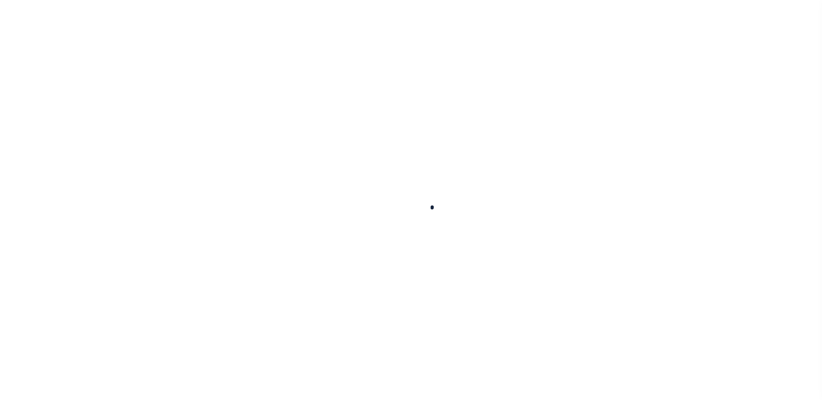
select select "SFP"
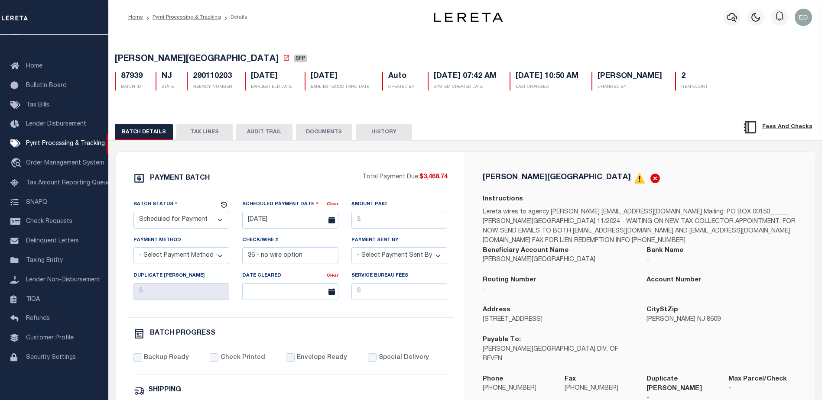
click at [310, 134] on button "DOCUMENTS" at bounding box center [324, 132] width 56 height 16
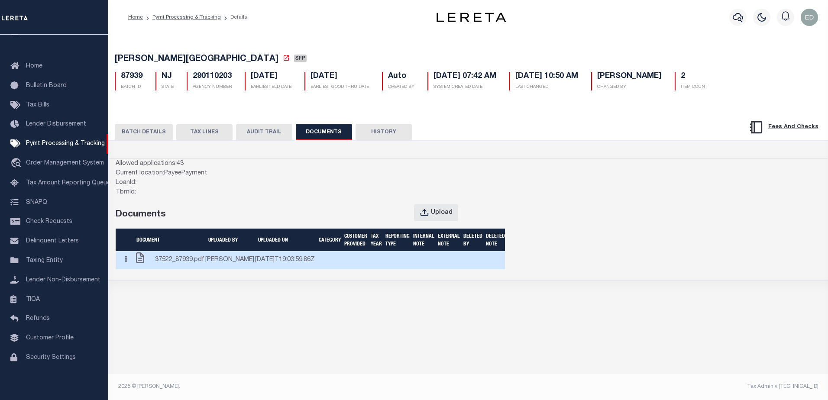
click at [129, 269] on button "button" at bounding box center [125, 260] width 13 height 17
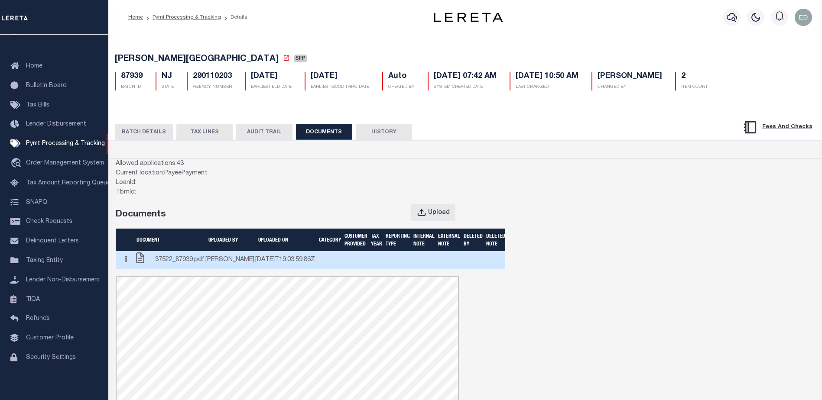
scroll to position [0, 0]
click at [132, 269] on button "button" at bounding box center [125, 260] width 13 height 17
click at [130, 269] on button "button" at bounding box center [125, 260] width 13 height 17
click at [127, 263] on icon "button" at bounding box center [126, 259] width 2 height 6
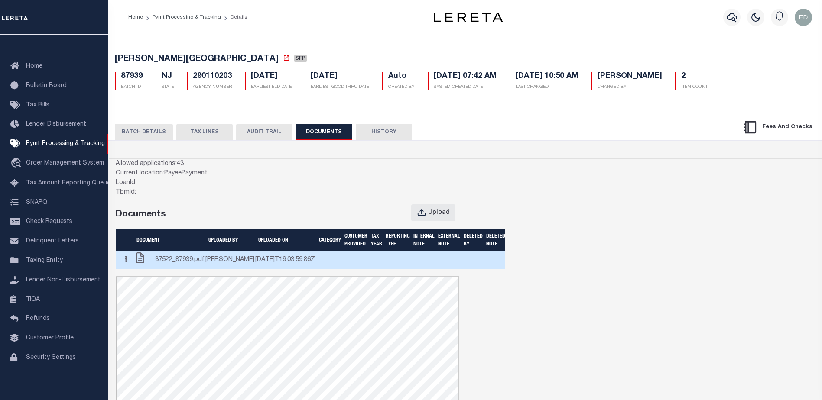
click at [127, 263] on icon "button" at bounding box center [126, 259] width 2 height 6
click at [315, 270] on td at bounding box center [328, 260] width 26 height 18
click at [127, 263] on icon "button" at bounding box center [126, 259] width 2 height 6
click at [129, 269] on button "button" at bounding box center [125, 260] width 13 height 17
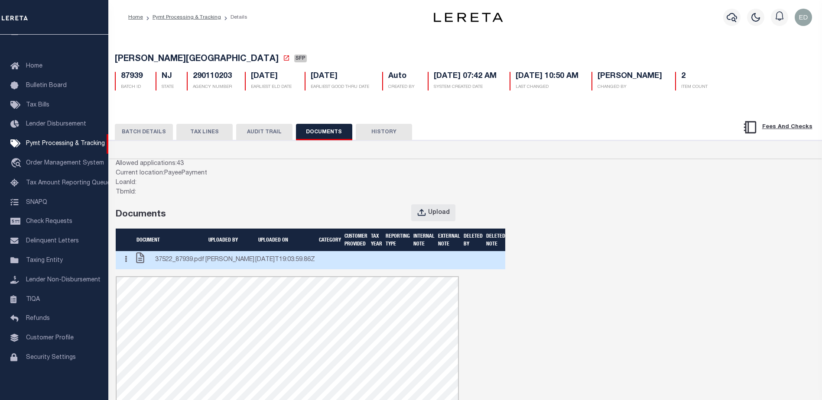
click at [124, 269] on button "button" at bounding box center [125, 260] width 13 height 17
click at [125, 269] on button "button" at bounding box center [125, 260] width 13 height 17
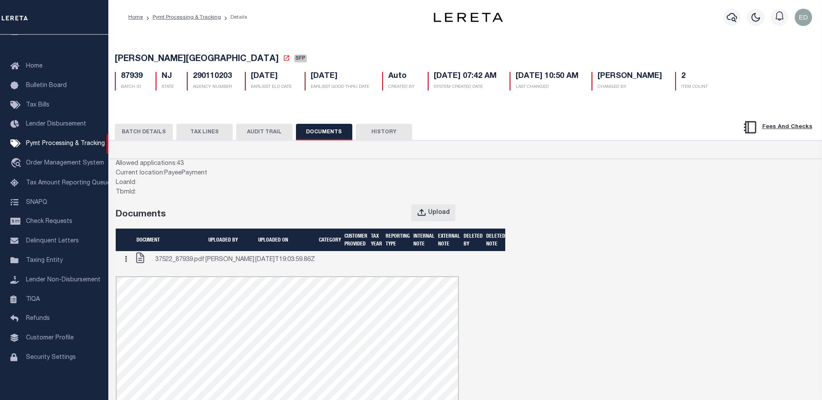
click at [267, 102] on div "HAMILTON TOWNSHIP SFP 87939 BATCH ID NJ 2" at bounding box center [465, 292] width 723 height 519
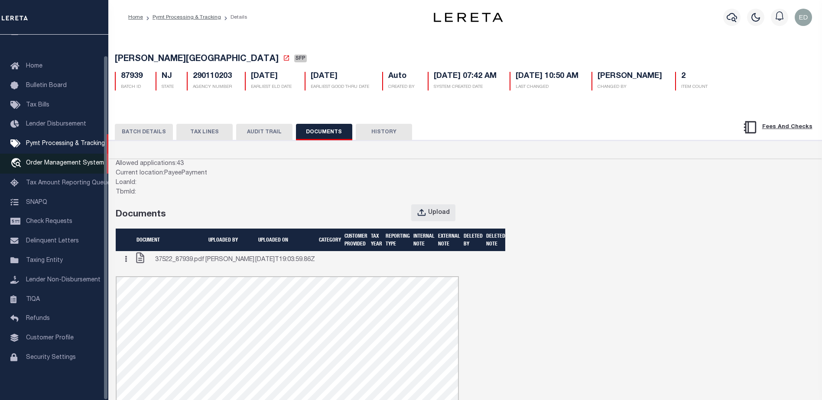
click at [71, 160] on span "Order Management System" at bounding box center [65, 163] width 78 height 6
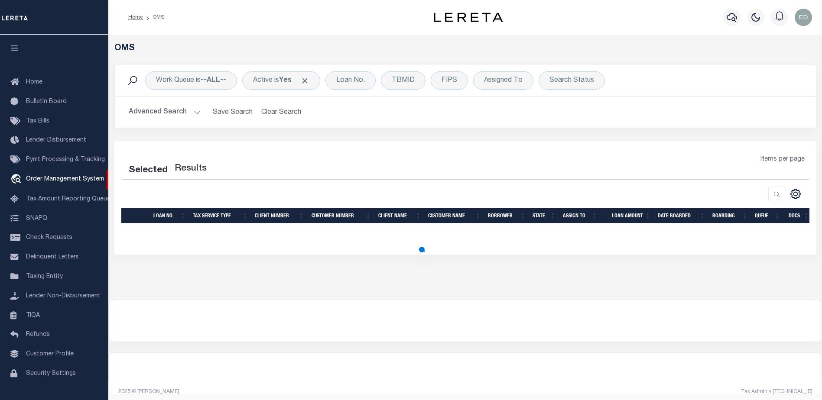
scroll to position [15, 0]
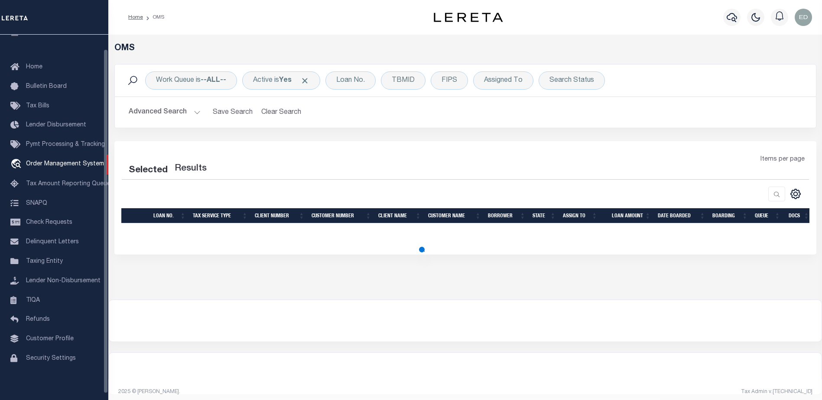
select select "200"
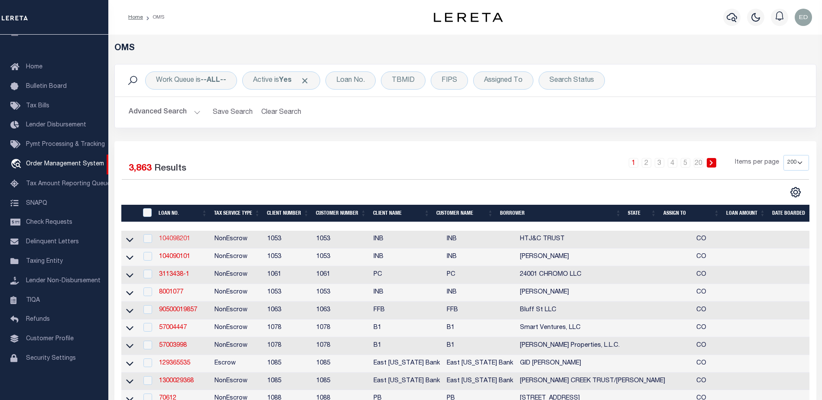
click at [167, 242] on link "104098201" at bounding box center [174, 239] width 31 height 6
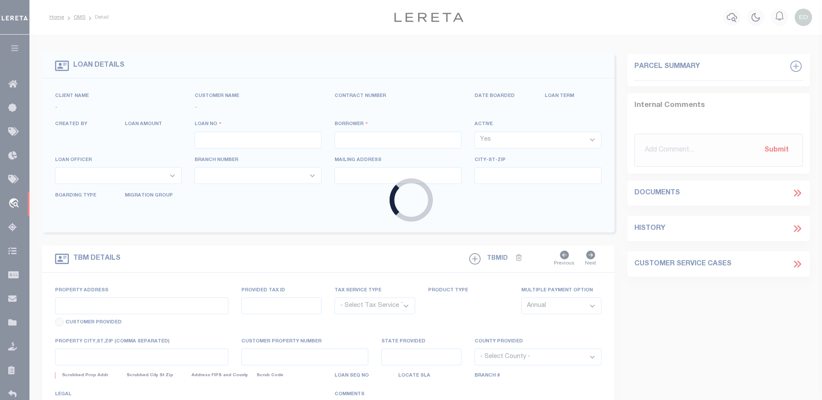
type input "104098201"
type input "HTJ&C TRUST"
select select
select select "NonEscrow"
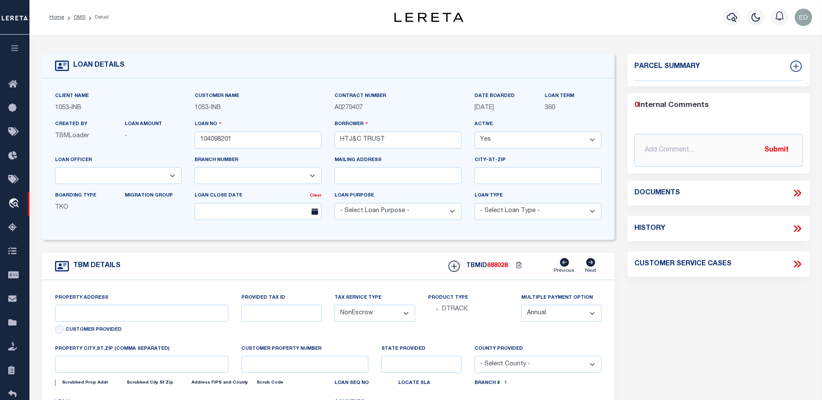
select select "91"
select select "254"
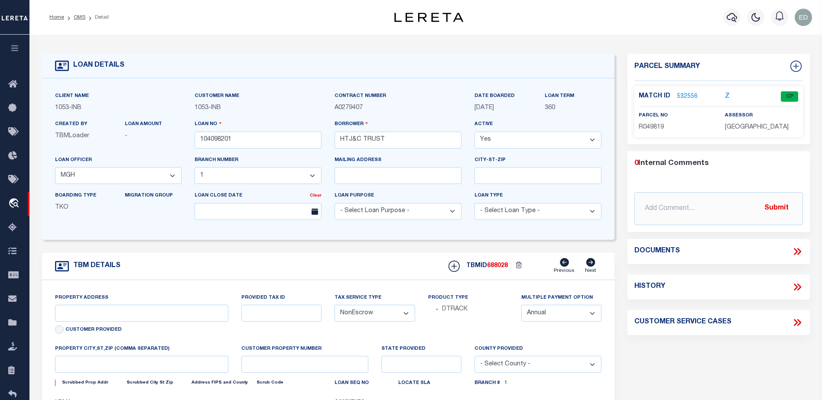
type input "712 WEBB PEAK"
type input "210720102002"
type input "EDWARDS CO"
type input "CO"
select select
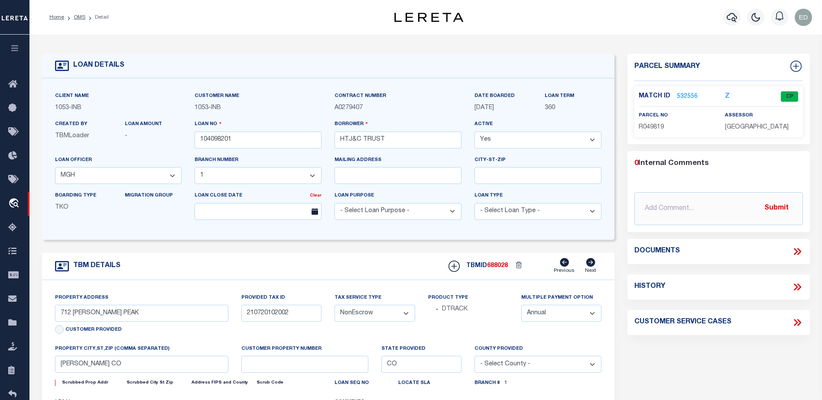
type textarea "R.049819"
type textarea "CTY collects all tax (970) 328.8860 due 02/28/14 SECOND HALF DUE JUNE 15"
select select "2"
click at [290, 66] on div "LOAN DETAILS" at bounding box center [328, 66] width 573 height 25
click at [795, 250] on icon at bounding box center [797, 251] width 11 height 11
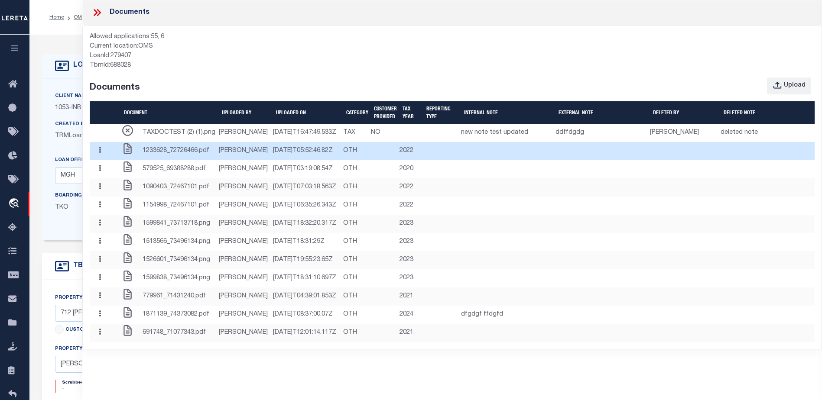
click at [101, 153] on icon "button" at bounding box center [100, 150] width 2 height 6
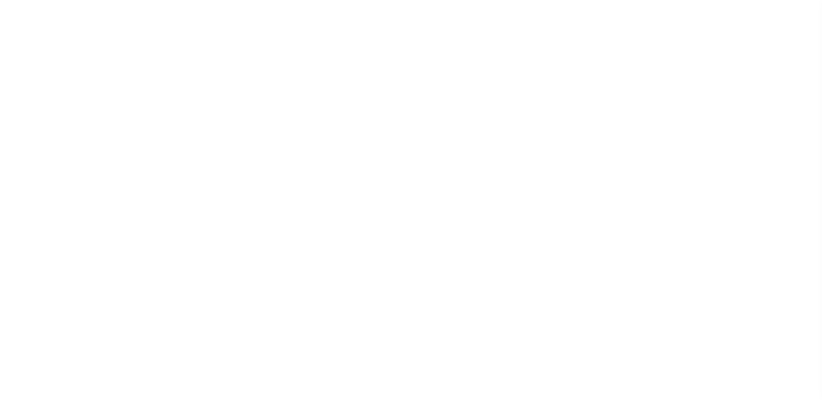
select select "SFP"
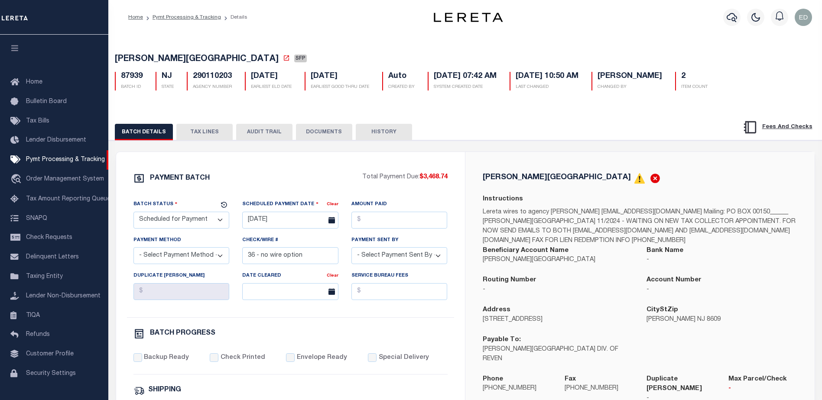
scroll to position [15, 0]
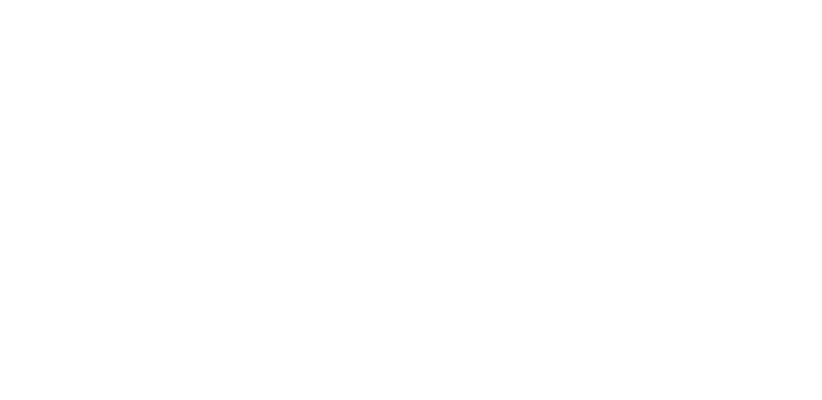
select select "SFP"
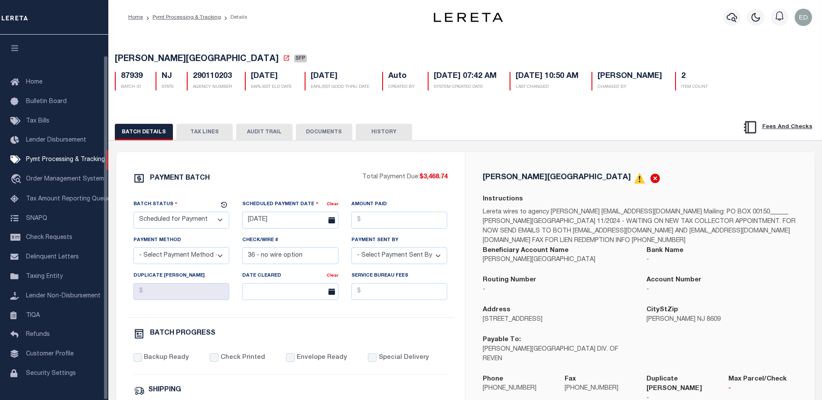
scroll to position [22, 0]
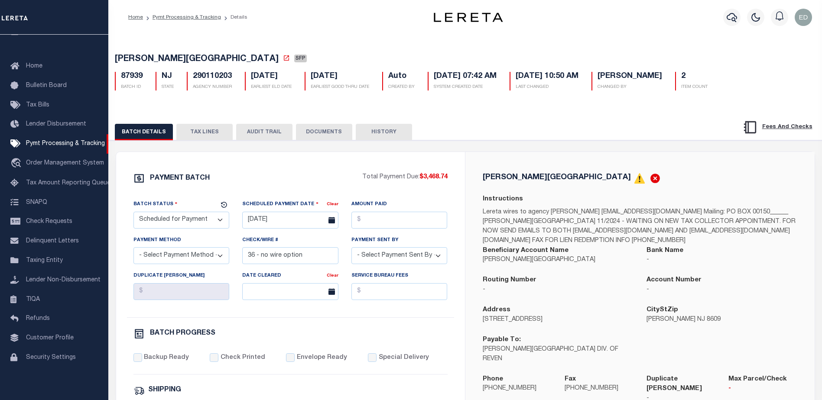
click at [312, 137] on button "DOCUMENTS" at bounding box center [324, 132] width 56 height 16
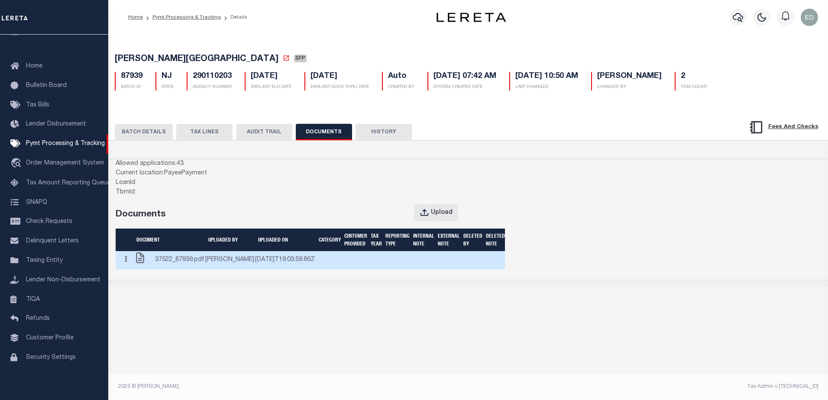
click at [128, 269] on button "button" at bounding box center [125, 260] width 13 height 17
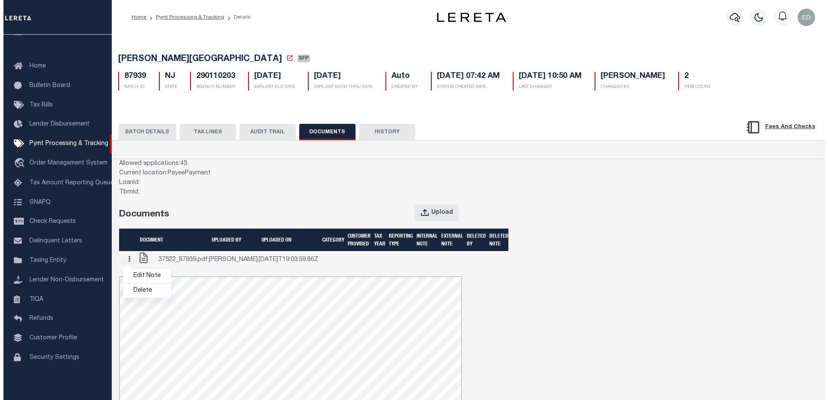
scroll to position [0, 0]
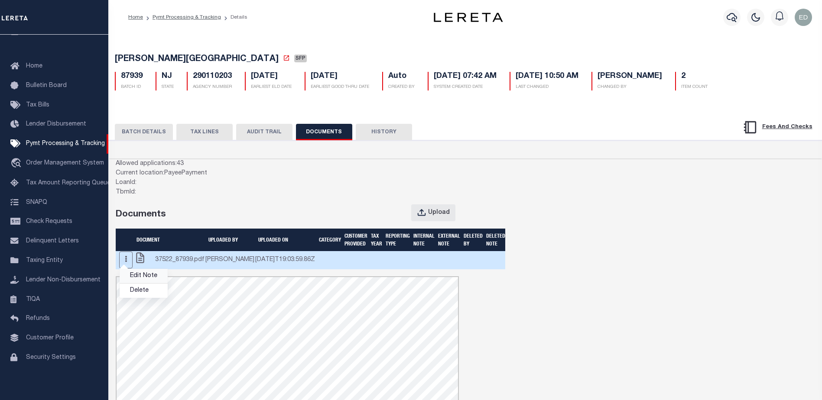
click at [143, 283] on link "Edit Note" at bounding box center [144, 276] width 48 height 14
click at [129, 269] on button "button" at bounding box center [125, 260] width 13 height 17
click at [147, 283] on link "Edit Note" at bounding box center [144, 276] width 48 height 14
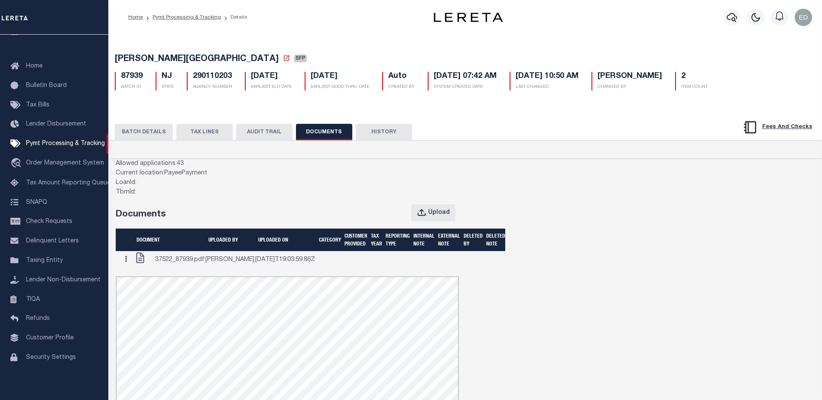
click at [215, 130] on button "TAX LINES" at bounding box center [204, 132] width 56 height 16
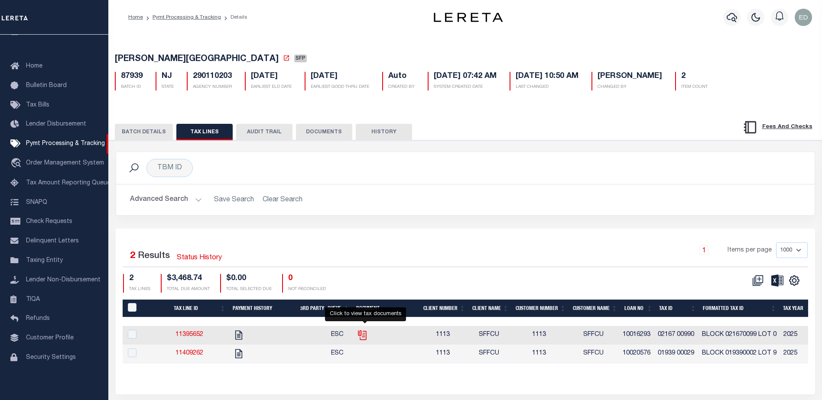
click at [365, 337] on icon "" at bounding box center [361, 333] width 7 height 7
checkbox input "true"
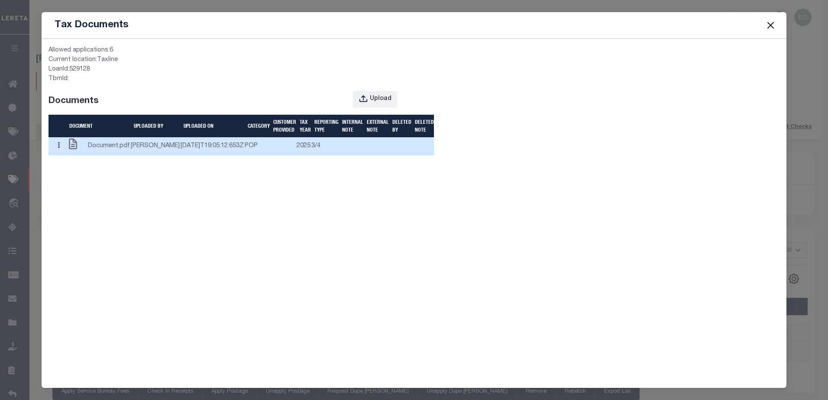
click at [65, 155] on div "Edit Note Delete" at bounding box center [58, 146] width 13 height 17
click at [65, 155] on button "button" at bounding box center [58, 146] width 13 height 17
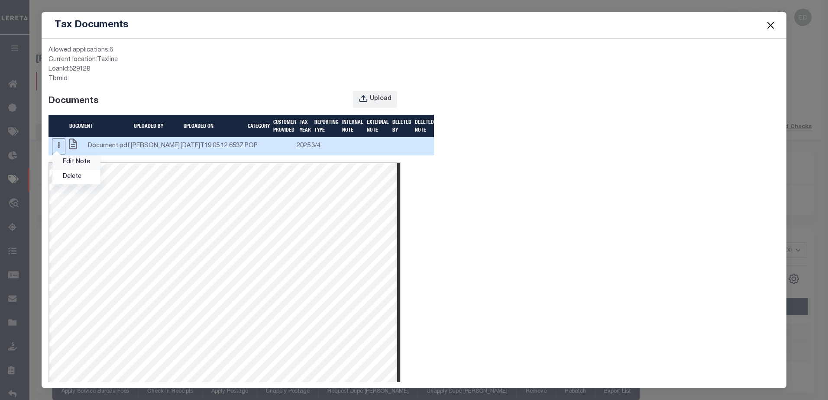
click at [77, 170] on link "Edit Note" at bounding box center [76, 163] width 48 height 14
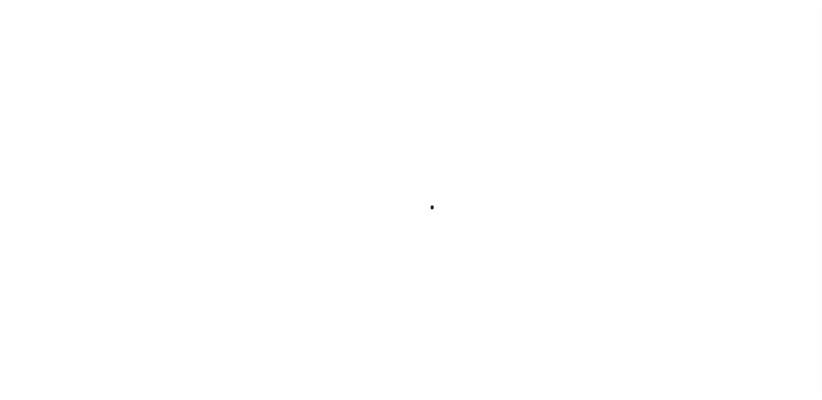
type input "104098201"
type input "HTJ&C TRUST"
select select
select select "NonEscrow"
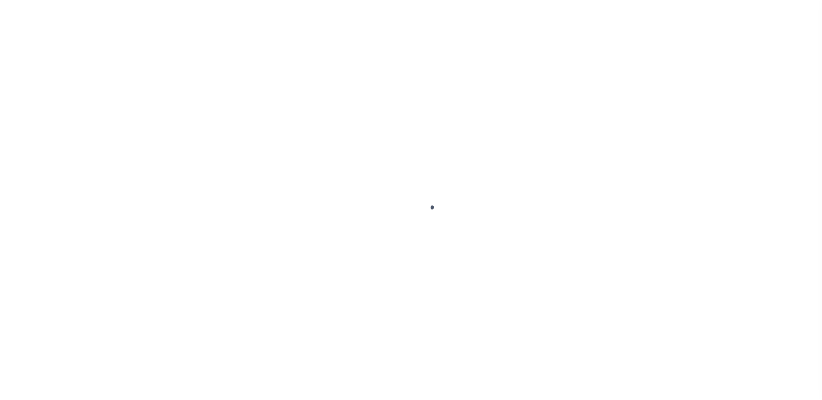
scroll to position [22, 0]
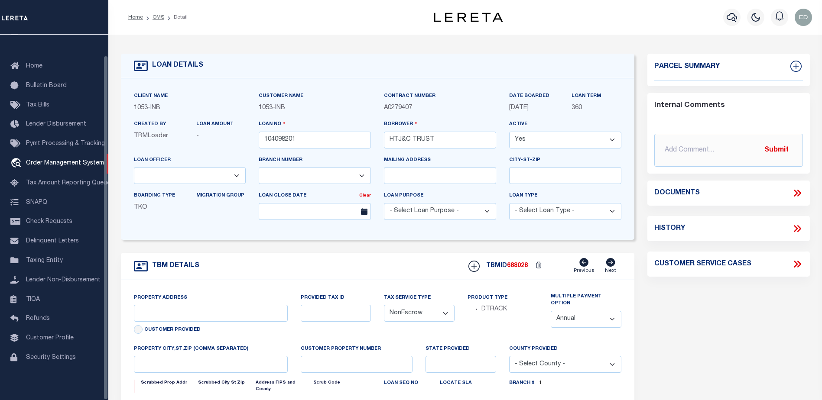
select select "91"
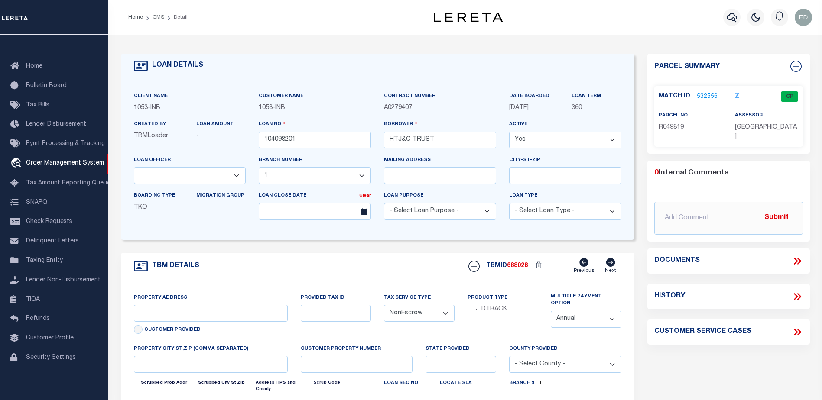
click at [796, 256] on icon at bounding box center [797, 261] width 11 height 11
select select "254"
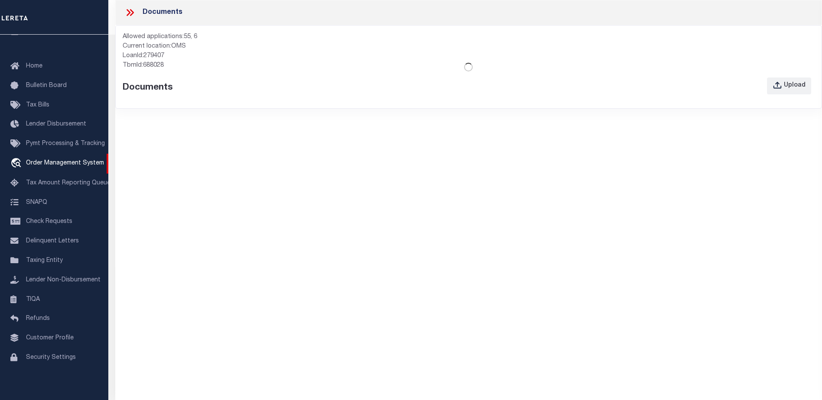
type input "712 WEBB PEAK"
type input "210720102002"
select select "2"
type input "EDWARDS CO"
type input "CO"
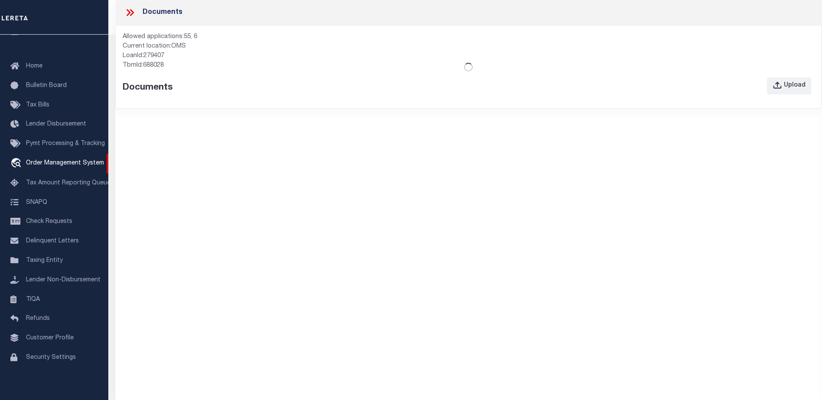
select select
type textarea "R.049819"
type textarea "CTY collects all tax (970) 328.8860 due 02/28/14 SECOND HALF DUE JUNE 15"
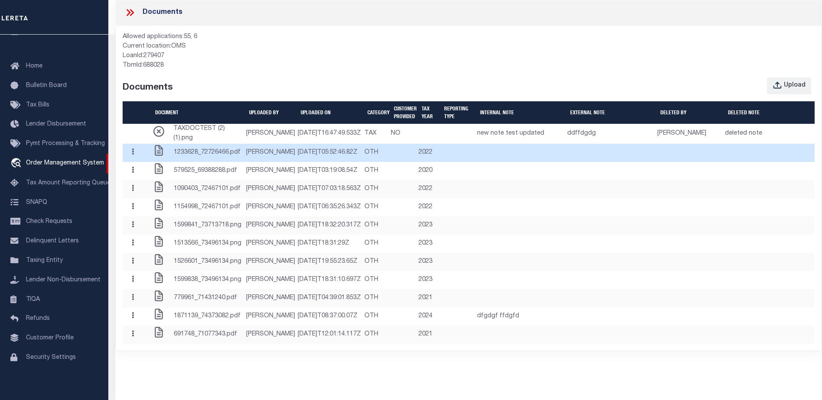
click at [136, 161] on button "button" at bounding box center [132, 152] width 13 height 17
click at [151, 176] on link "Edit Note" at bounding box center [151, 169] width 48 height 14
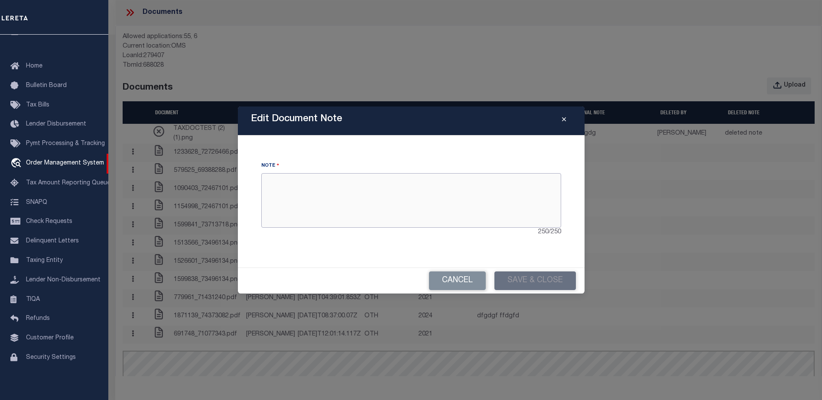
click at [337, 194] on textarea at bounding box center [411, 200] width 300 height 55
click at [456, 283] on button "Cancel" at bounding box center [457, 281] width 57 height 19
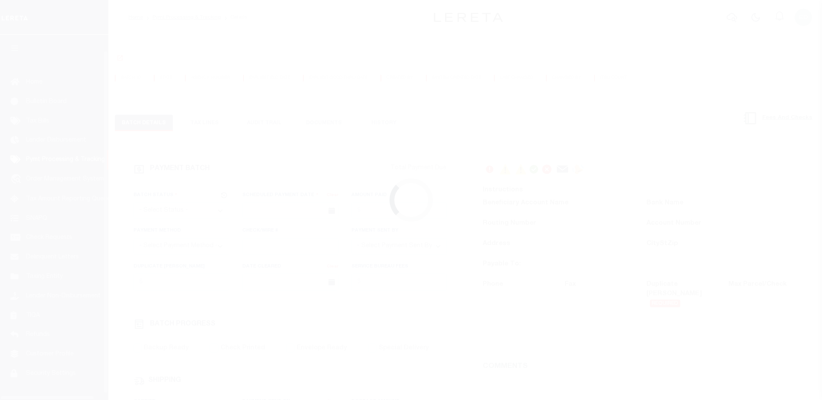
scroll to position [22, 0]
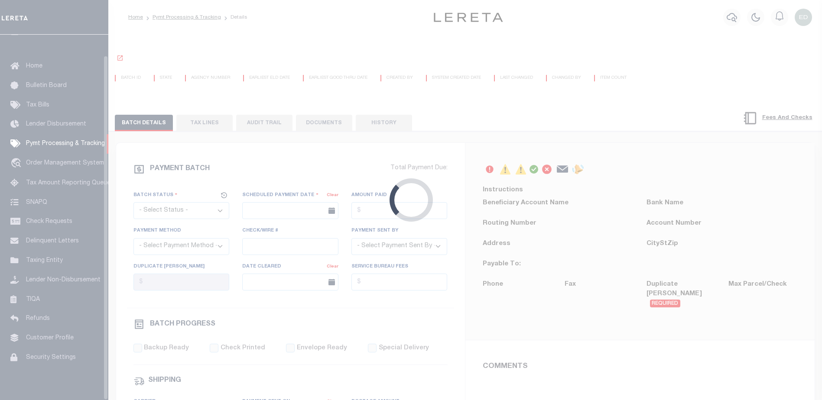
select select "SFP"
type input "[DATE]"
type input "36 - no wire option"
type input "[PERSON_NAME]"
radio input "true"
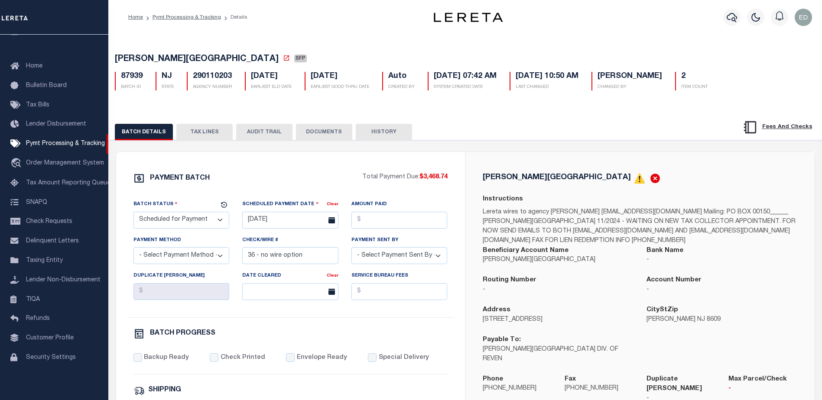
click at [332, 134] on button "DOCUMENTS" at bounding box center [324, 132] width 56 height 16
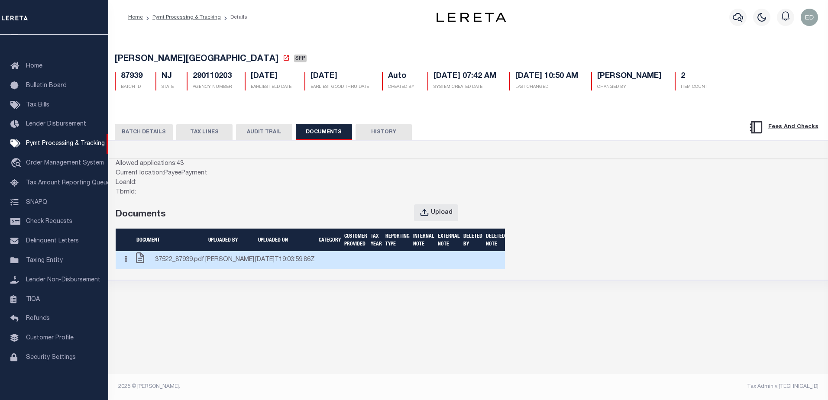
click at [131, 269] on button "button" at bounding box center [125, 260] width 13 height 17
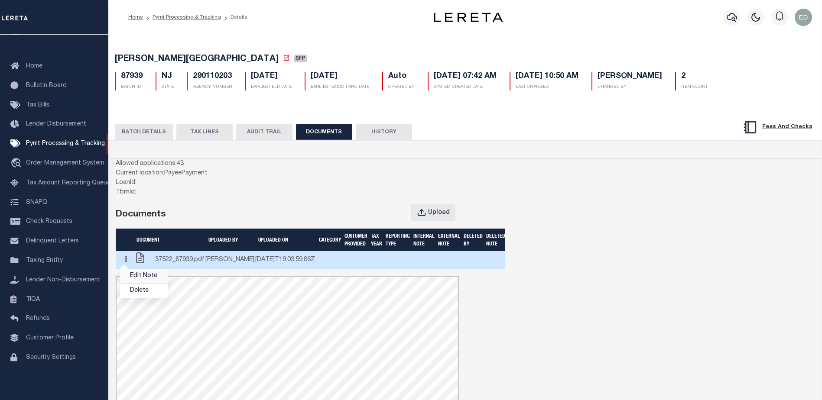
scroll to position [0, 0]
click at [143, 283] on link "Edit Note" at bounding box center [144, 276] width 48 height 14
click at [129, 269] on button "button" at bounding box center [125, 260] width 13 height 17
click at [153, 283] on link "Edit Note" at bounding box center [144, 276] width 48 height 14
click at [129, 269] on button "button" at bounding box center [125, 260] width 13 height 17
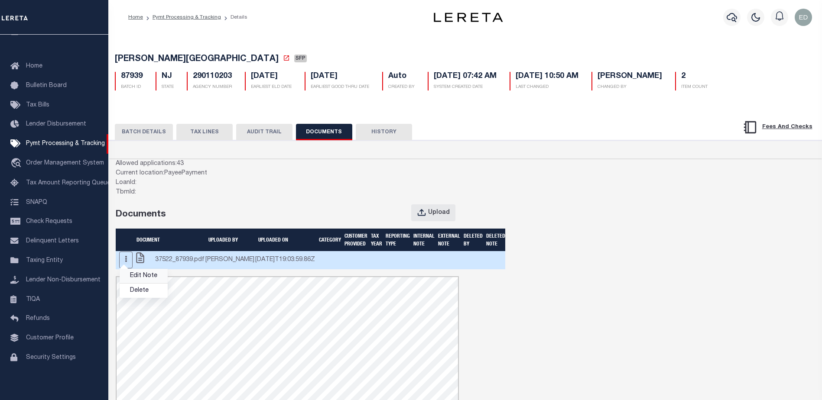
click at [149, 283] on link "Edit Note" at bounding box center [144, 276] width 48 height 14
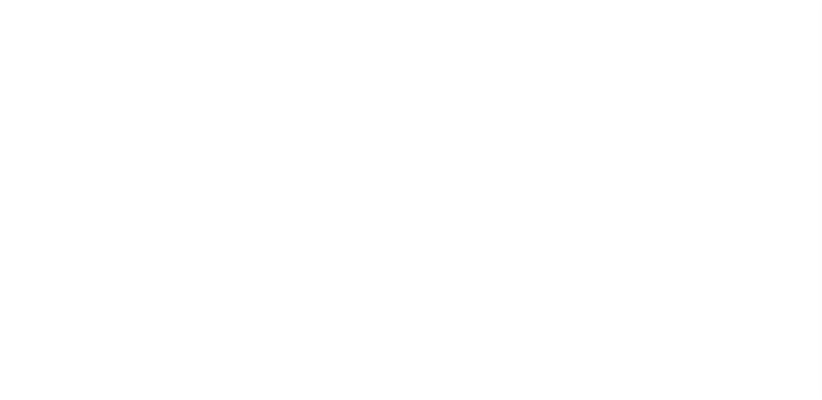
scroll to position [22, 0]
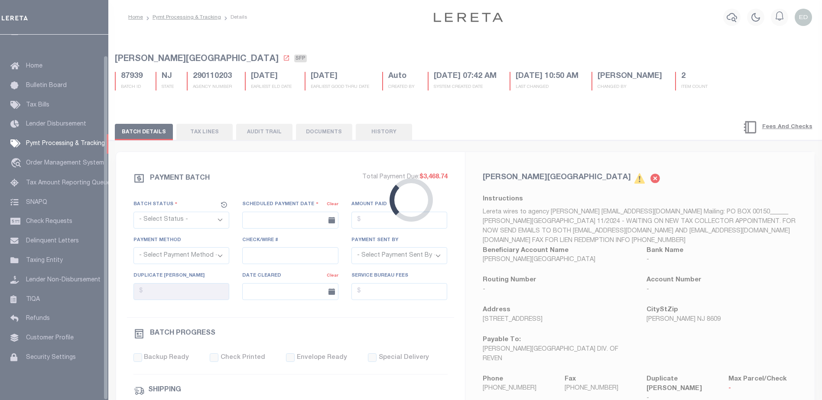
select select "SFP"
type input "[DATE]"
type input "36 - no wire option"
type input "[PERSON_NAME]"
radio input "true"
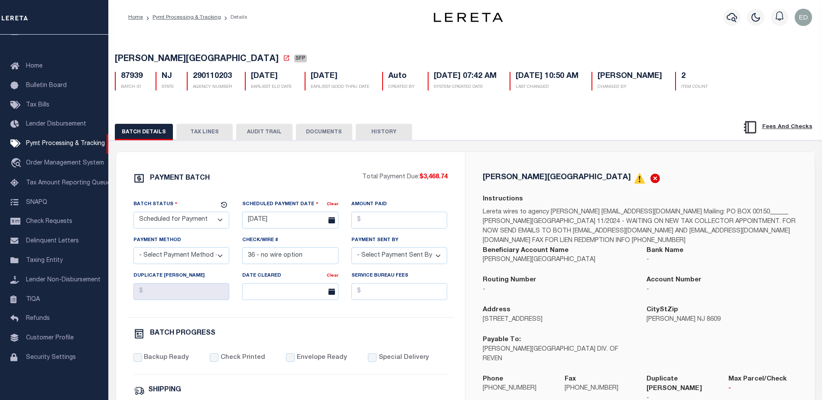
click at [328, 132] on button "DOCUMENTS" at bounding box center [324, 132] width 56 height 16
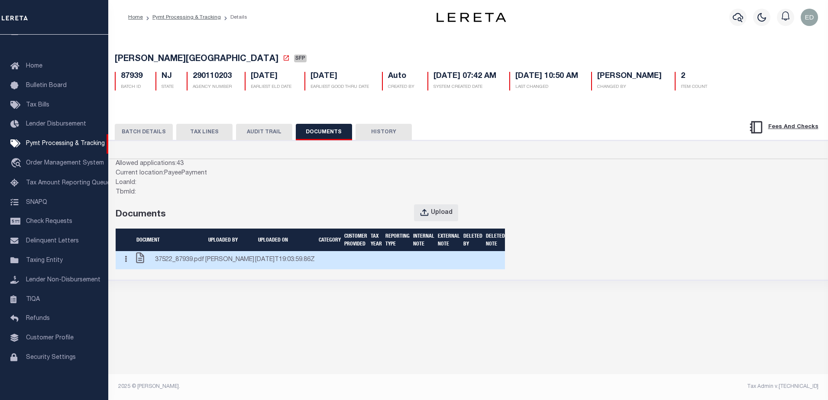
click at [130, 269] on button "button" at bounding box center [125, 260] width 13 height 17
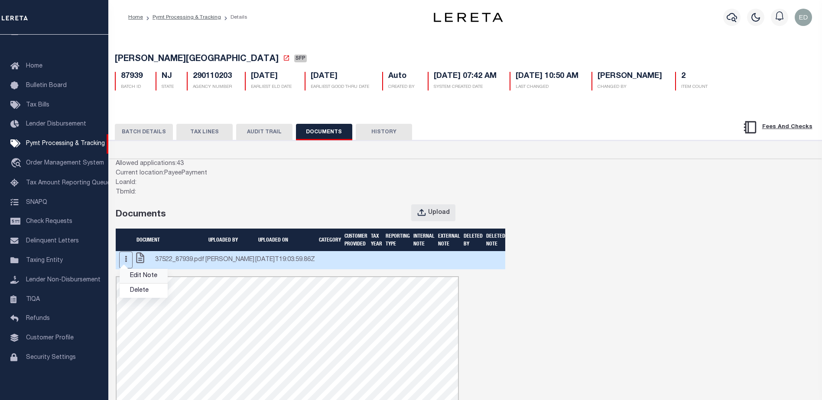
scroll to position [0, 0]
click at [142, 283] on link "Edit Note" at bounding box center [144, 276] width 48 height 14
click at [130, 269] on button "button" at bounding box center [125, 260] width 13 height 17
click at [140, 283] on link "Edit Note" at bounding box center [144, 276] width 48 height 14
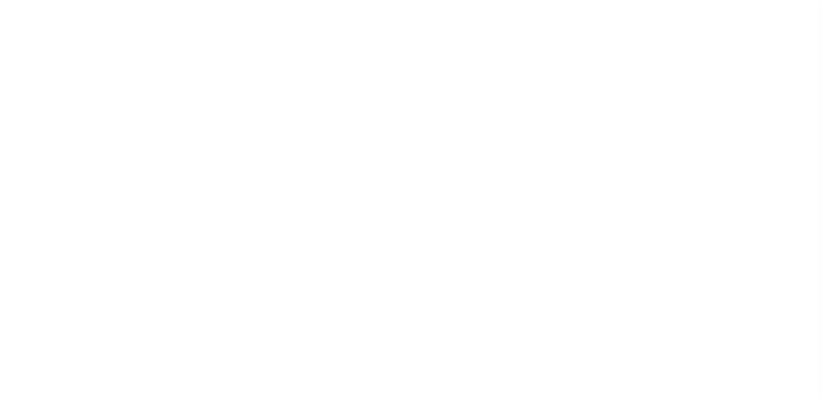
select select "SFP"
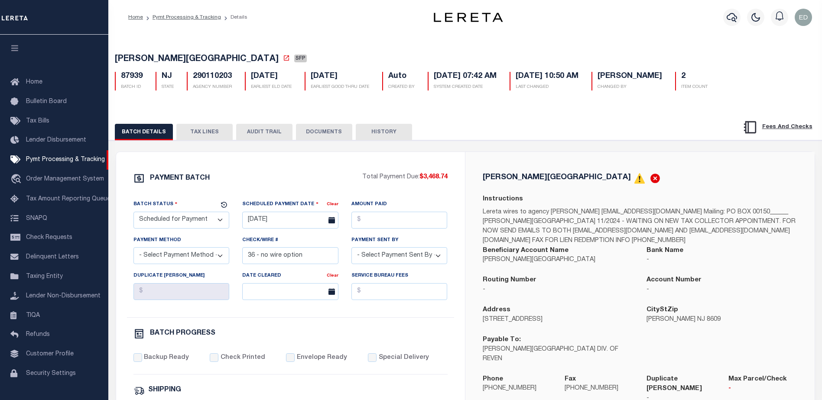
scroll to position [22, 0]
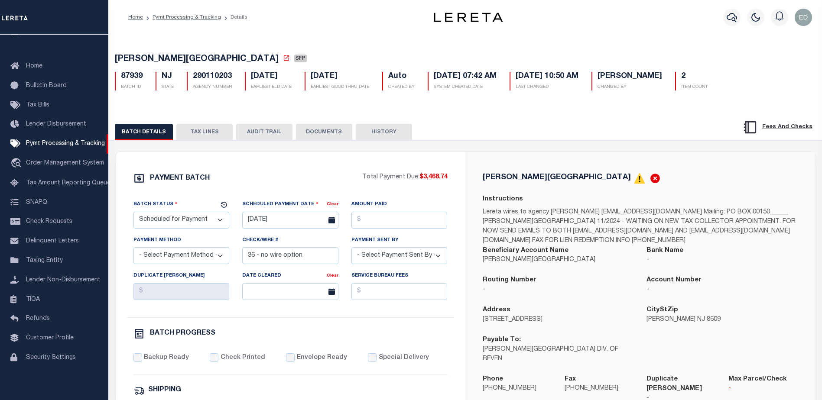
click at [319, 132] on button "DOCUMENTS" at bounding box center [324, 132] width 56 height 16
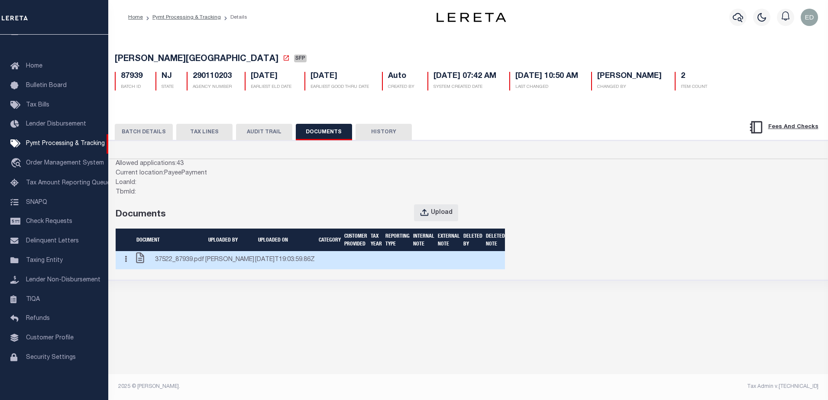
click at [131, 269] on button "button" at bounding box center [125, 260] width 13 height 17
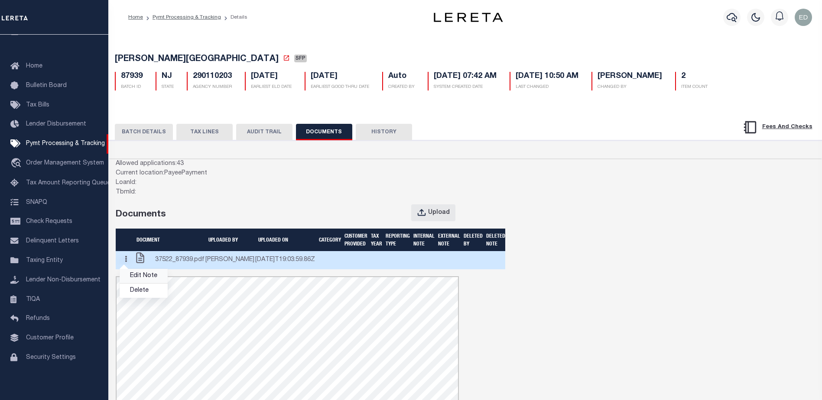
scroll to position [0, 0]
click at [139, 283] on link "Edit Note" at bounding box center [144, 276] width 48 height 14
click at [130, 269] on button "button" at bounding box center [125, 260] width 13 height 17
click at [146, 283] on link "Edit Note" at bounding box center [144, 276] width 48 height 14
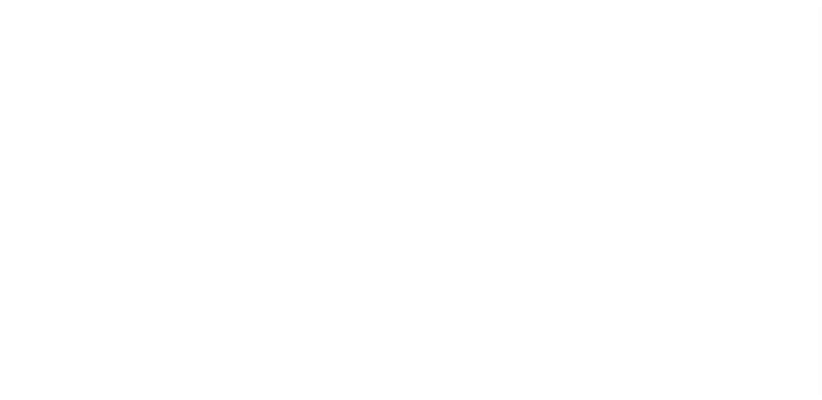
select select "SFP"
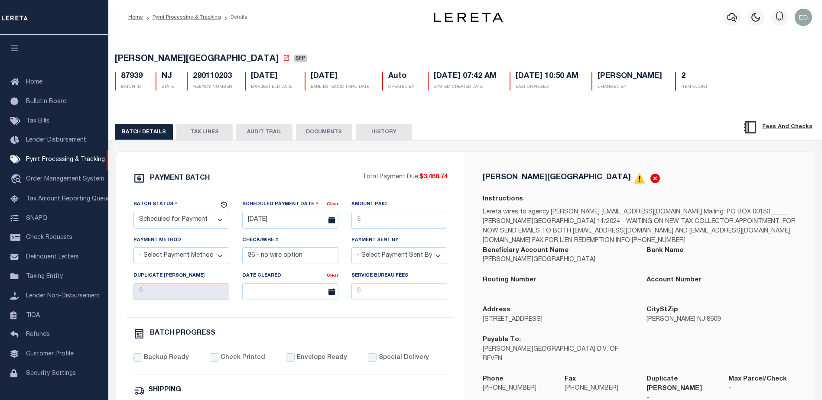
scroll to position [22, 0]
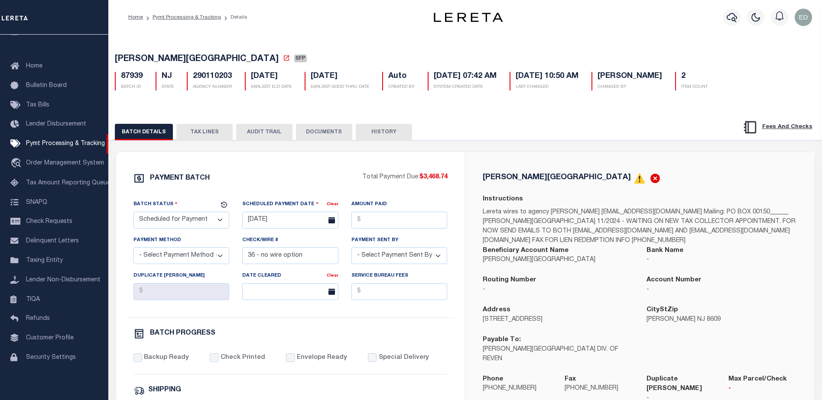
click at [383, 140] on button "HISTORY" at bounding box center [384, 132] width 56 height 16
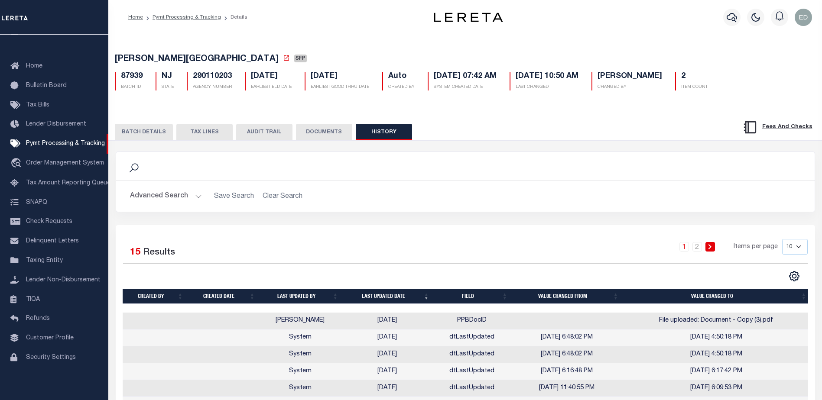
click at [324, 132] on button "DOCUMENTS" at bounding box center [324, 132] width 56 height 16
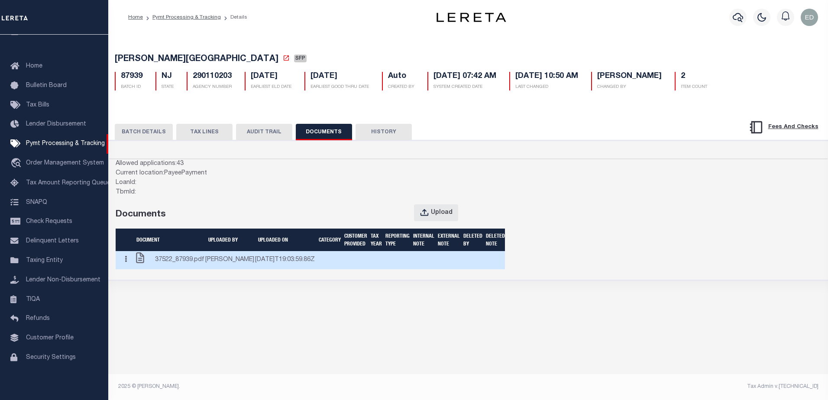
click at [127, 269] on button "button" at bounding box center [125, 260] width 13 height 17
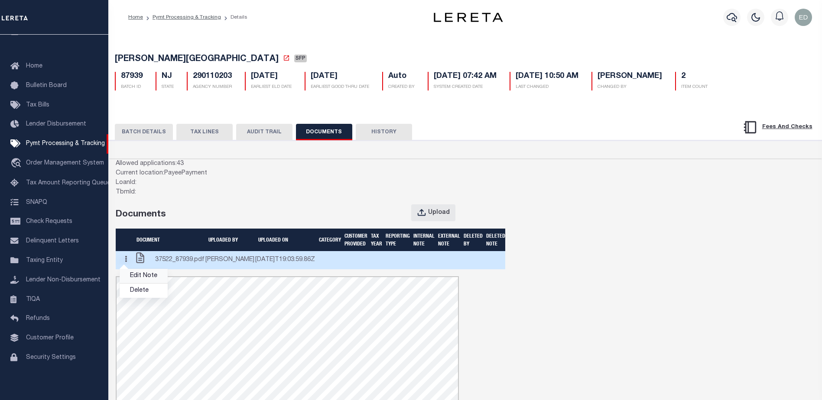
scroll to position [0, 0]
click at [138, 283] on link "Edit Note" at bounding box center [144, 276] width 48 height 14
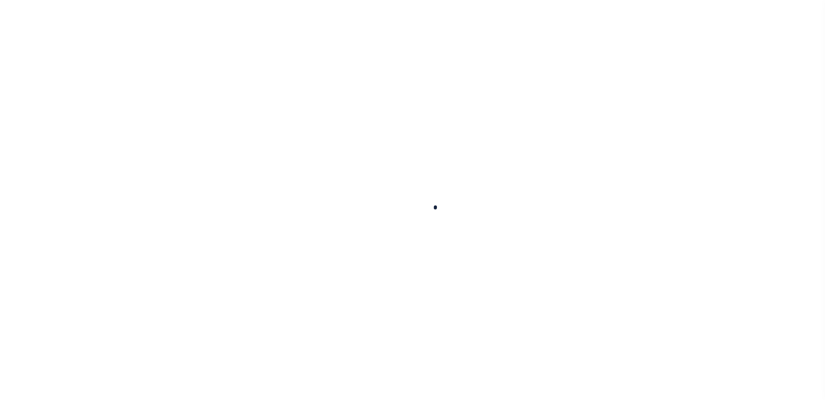
scroll to position [22, 0]
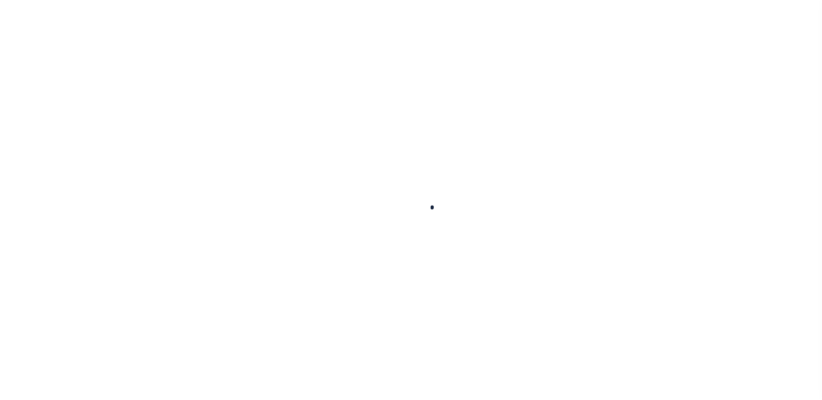
select select "SFP"
type input "[DATE]"
type input "36 - no wire option"
type input "[PERSON_NAME]"
radio input "true"
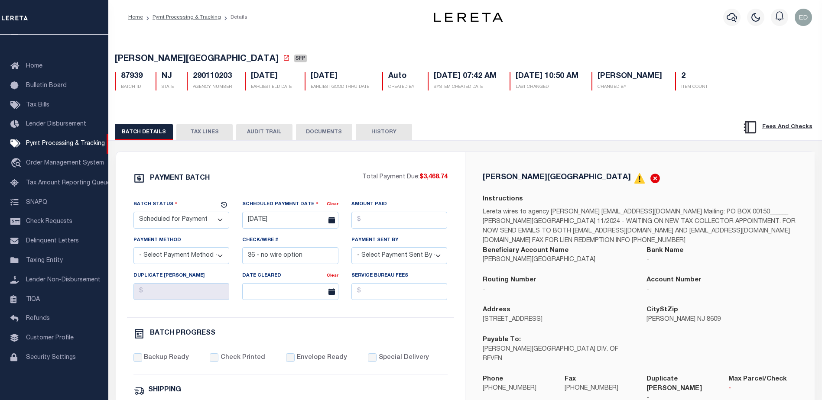
click at [324, 136] on button "DOCUMENTS" at bounding box center [324, 132] width 56 height 16
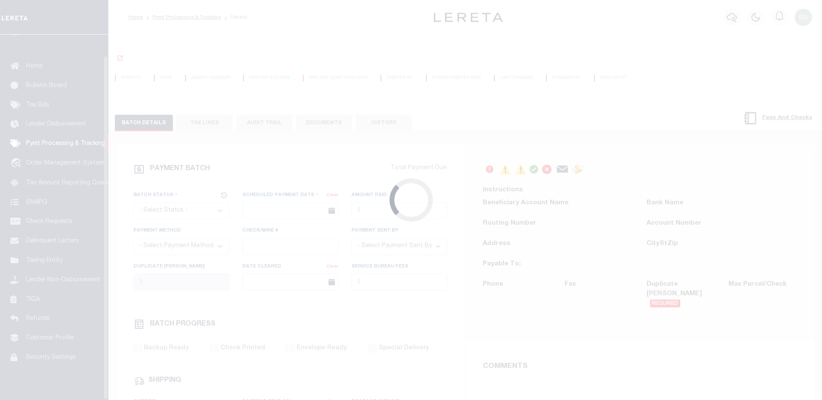
scroll to position [22, 0]
select select "SFP"
type input "[DATE]"
type input "36 - no wire option"
type input "[PERSON_NAME]"
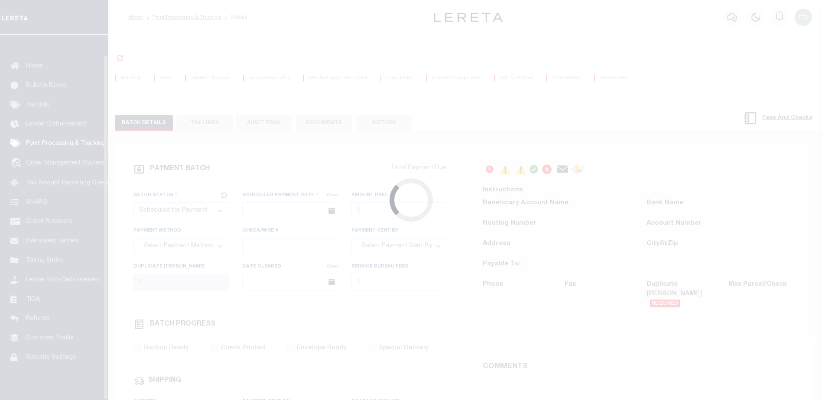
radio input "true"
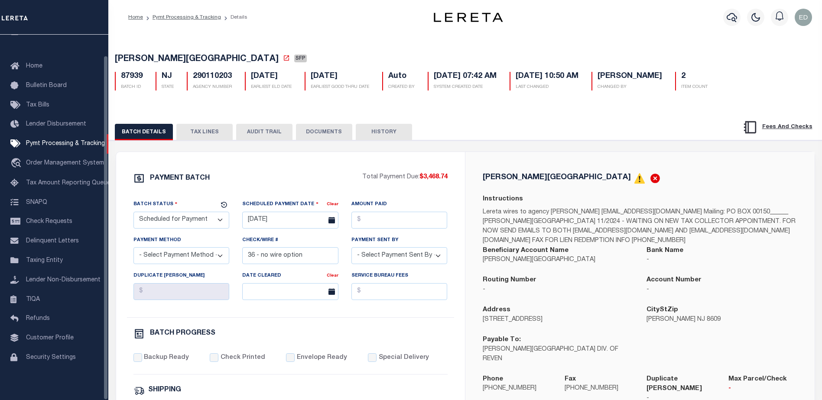
click at [312, 134] on button "DOCUMENTS" at bounding box center [324, 132] width 56 height 16
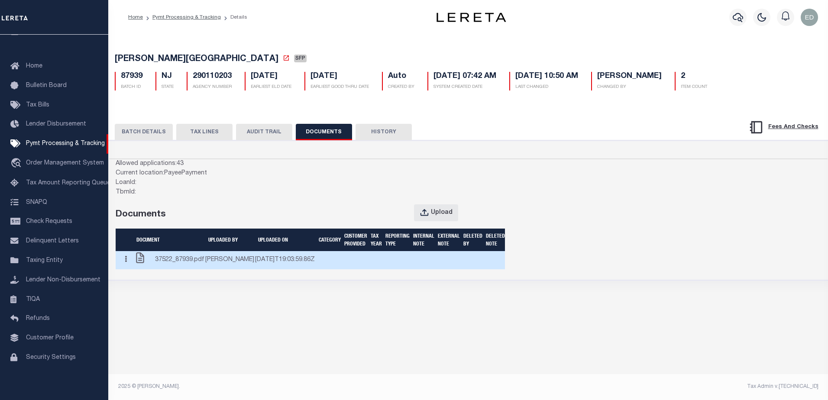
click at [127, 263] on icon "button" at bounding box center [126, 259] width 2 height 6
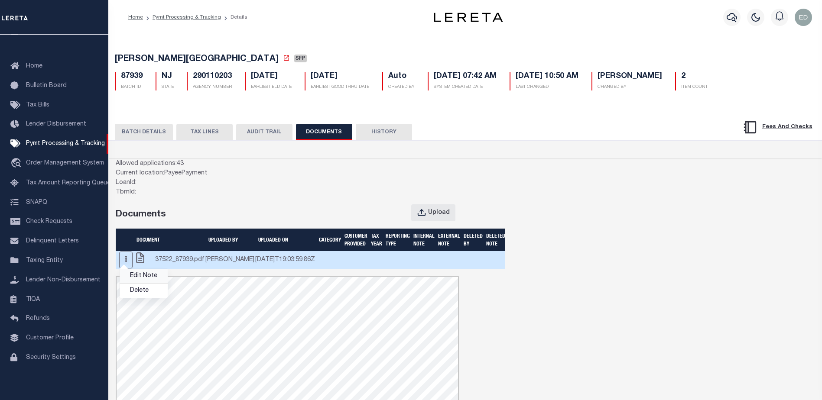
scroll to position [0, 0]
click at [148, 283] on link "Edit Note" at bounding box center [144, 276] width 48 height 14
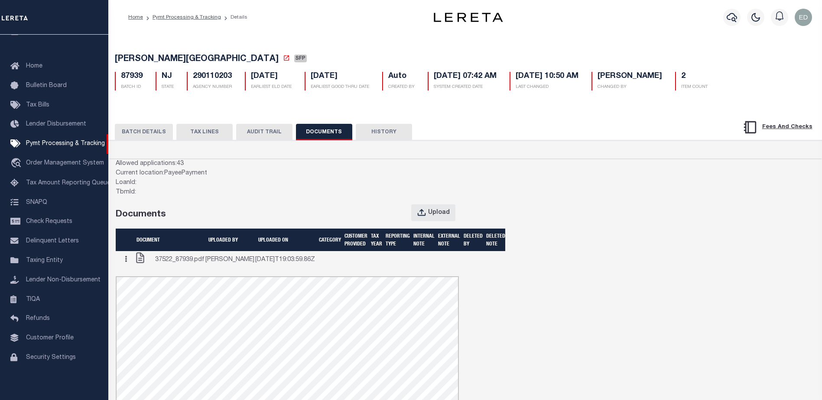
click at [210, 133] on button "TAX LINES" at bounding box center [204, 132] width 56 height 16
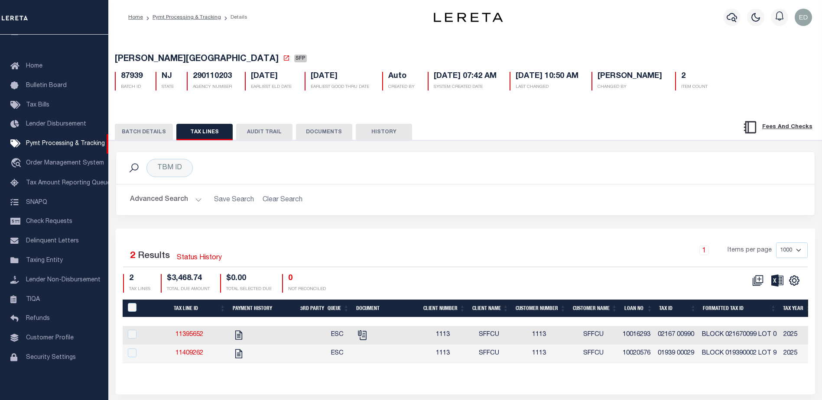
scroll to position [40, 0]
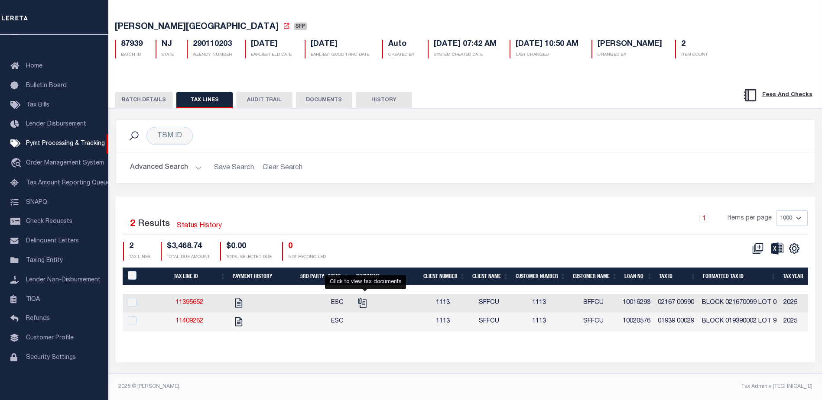
click at [361, 298] on icon "" at bounding box center [362, 303] width 11 height 11
checkbox input "true"
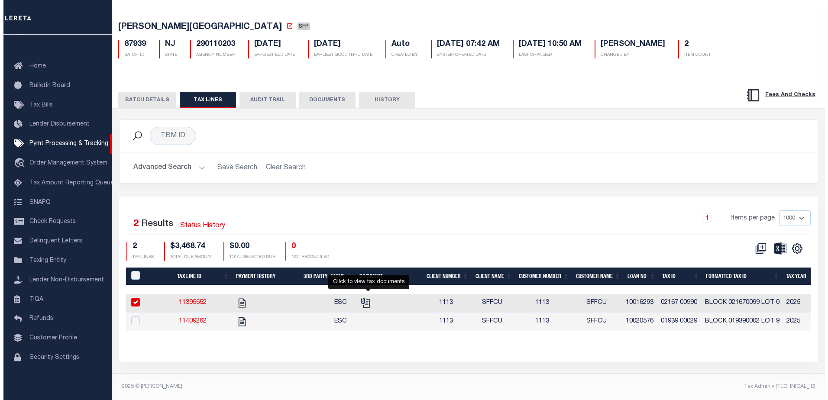
scroll to position [39, 0]
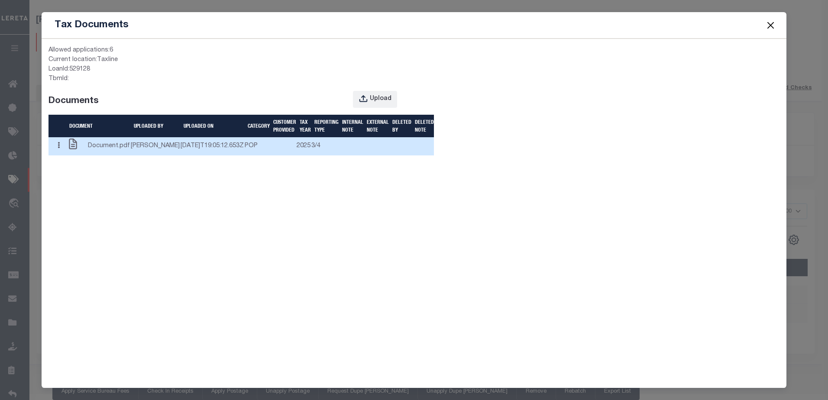
click at [62, 155] on button "button" at bounding box center [58, 146] width 13 height 17
click at [78, 170] on link "Edit Note" at bounding box center [76, 163] width 48 height 14
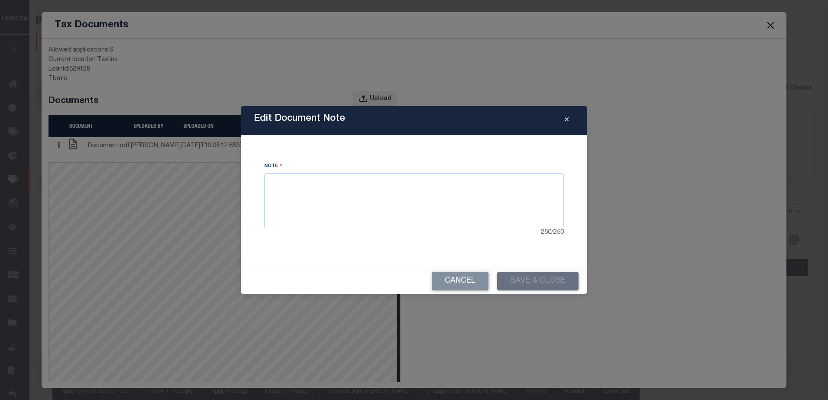
scroll to position [0, 0]
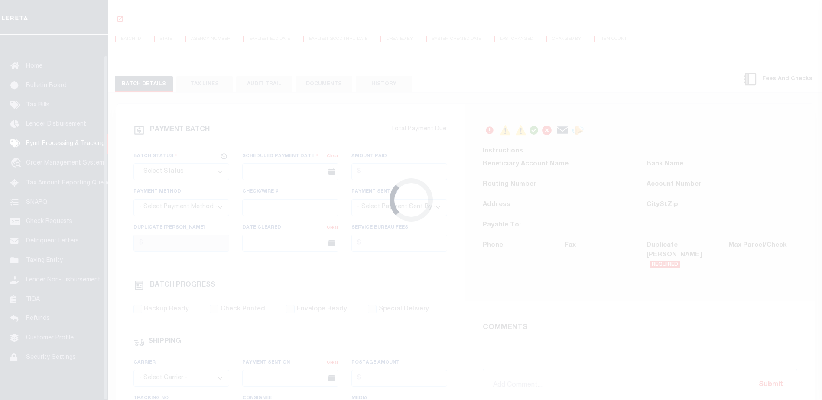
scroll to position [22, 0]
select select "SFP"
type input "[DATE]"
type input "36 - no wire option"
type input "[PERSON_NAME]"
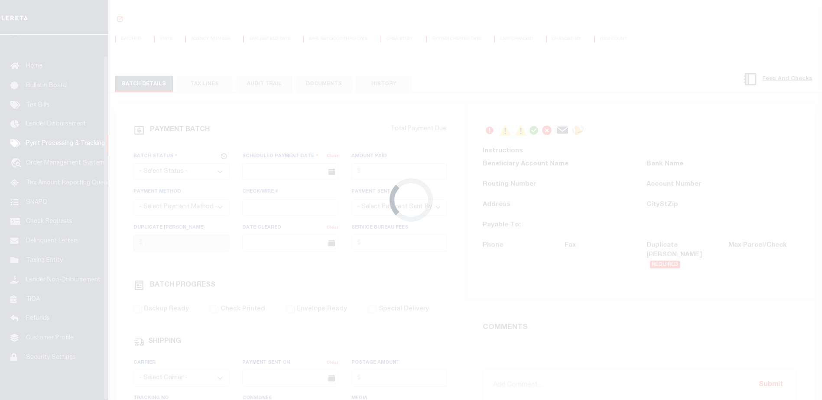
radio input "true"
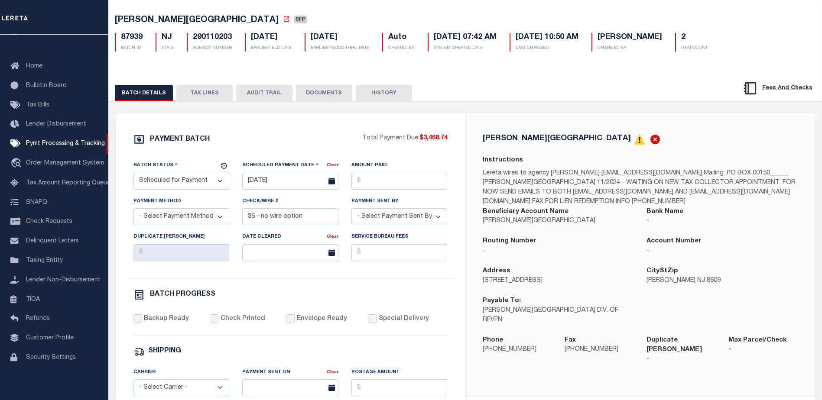
click at [323, 96] on button "DOCUMENTS" at bounding box center [324, 93] width 56 height 16
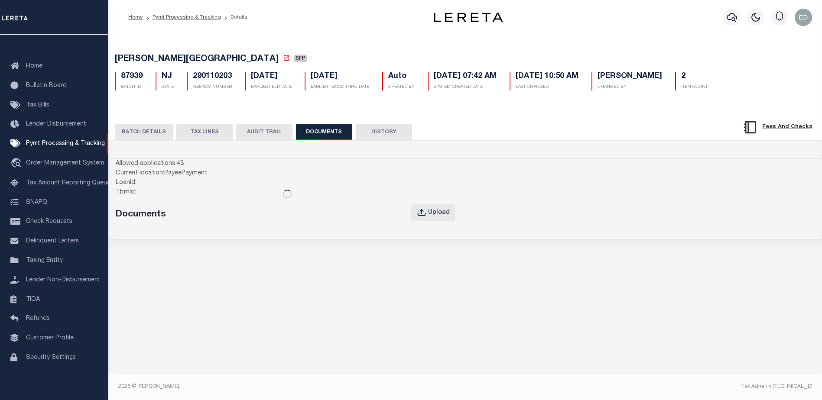
scroll to position [0, 0]
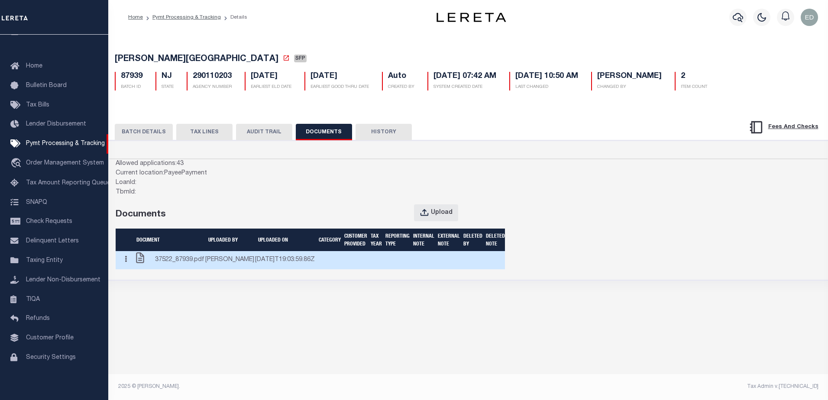
click at [127, 263] on icon "button" at bounding box center [126, 259] width 2 height 6
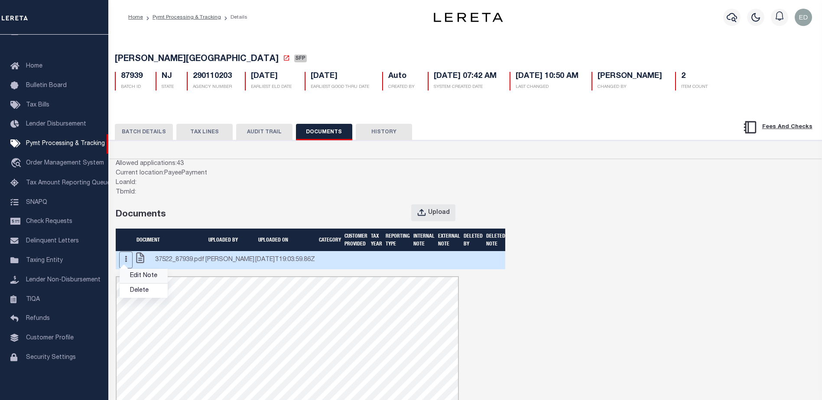
click at [136, 283] on link "Edit Note" at bounding box center [144, 276] width 48 height 14
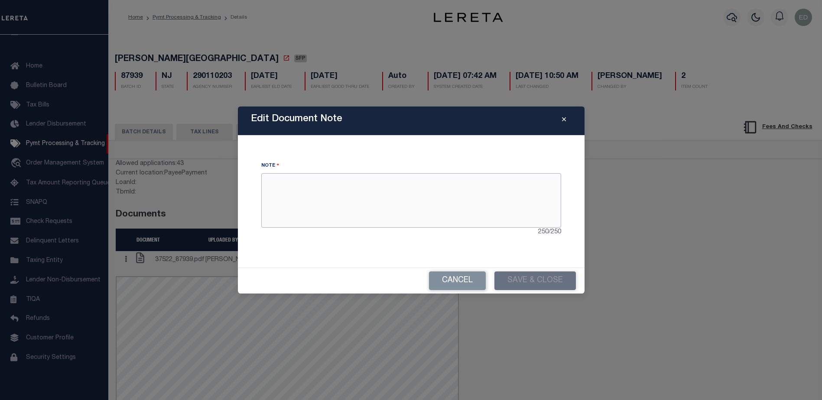
click at [300, 193] on textarea at bounding box center [411, 200] width 300 height 55
click at [307, 155] on div "Note 250 / 250" at bounding box center [411, 201] width 326 height 111
click at [333, 210] on textarea at bounding box center [411, 200] width 300 height 55
click at [554, 122] on div "Edit Document Note" at bounding box center [411, 121] width 347 height 29
click at [562, 119] on icon "Close" at bounding box center [564, 120] width 4 height 6
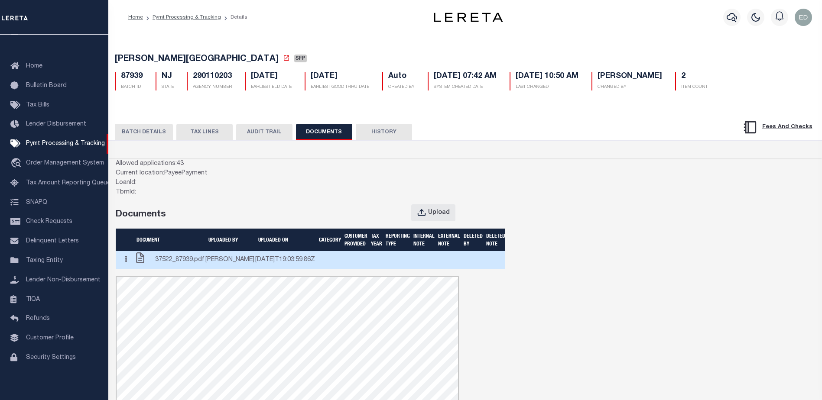
click at [127, 263] on icon "button" at bounding box center [126, 259] width 2 height 6
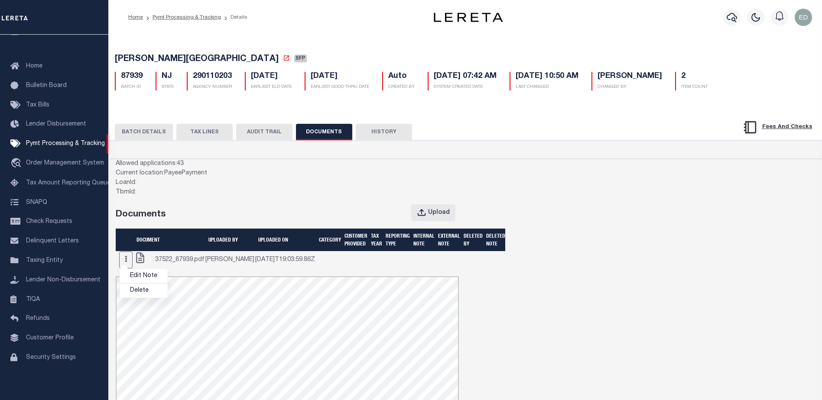
click at [572, 242] on div "Allowed applications: 43 Current location: PayeePayment LoanId: TbmId: Document…" at bounding box center [465, 349] width 712 height 381
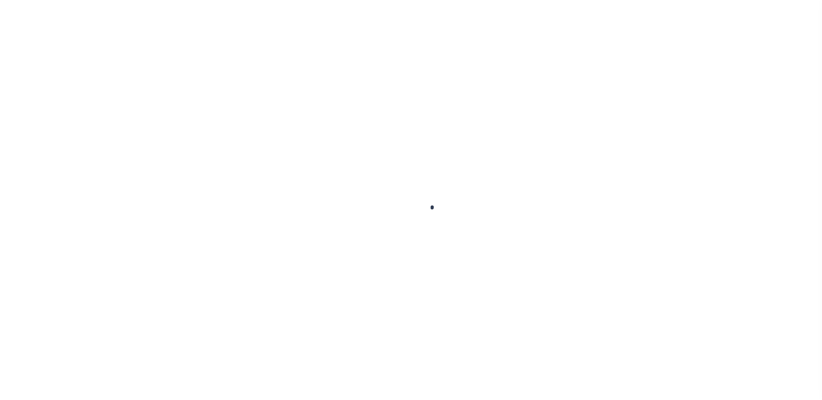
select select "SFP"
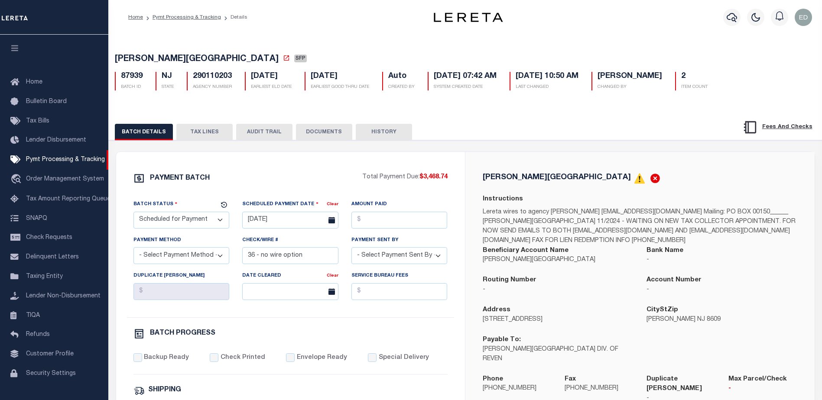
scroll to position [22, 0]
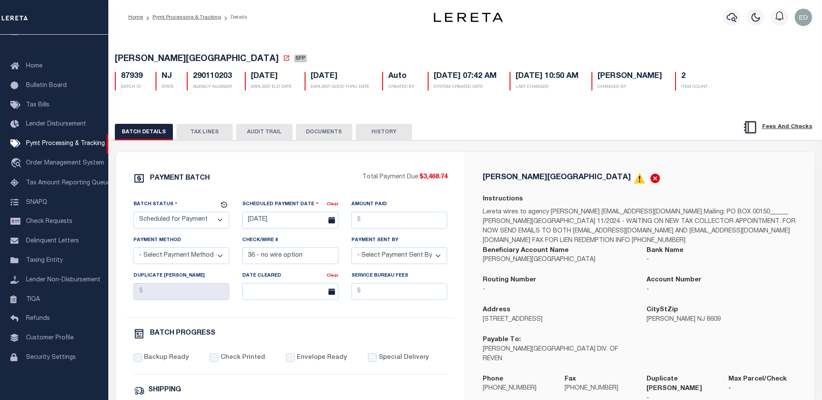
click at [318, 135] on button "DOCUMENTS" at bounding box center [324, 132] width 56 height 16
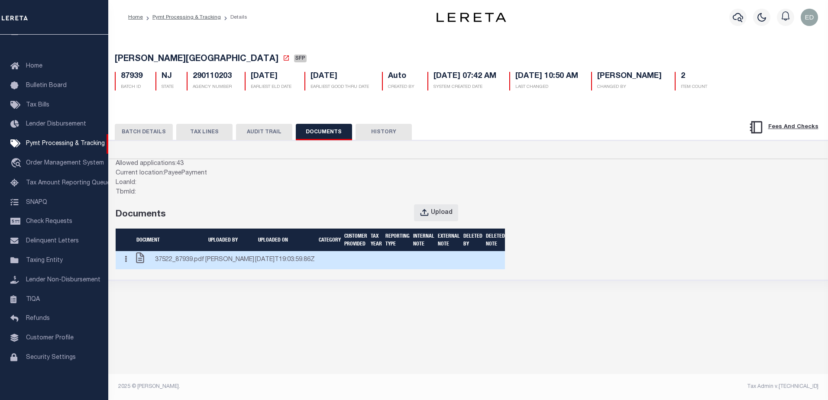
click at [126, 263] on icon "button" at bounding box center [126, 259] width 2 height 6
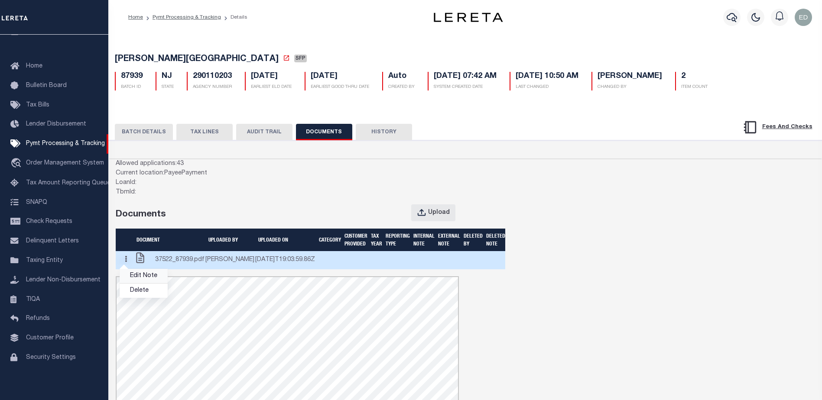
scroll to position [0, 0]
click at [141, 283] on link "Edit Note" at bounding box center [144, 276] width 48 height 14
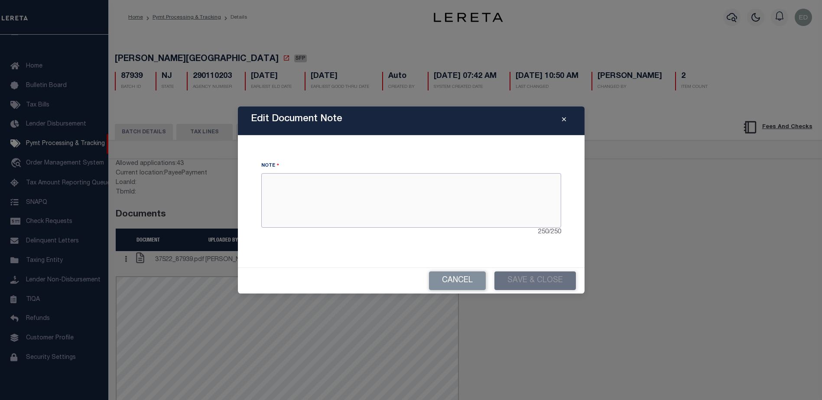
click at [305, 197] on textarea at bounding box center [411, 200] width 300 height 55
type textarea "sss"
click at [522, 276] on button "Save & Close" at bounding box center [534, 281] width 81 height 19
click at [535, 283] on button "Save & Close" at bounding box center [534, 281] width 81 height 19
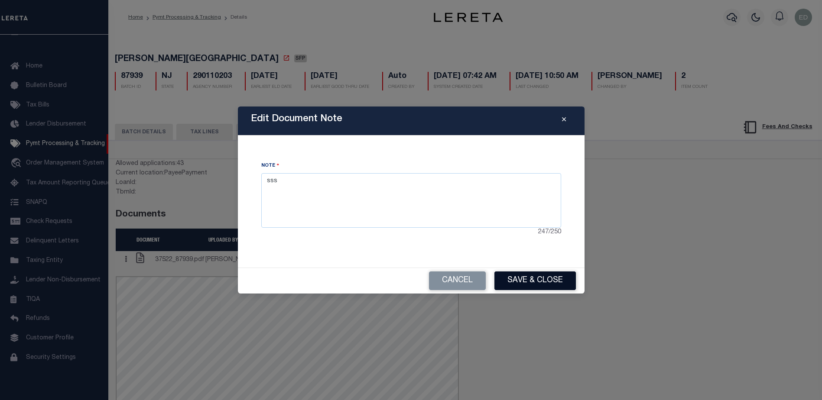
click at [535, 283] on button "Save & Close" at bounding box center [534, 281] width 81 height 19
click at [520, 277] on button "Save & Close" at bounding box center [534, 281] width 81 height 19
click at [458, 283] on button "Cancel" at bounding box center [457, 281] width 57 height 19
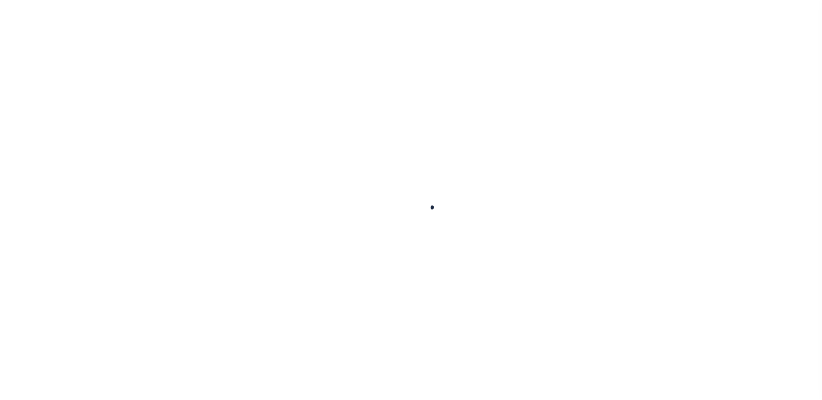
scroll to position [22, 0]
select select "SFP"
type input "[DATE]"
type input "36 - no wire option"
type input "[PERSON_NAME]"
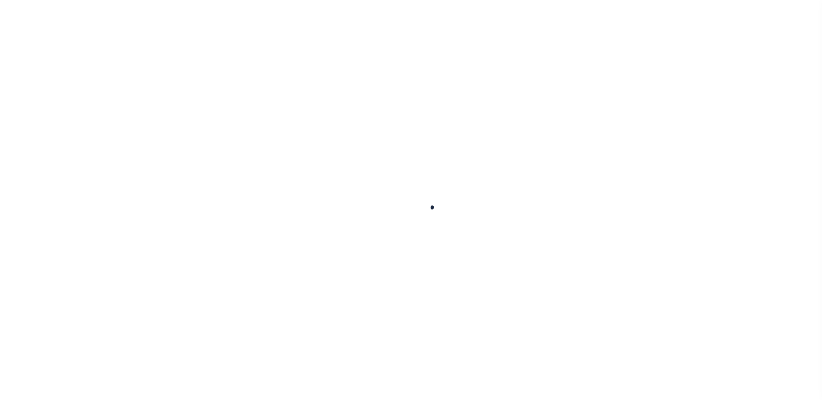
radio input "true"
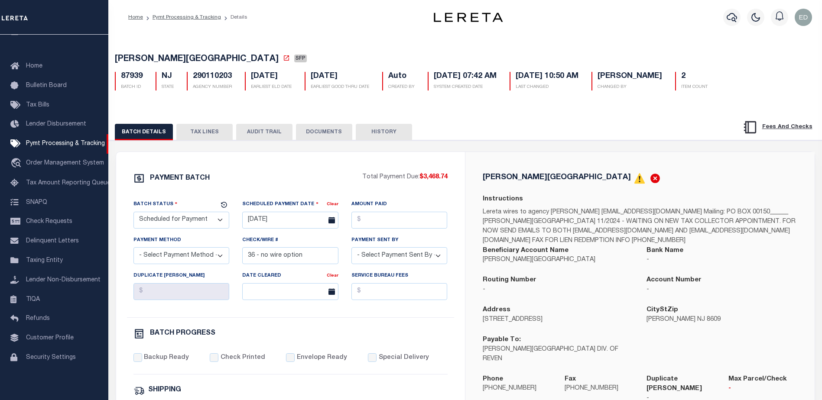
click at [315, 138] on button "DOCUMENTS" at bounding box center [324, 132] width 56 height 16
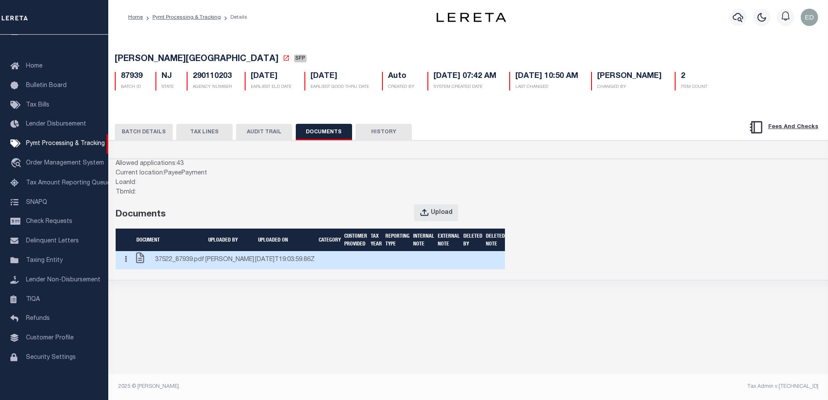
click at [131, 269] on button "button" at bounding box center [125, 260] width 13 height 17
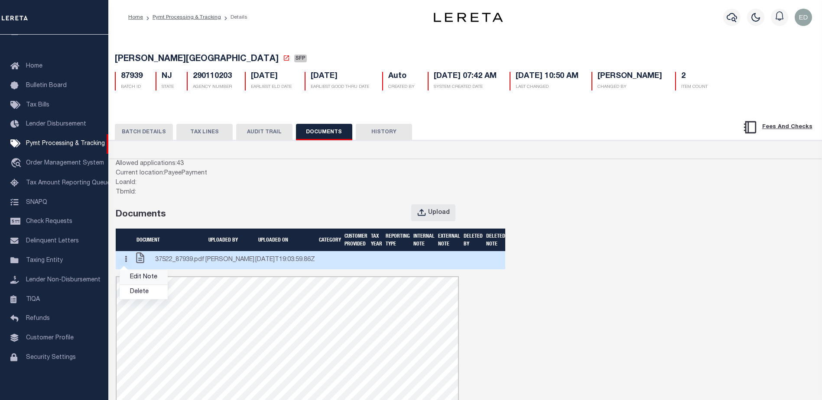
scroll to position [0, 0]
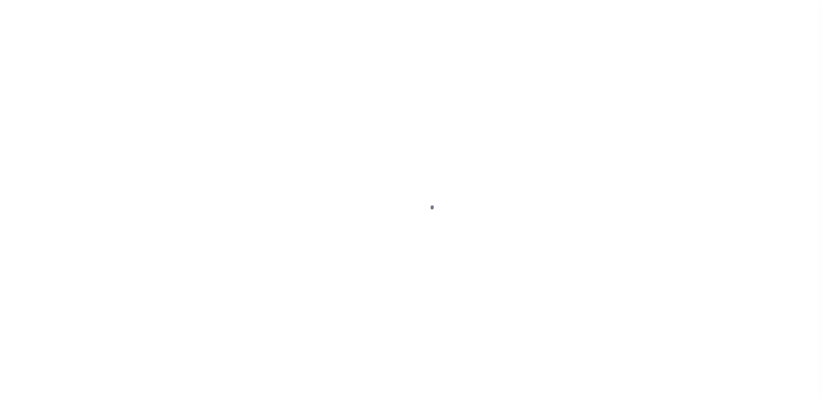
select select "SFP"
type input "[DATE]"
type input "36 - no wire option"
type input "[PERSON_NAME]"
radio input "true"
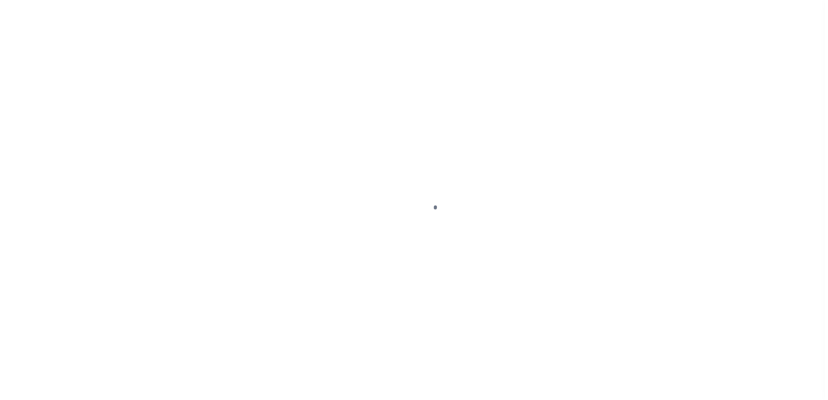
scroll to position [22, 0]
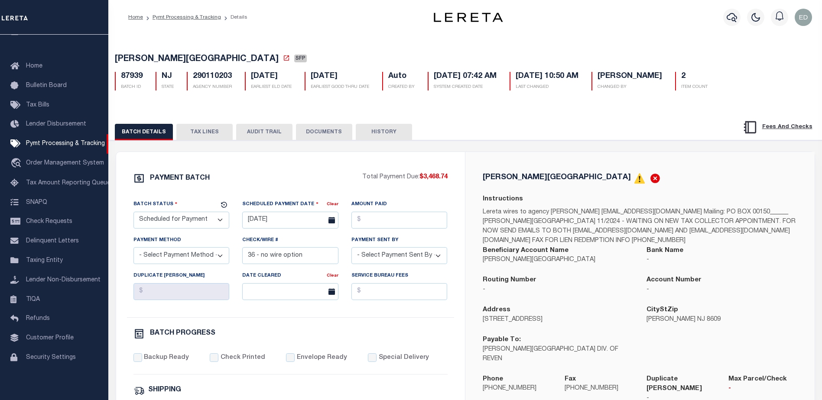
click at [323, 134] on button "DOCUMENTS" at bounding box center [324, 132] width 56 height 16
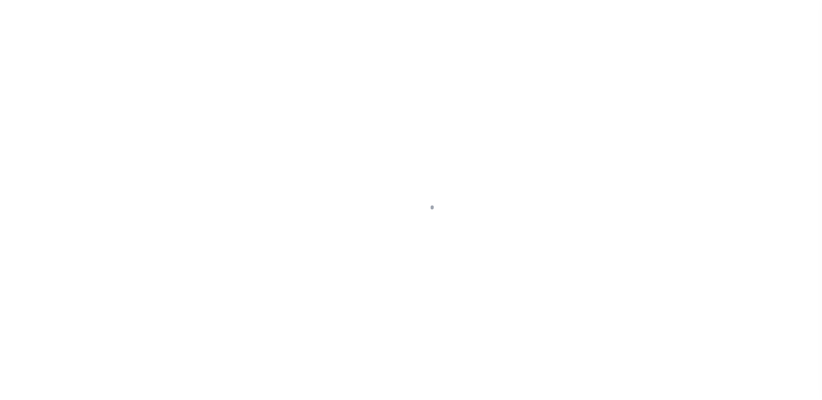
select select "SFP"
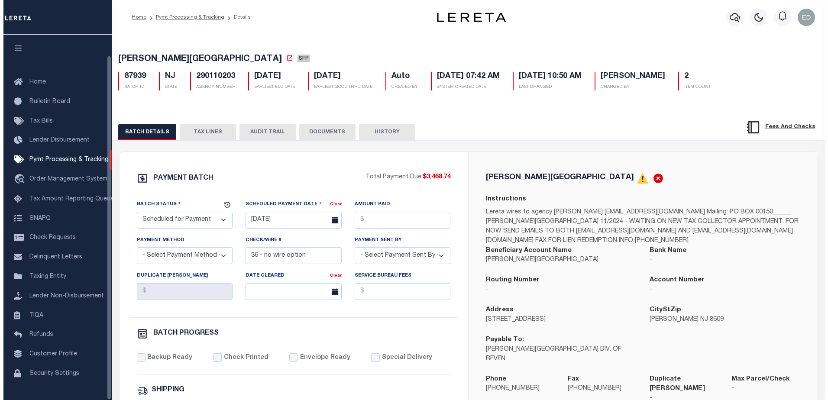
scroll to position [22, 0]
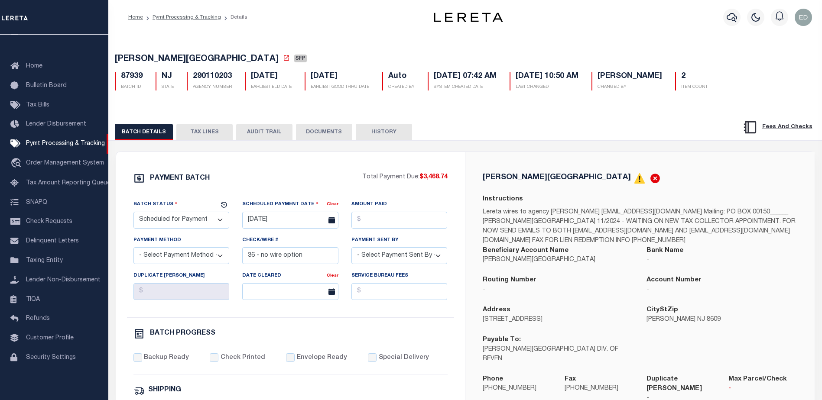
click at [318, 135] on button "DOCUMENTS" at bounding box center [324, 132] width 56 height 16
